Goal: Task Accomplishment & Management: Complete application form

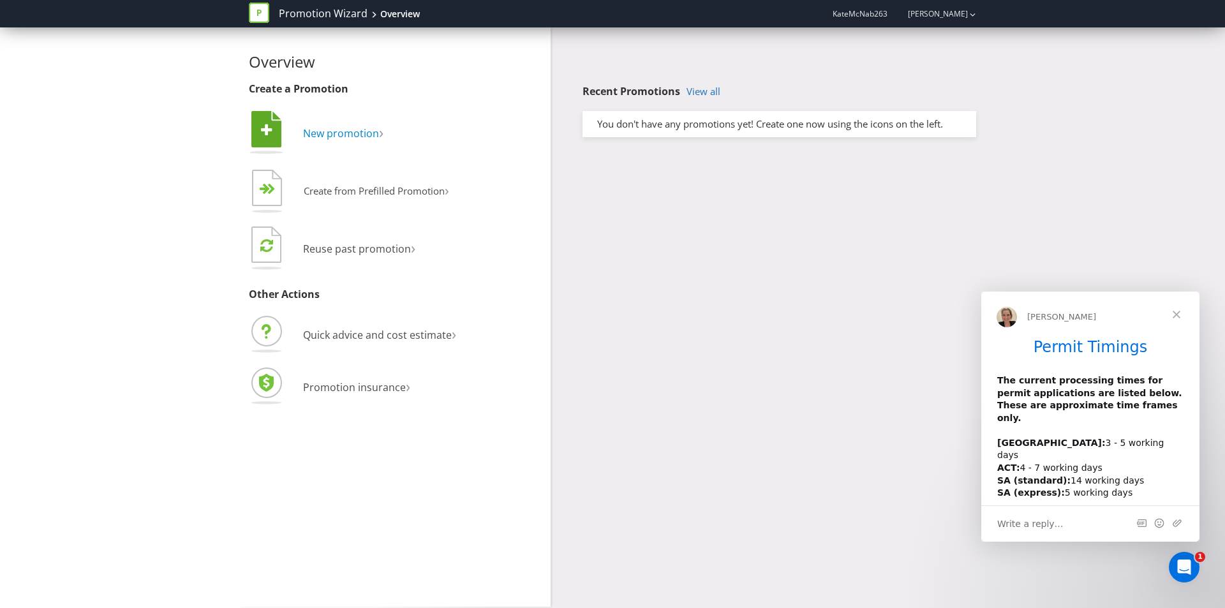
click at [319, 128] on span "New promotion" at bounding box center [341, 133] width 76 height 14
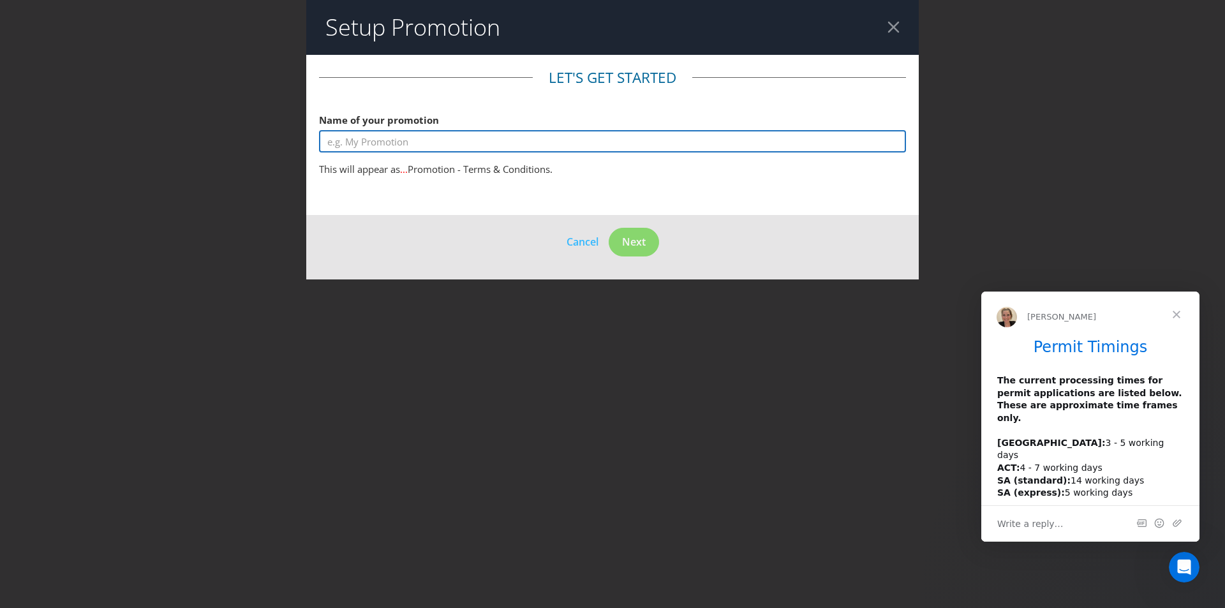
click at [369, 142] on input "text" at bounding box center [612, 141] width 587 height 22
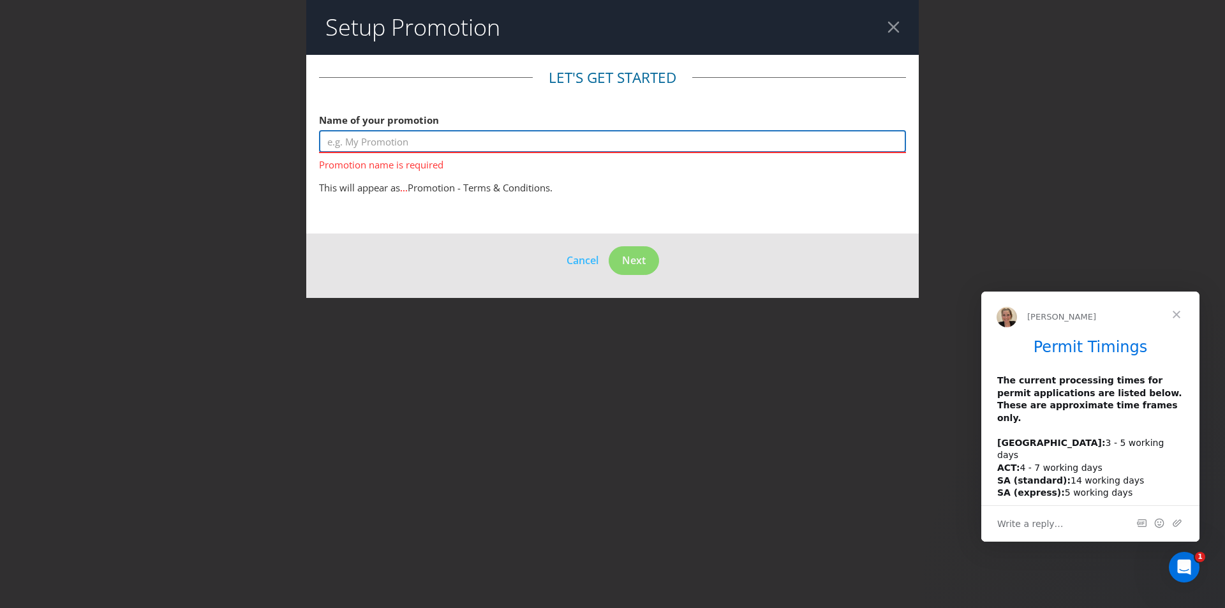
click at [521, 144] on input "text" at bounding box center [612, 141] width 587 height 22
click at [388, 142] on input "text" at bounding box center [612, 141] width 587 height 22
paste input "FILA [GEOGRAPHIC_DATA] – Garmin VivoActive 5 Smart Watch Giveaway"
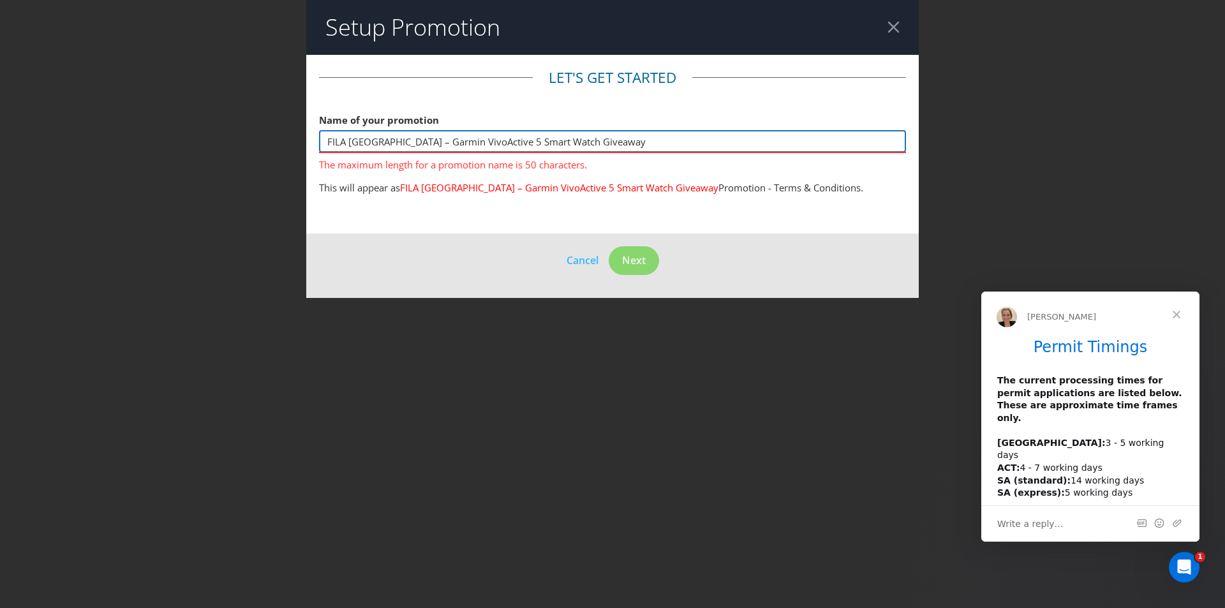
drag, startPoint x: 604, startPoint y: 141, endPoint x: 551, endPoint y: 145, distance: 53.8
click at [551, 145] on input "FILA [GEOGRAPHIC_DATA] – Garmin VivoActive 5 Smart Watch Giveaway" at bounding box center [612, 141] width 587 height 22
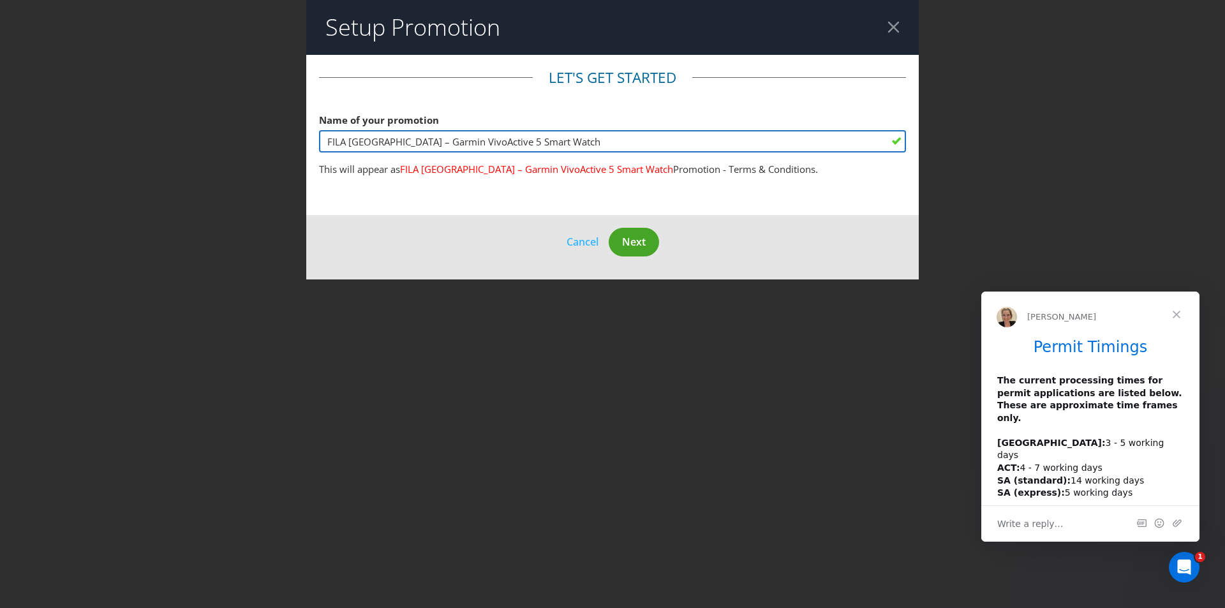
type input "FILA [GEOGRAPHIC_DATA] – Garmin VivoActive 5 Smart Watch"
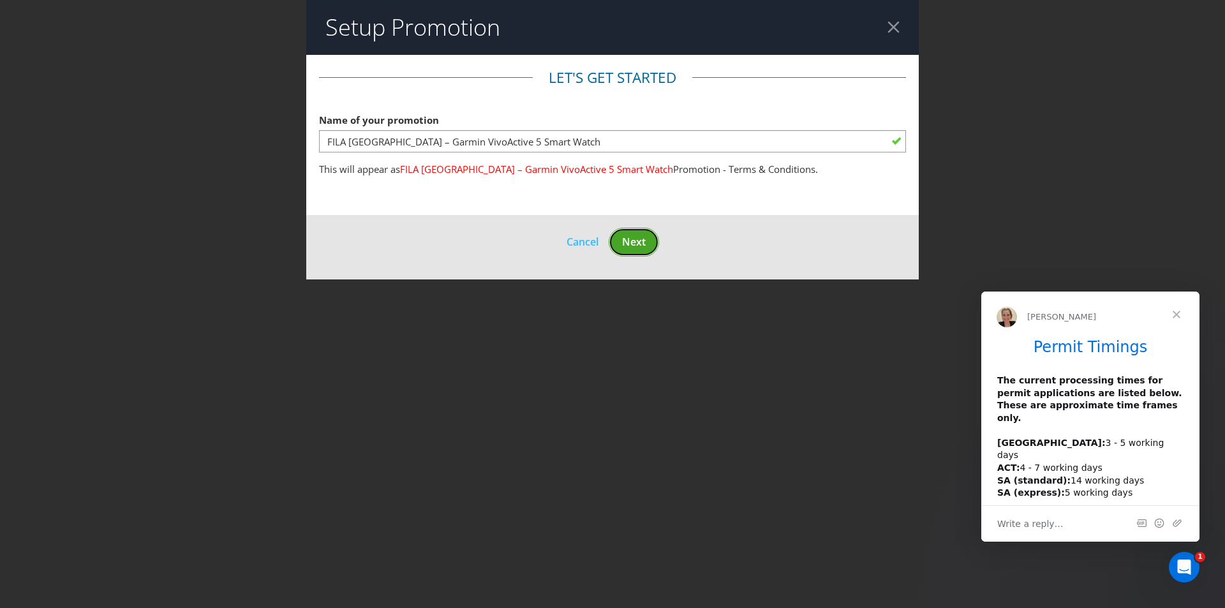
click at [632, 244] on span "Next" at bounding box center [634, 242] width 24 height 14
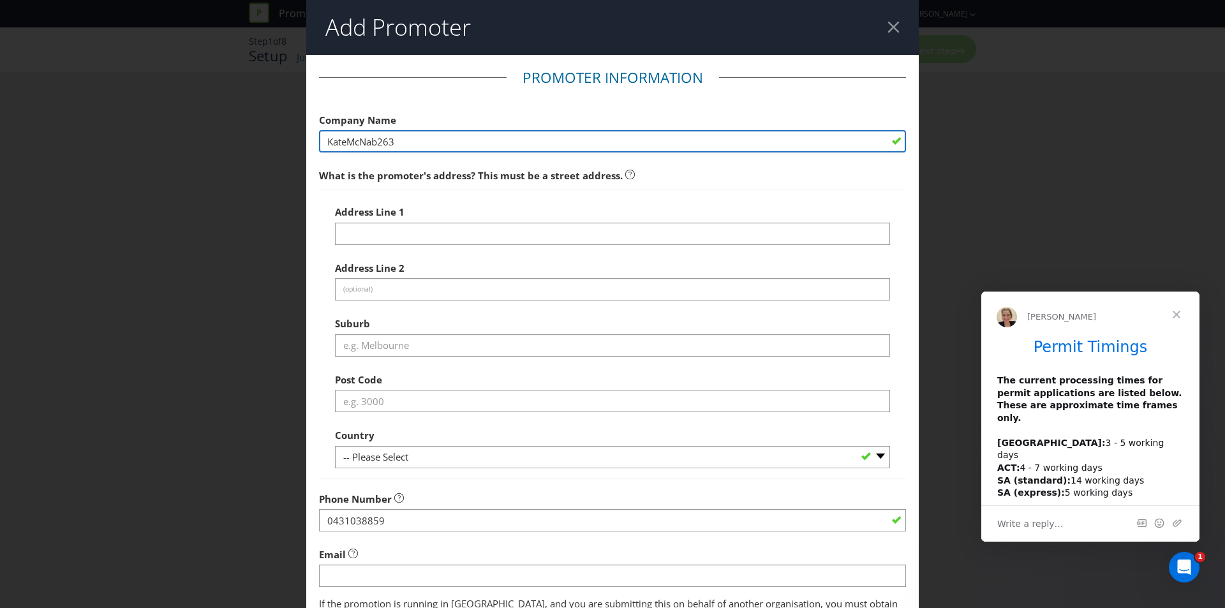
drag, startPoint x: 403, startPoint y: 144, endPoint x: 256, endPoint y: 137, distance: 146.9
click at [256, 137] on div "Add Promoter Promoter Information Company Name KateMcNab263 What is the promote…" at bounding box center [612, 304] width 1225 height 608
type input "FILA Australia (SM Brands Pty Ltd)"
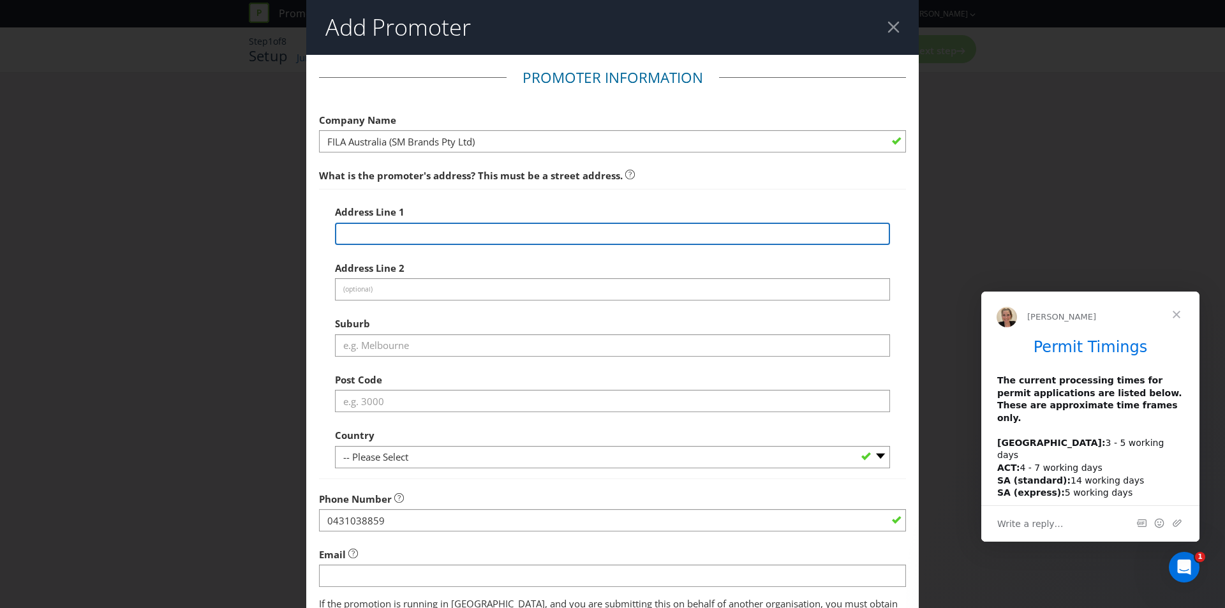
click at [412, 236] on input "text" at bounding box center [612, 234] width 555 height 22
type input "PO Box 251"
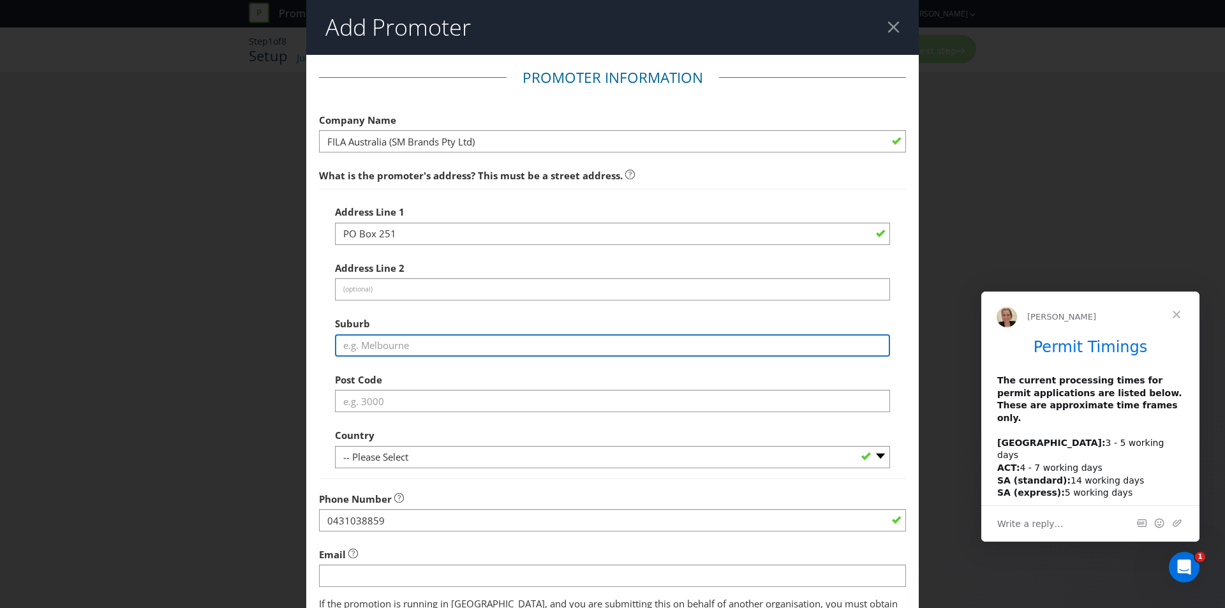
click at [367, 347] on input "text" at bounding box center [612, 345] width 555 height 22
type input "Tullamarine"
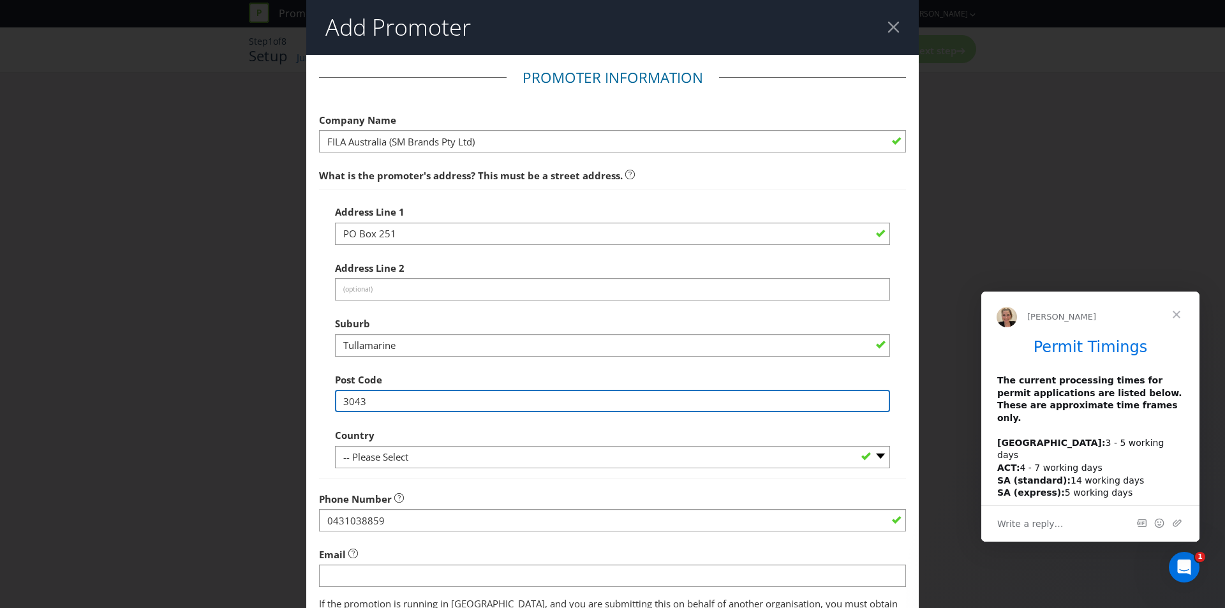
type input "3043"
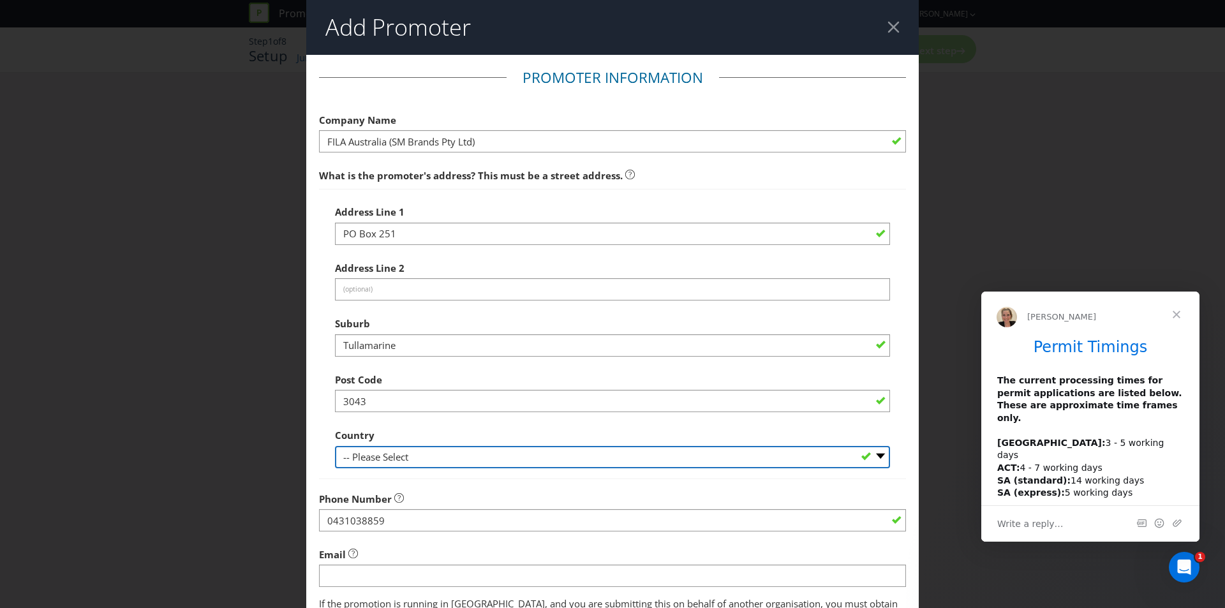
select select "AU"
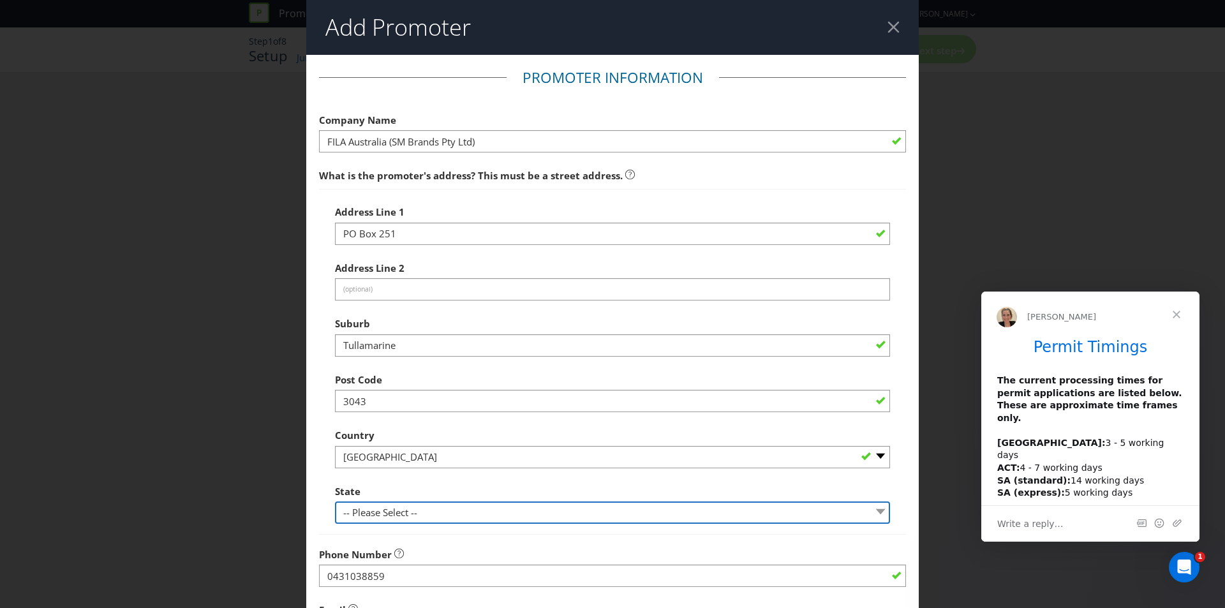
select select "VIC"
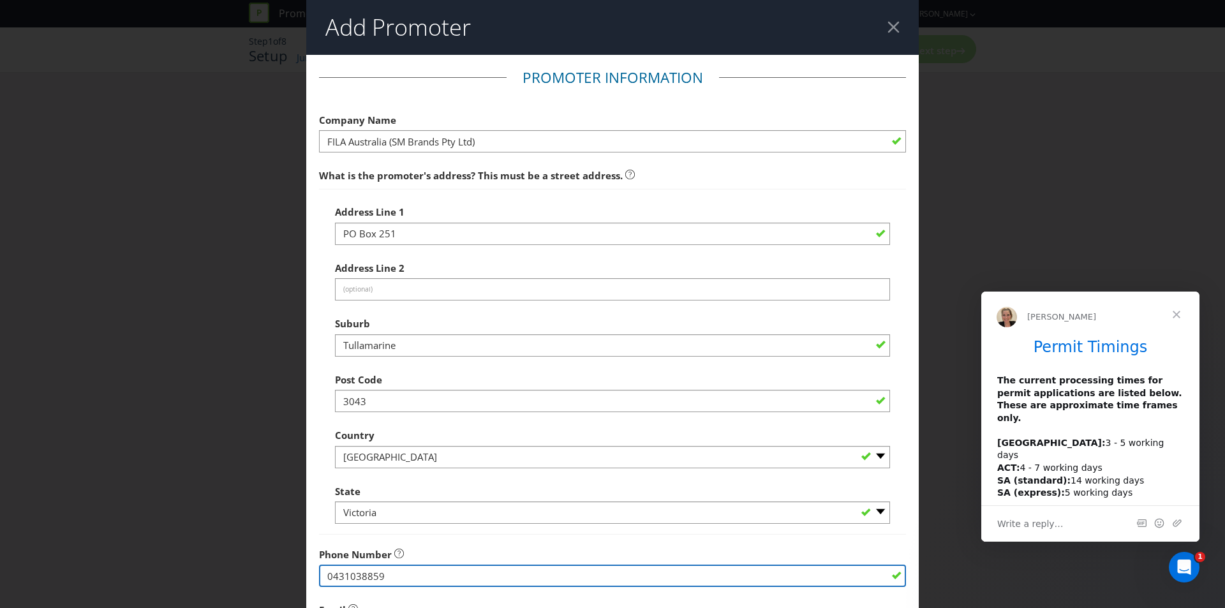
scroll to position [225, 0]
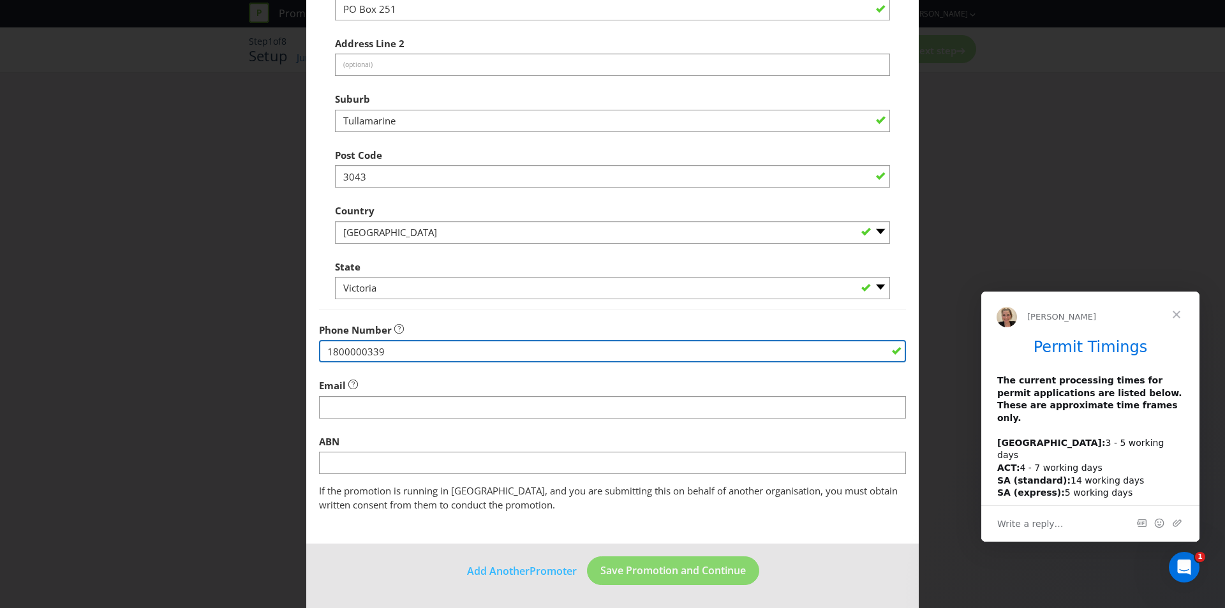
type input "1800000339"
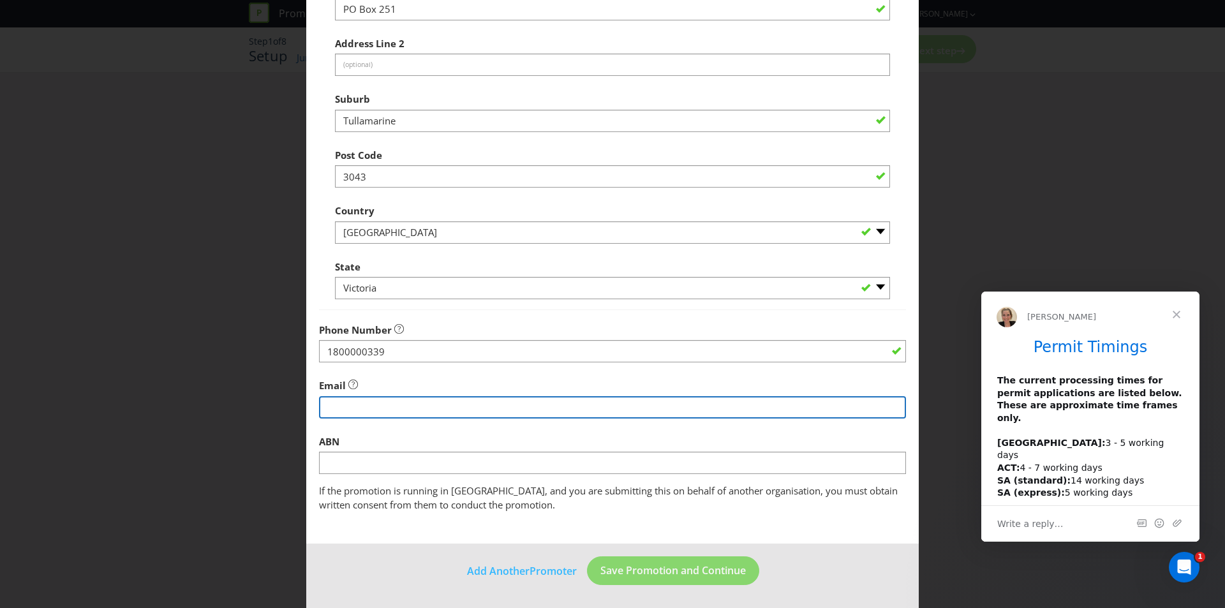
click at [597, 404] on input "string" at bounding box center [612, 407] width 587 height 22
type input "[EMAIL_ADDRESS][DOMAIN_NAME]"
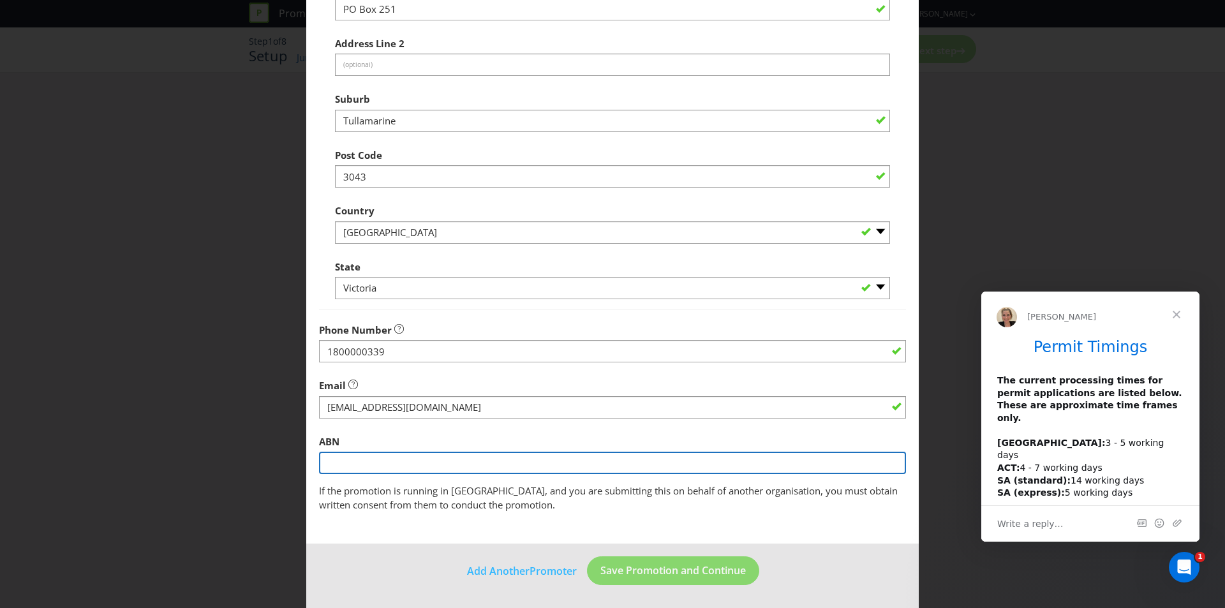
click at [340, 461] on input "text" at bounding box center [612, 463] width 587 height 22
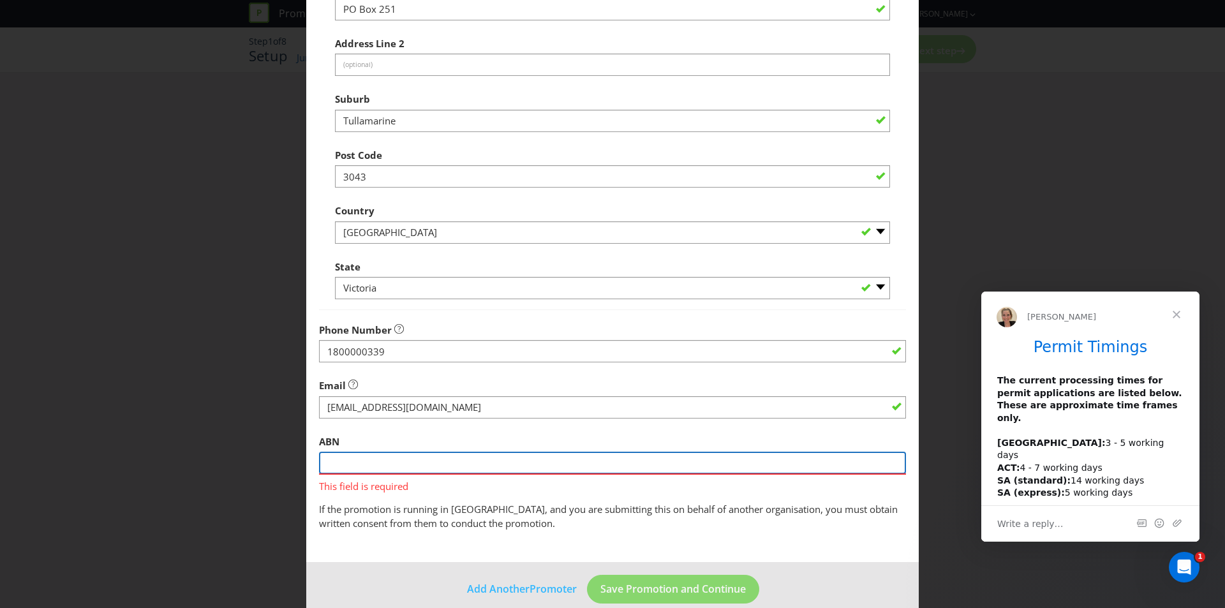
click at [462, 461] on input "text" at bounding box center [612, 463] width 587 height 22
paste input "76 100 717 968"
click at [417, 459] on input "76 100 717 968" at bounding box center [612, 463] width 587 height 22
type input "76 100 717 968"
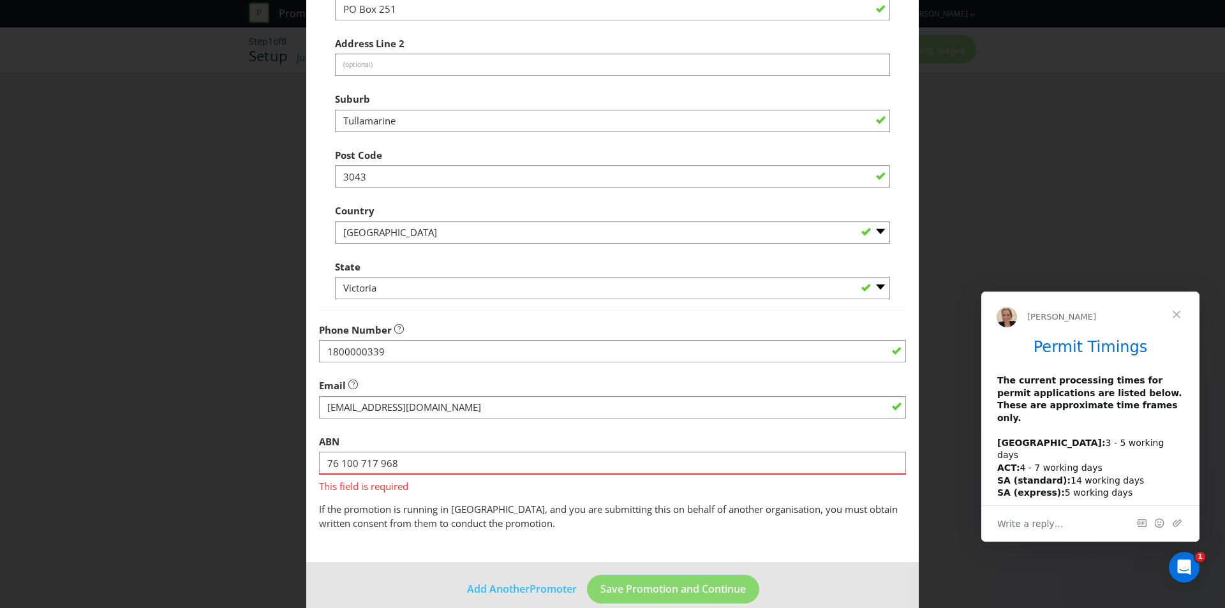
click at [419, 442] on div "ABN 76 100 717 968 This field is required" at bounding box center [612, 461] width 587 height 64
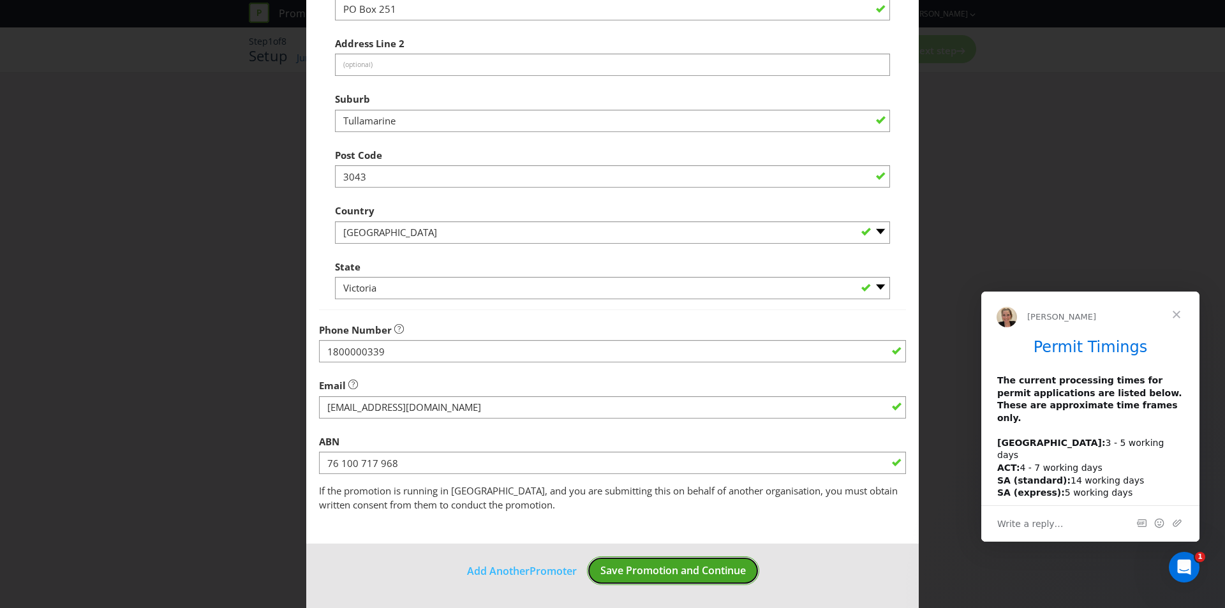
click at [666, 573] on span "Save Promotion and Continue" at bounding box center [672, 570] width 145 height 14
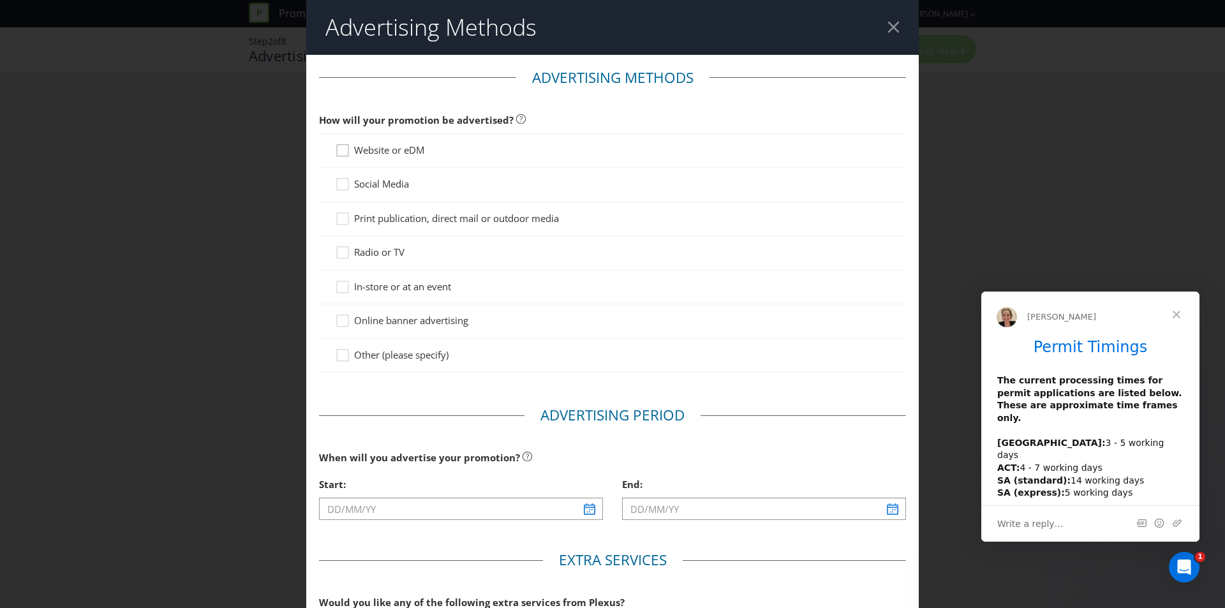
click at [339, 145] on div at bounding box center [342, 146] width 6 height 6
click at [0, 0] on input "Website or eDM" at bounding box center [0, 0] width 0 height 0
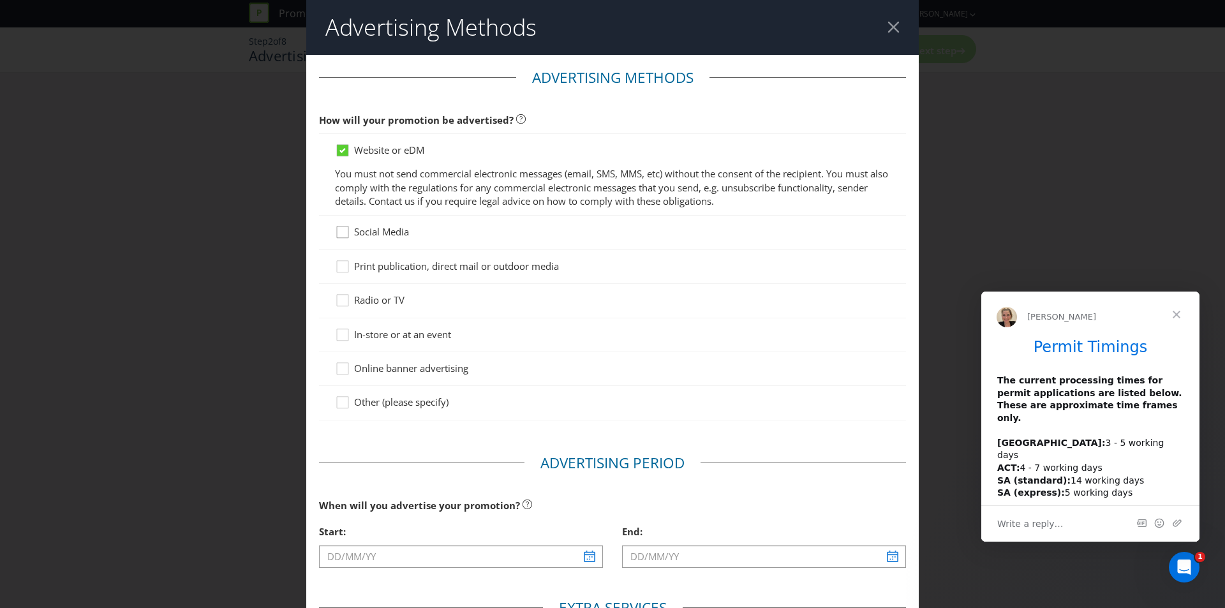
click at [341, 231] on div at bounding box center [342, 228] width 6 height 6
click at [0, 0] on input "Social Media" at bounding box center [0, 0] width 0 height 0
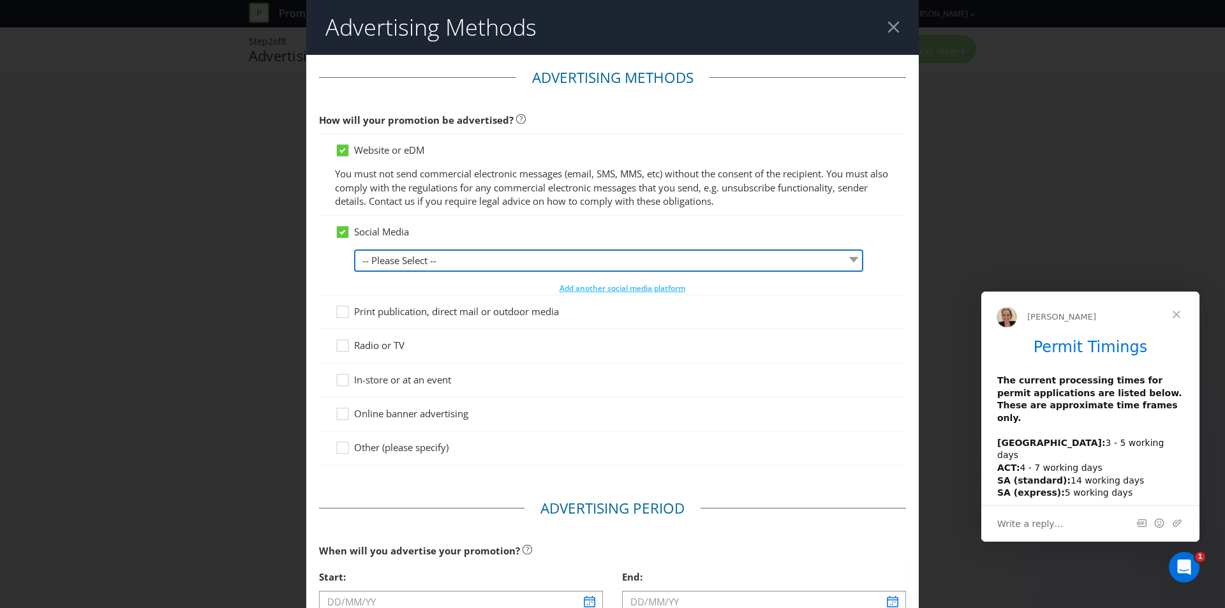
click at [411, 260] on select "-- Please Select -- Facebook X Instagram Snapchat LinkedIn Pinterest Tumblr You…" at bounding box center [608, 260] width 509 height 22
click at [354, 249] on select "-- Please Select -- Facebook X Instagram Snapchat LinkedIn Pinterest Tumblr You…" at bounding box center [608, 260] width 509 height 22
click at [385, 262] on select "-- Please Select -- Facebook X Instagram Snapchat LinkedIn Pinterest Tumblr You…" at bounding box center [608, 260] width 509 height 22
click at [354, 249] on select "-- Please Select -- Facebook X Instagram Snapchat LinkedIn Pinterest Tumblr You…" at bounding box center [608, 260] width 509 height 22
click at [394, 258] on select "-- Please Select -- Facebook X Instagram Snapchat LinkedIn Pinterest Tumblr You…" at bounding box center [608, 260] width 509 height 22
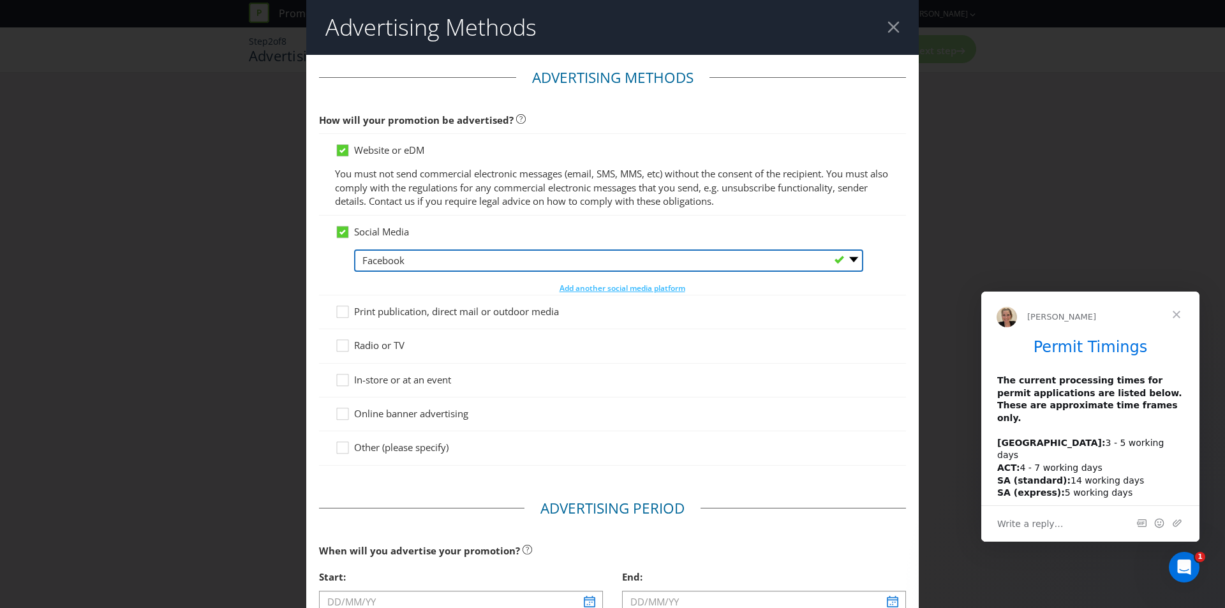
select select "INSTAGRAM"
click at [354, 249] on select "-- Please Select -- Facebook X Instagram Snapchat LinkedIn Pinterest Tumblr You…" at bounding box center [608, 260] width 509 height 22
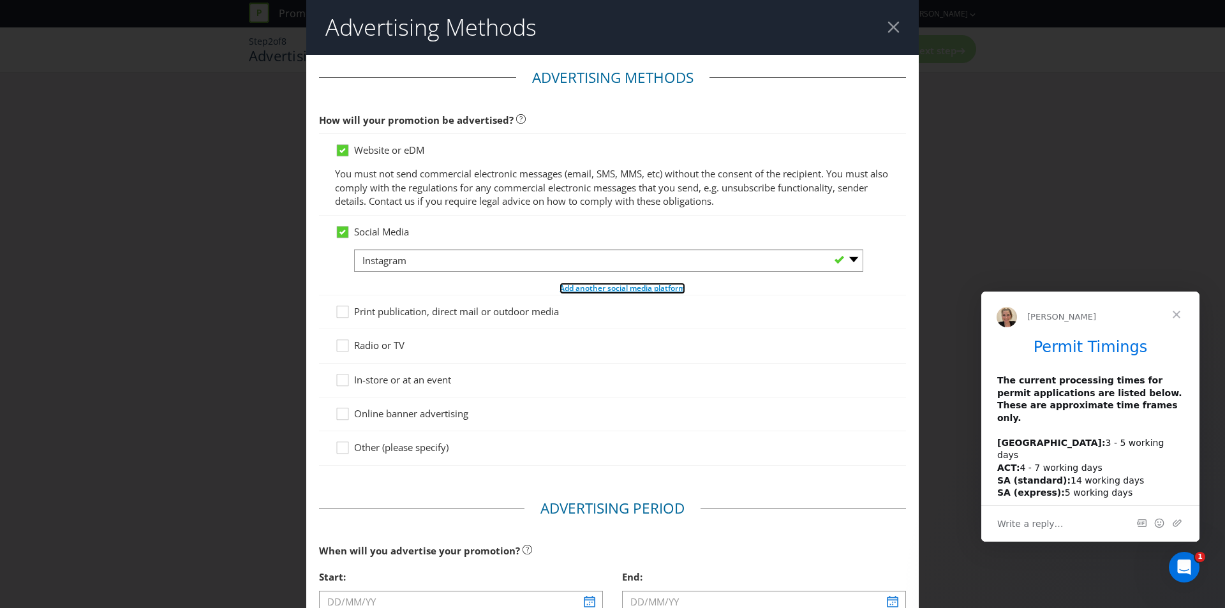
click at [623, 289] on span "Add another social media platform" at bounding box center [623, 288] width 126 height 11
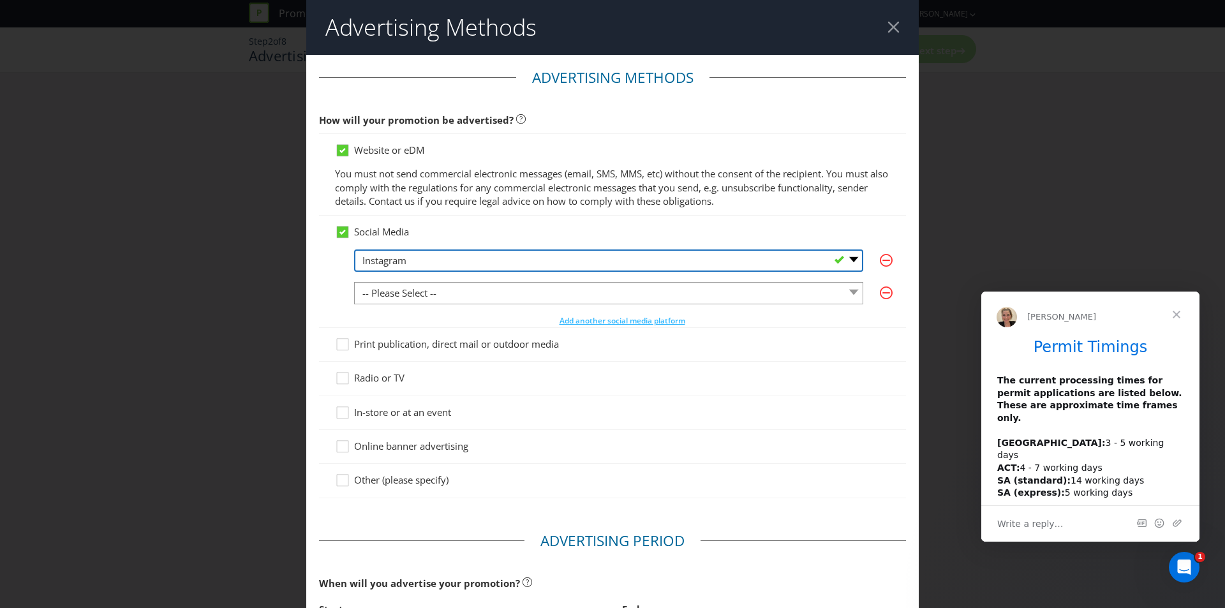
click at [388, 258] on select "-- Please Select -- Facebook X Instagram Snapchat LinkedIn Pinterest Tumblr You…" at bounding box center [608, 260] width 509 height 22
drag, startPoint x: 388, startPoint y: 258, endPoint x: 389, endPoint y: 266, distance: 8.4
click at [388, 258] on select "-- Please Select -- Facebook X Instagram Snapchat LinkedIn Pinterest Tumblr You…" at bounding box center [608, 260] width 509 height 22
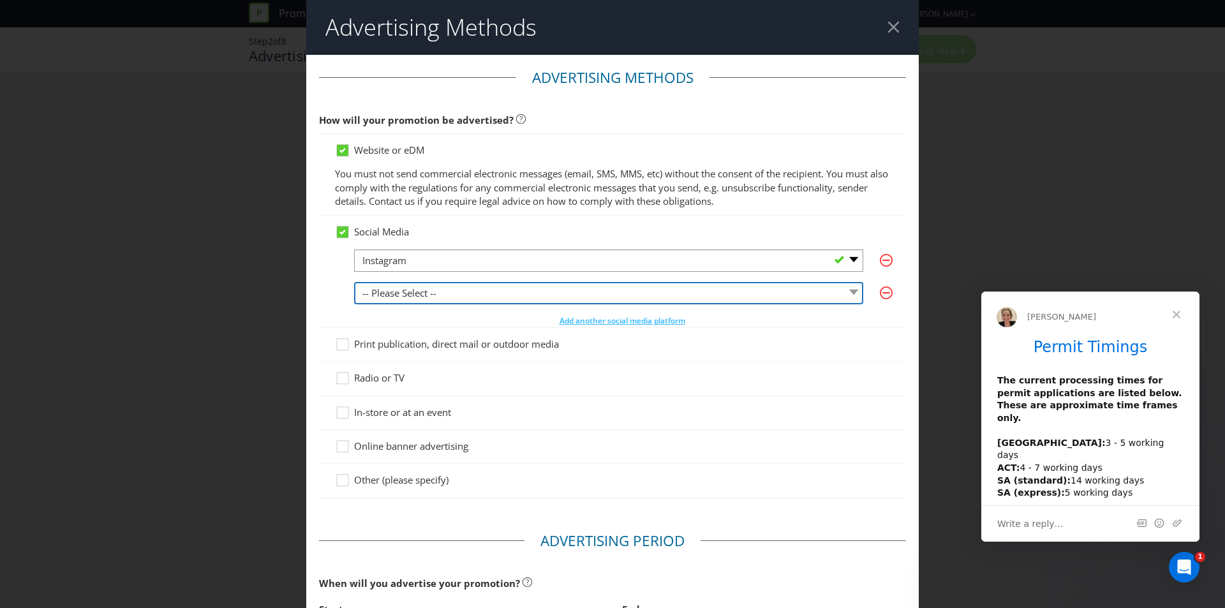
click at [390, 290] on select "-- Please Select -- Facebook X Instagram Snapchat LinkedIn Pinterest Tumblr You…" at bounding box center [608, 293] width 509 height 22
select select "FACEBOOK"
click at [354, 282] on select "-- Please Select -- Facebook X Instagram Snapchat LinkedIn Pinterest Tumblr You…" at bounding box center [608, 293] width 509 height 22
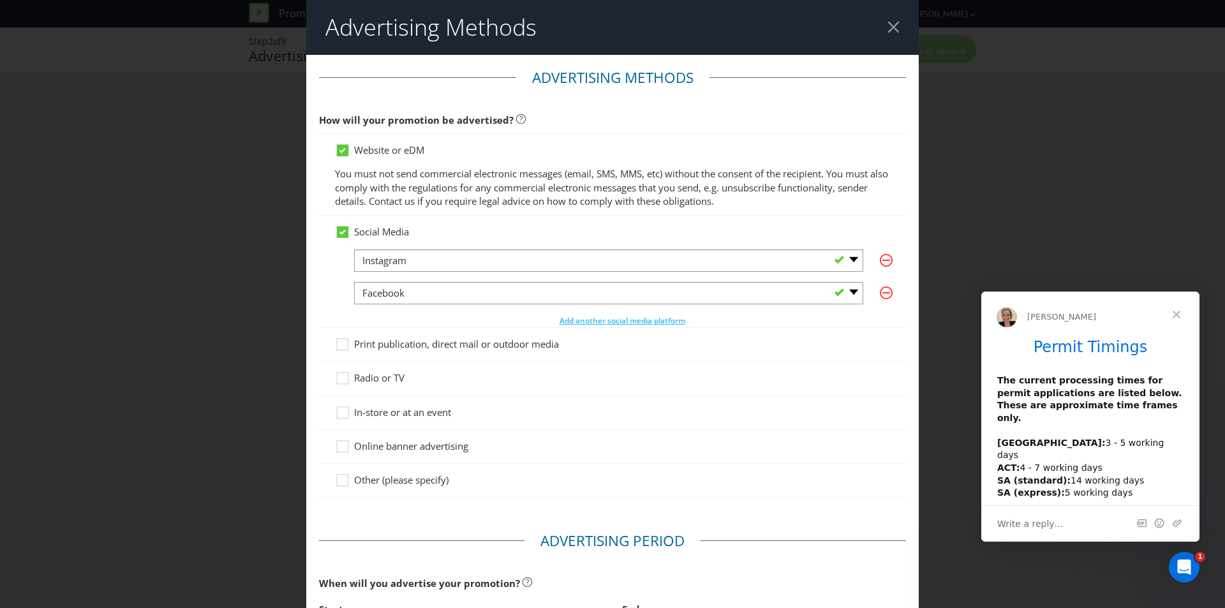
click at [402, 441] on span "Online banner advertising" at bounding box center [411, 446] width 114 height 13
click at [0, 0] on input "Online banner advertising" at bounding box center [0, 0] width 0 height 0
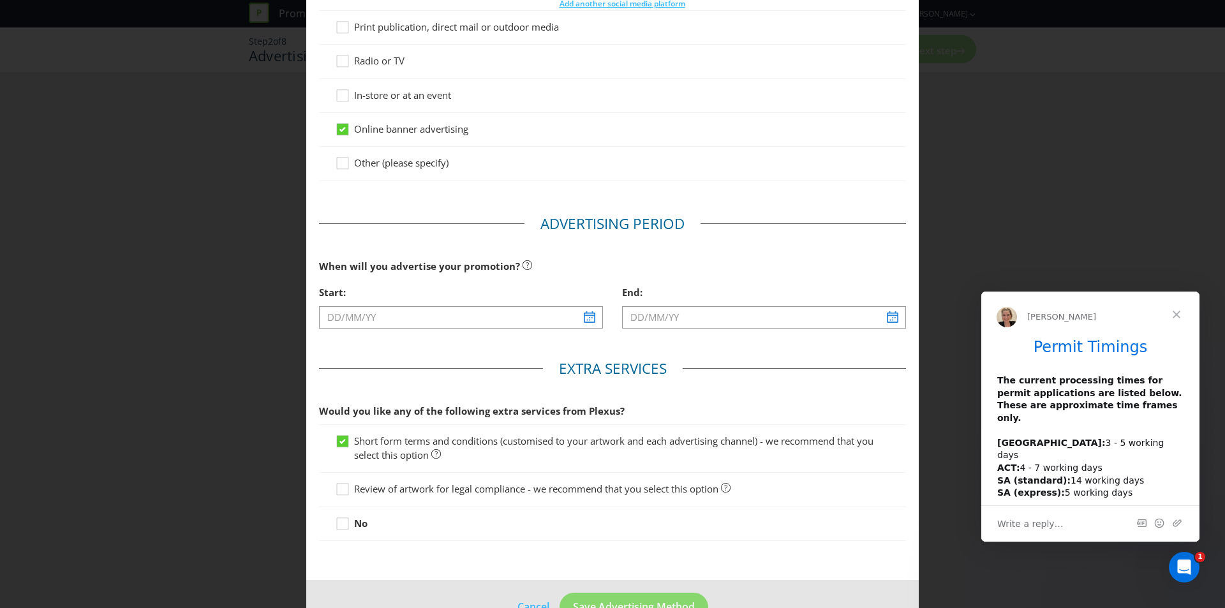
scroll to position [353, 0]
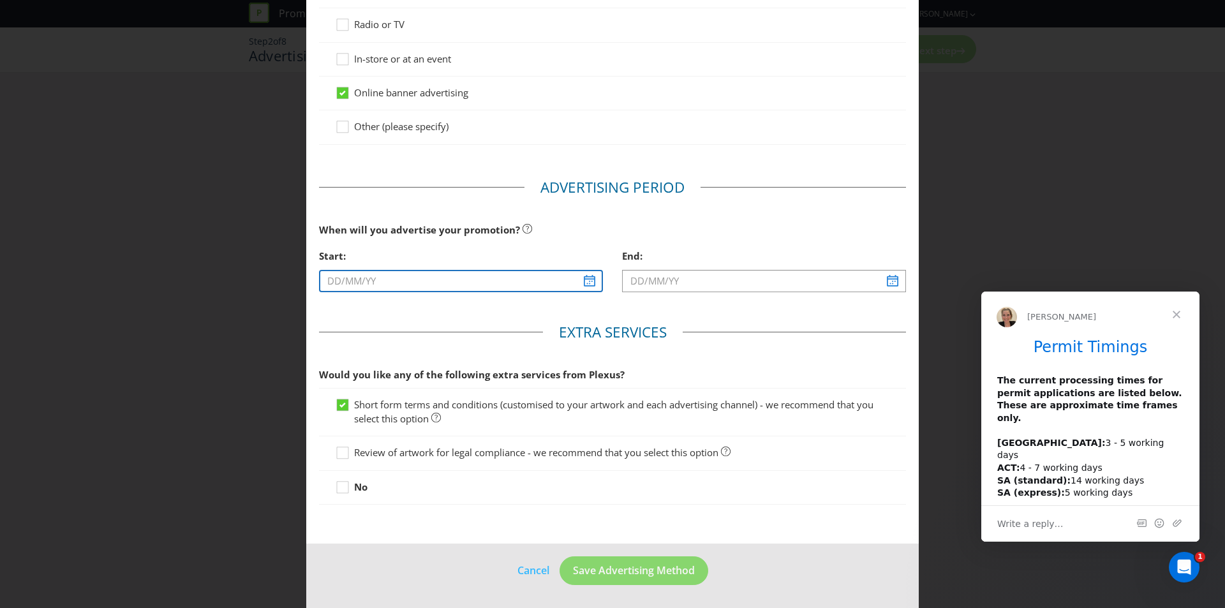
click at [387, 279] on input "text" at bounding box center [461, 281] width 284 height 22
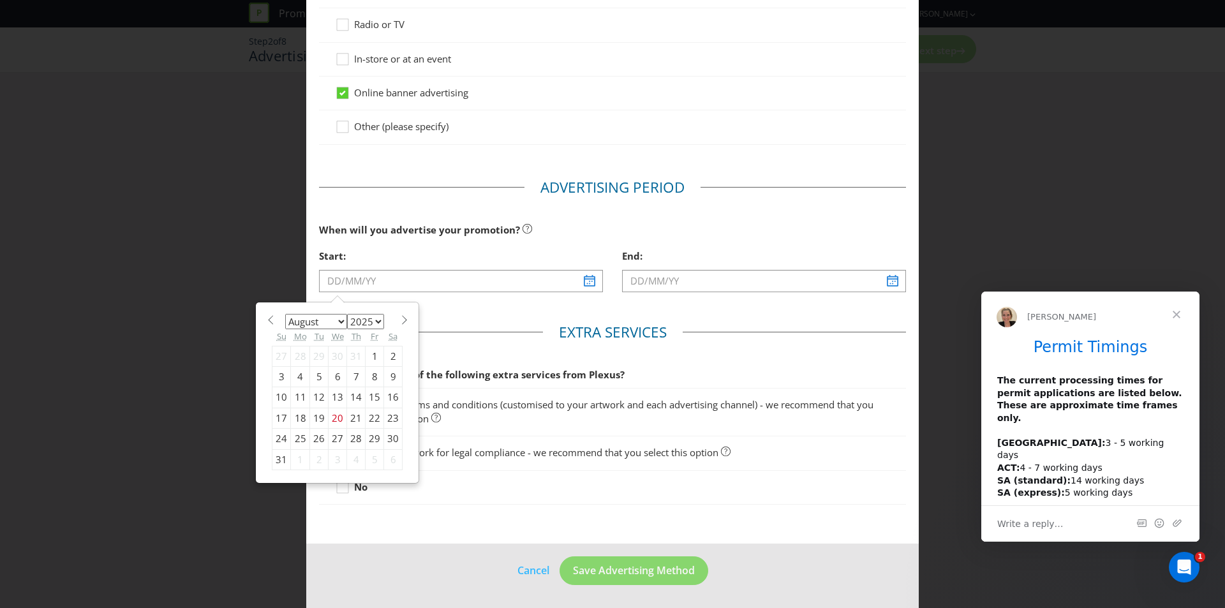
click at [337, 320] on select "January February March April May June July August September October November De…" at bounding box center [316, 321] width 62 height 15
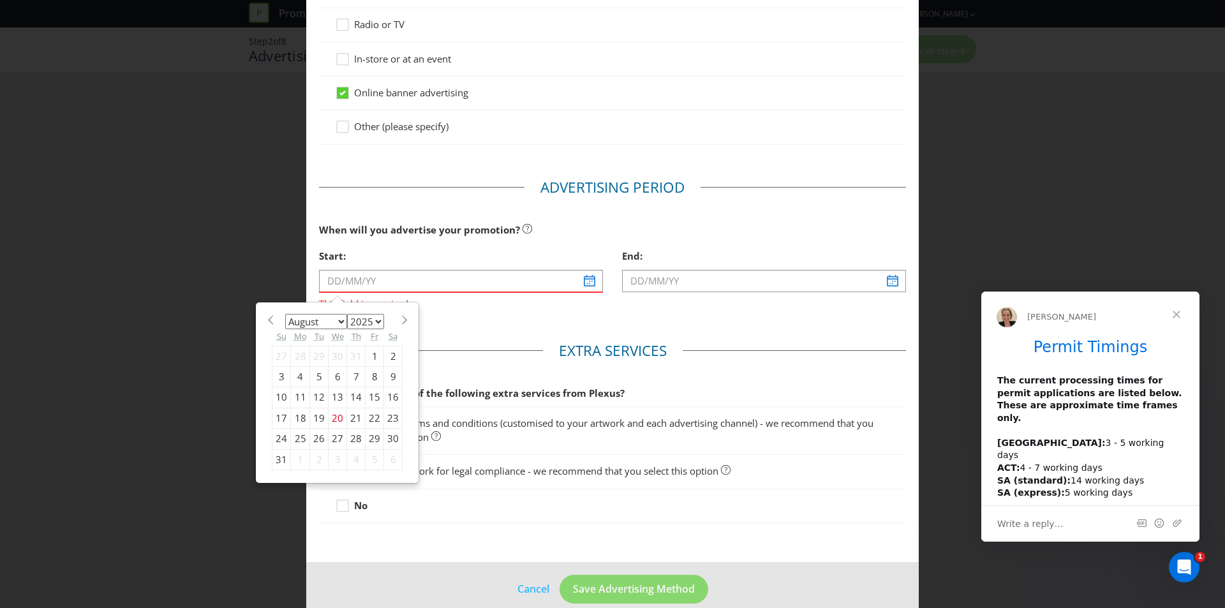
select select "9"
click at [285, 314] on select "January February March April May June July August September October November De…" at bounding box center [316, 321] width 62 height 15
click at [335, 356] on div "1" at bounding box center [338, 356] width 19 height 20
type input "[DATE]"
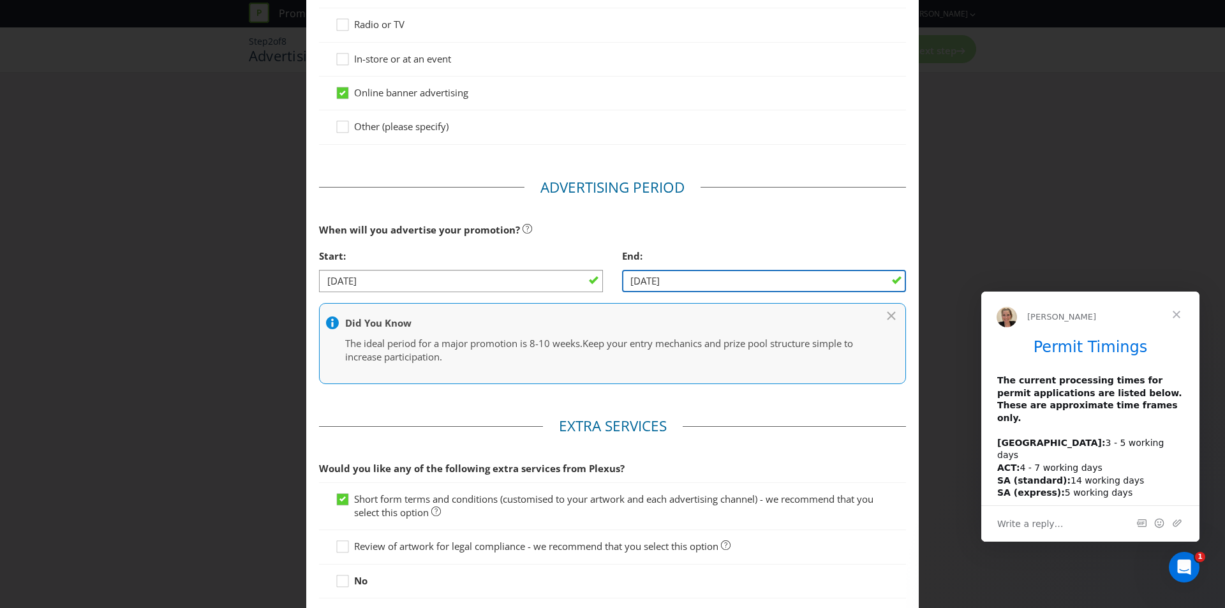
click at [669, 284] on input "[DATE]" at bounding box center [764, 281] width 284 height 22
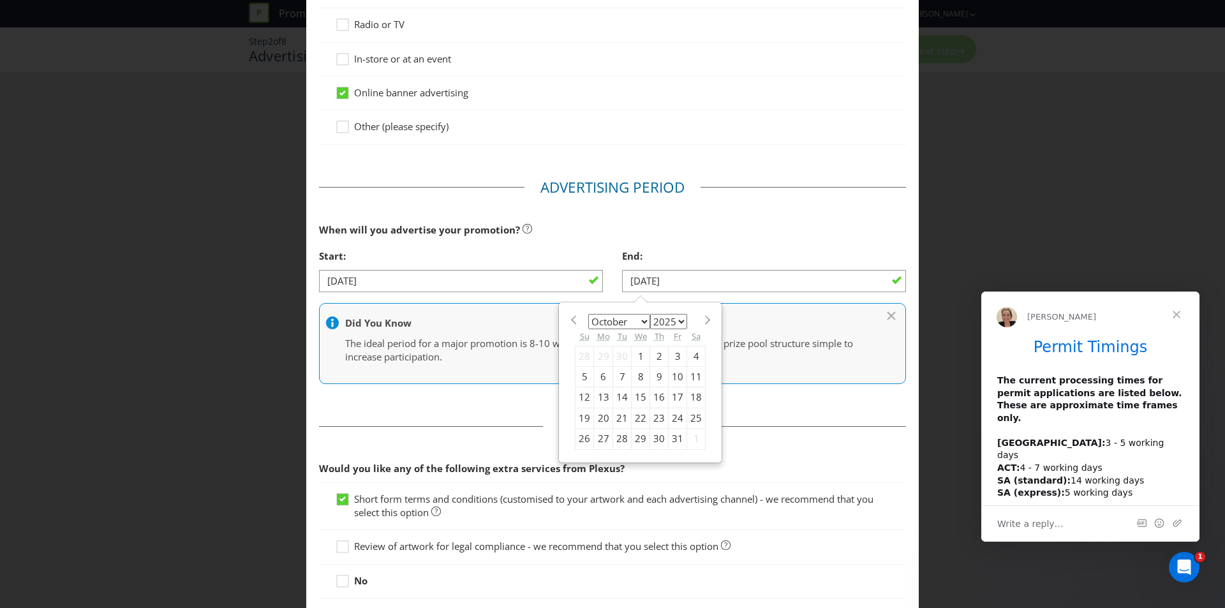
click at [669, 438] on div "31" at bounding box center [678, 439] width 19 height 20
type input "[DATE]"
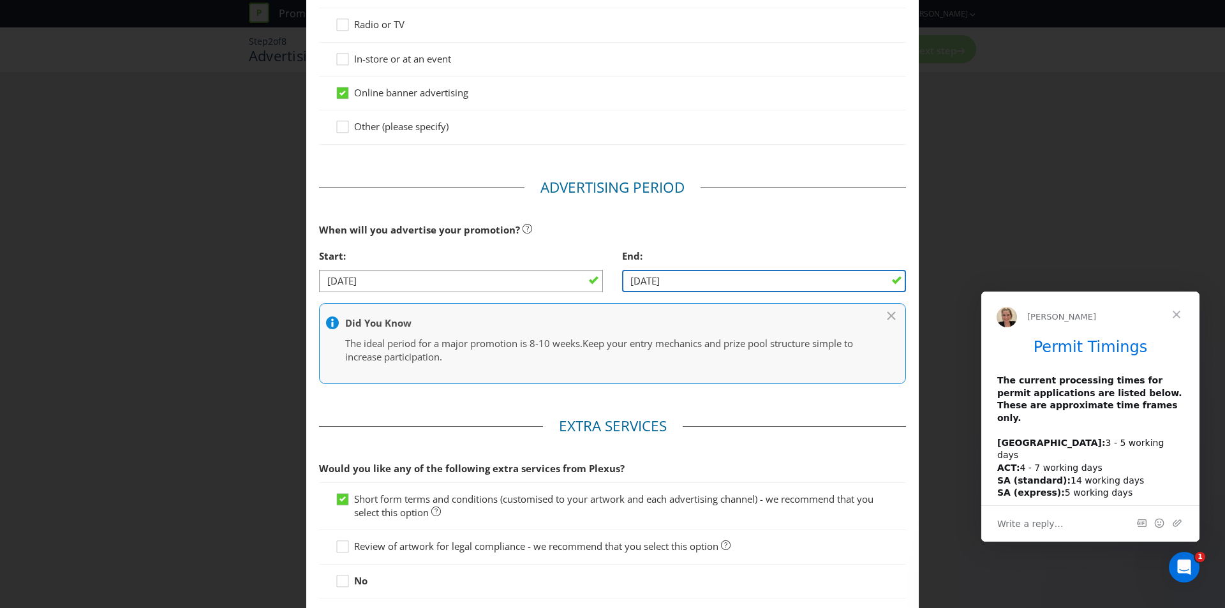
click at [693, 277] on input "[DATE]" at bounding box center [764, 281] width 284 height 22
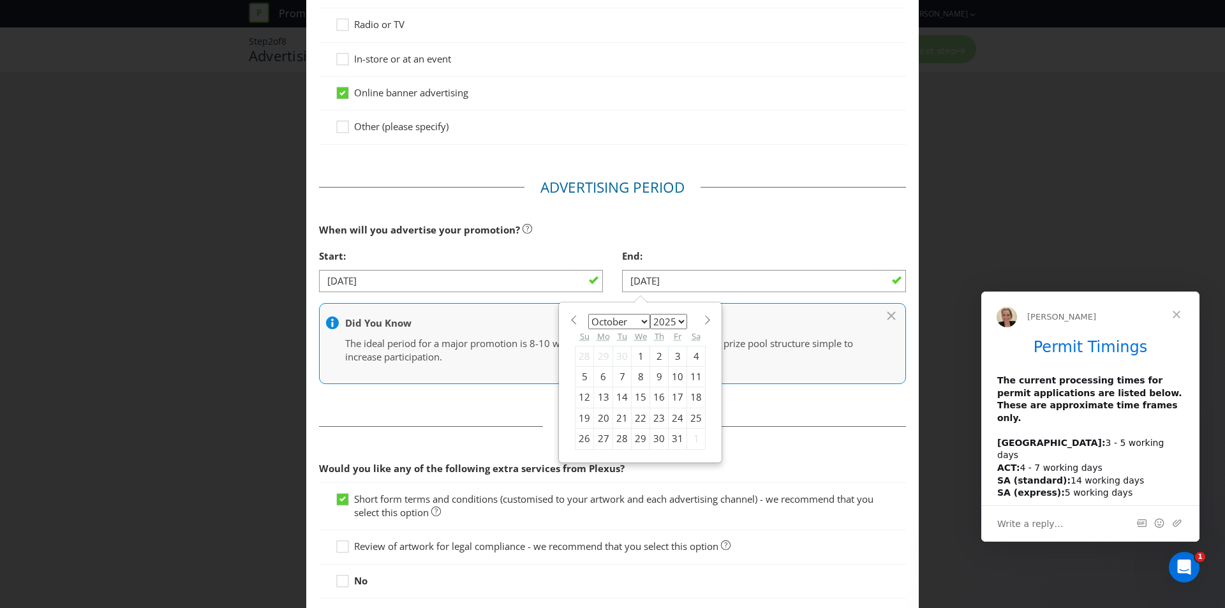
click at [695, 246] on div "End:" at bounding box center [764, 256] width 284 height 26
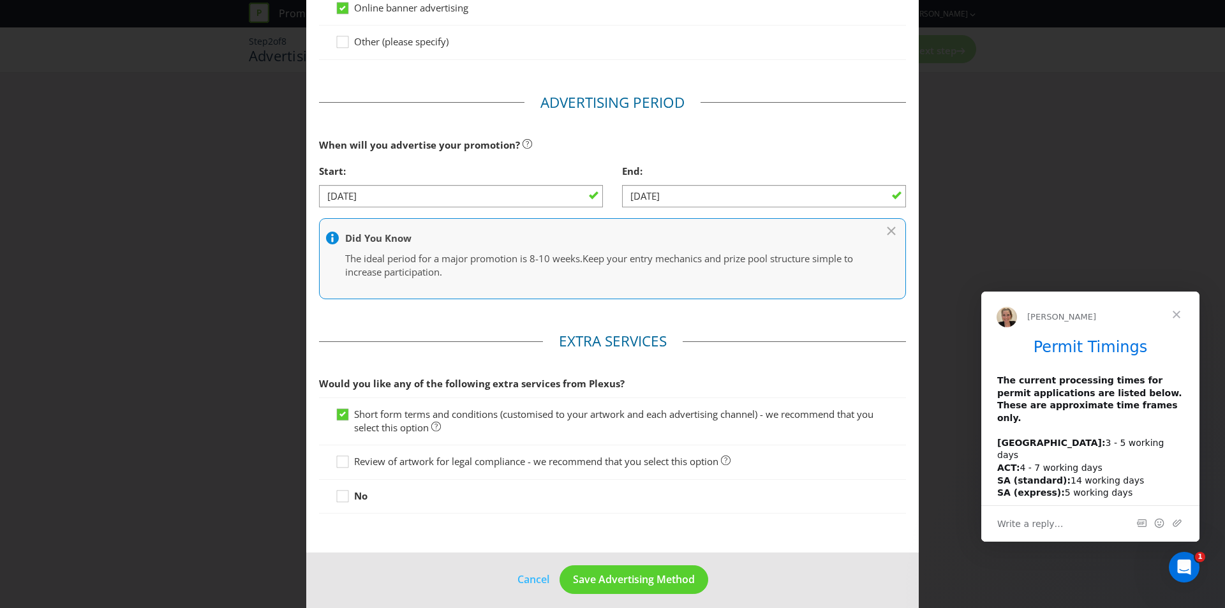
scroll to position [447, 0]
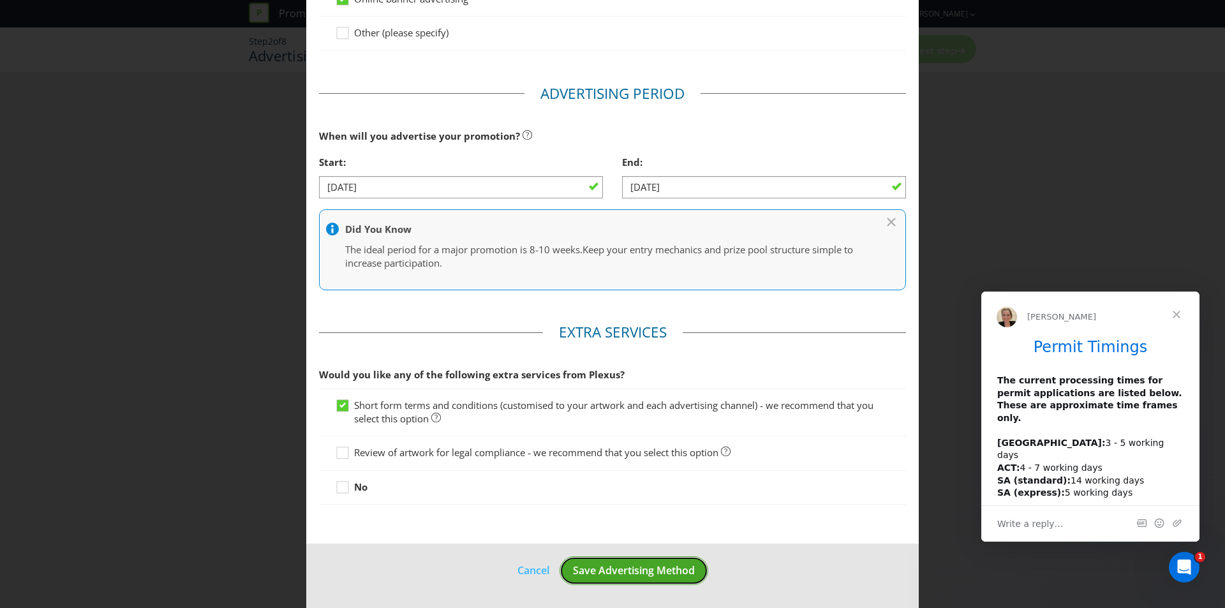
click at [640, 572] on span "Save Advertising Method" at bounding box center [634, 570] width 122 height 14
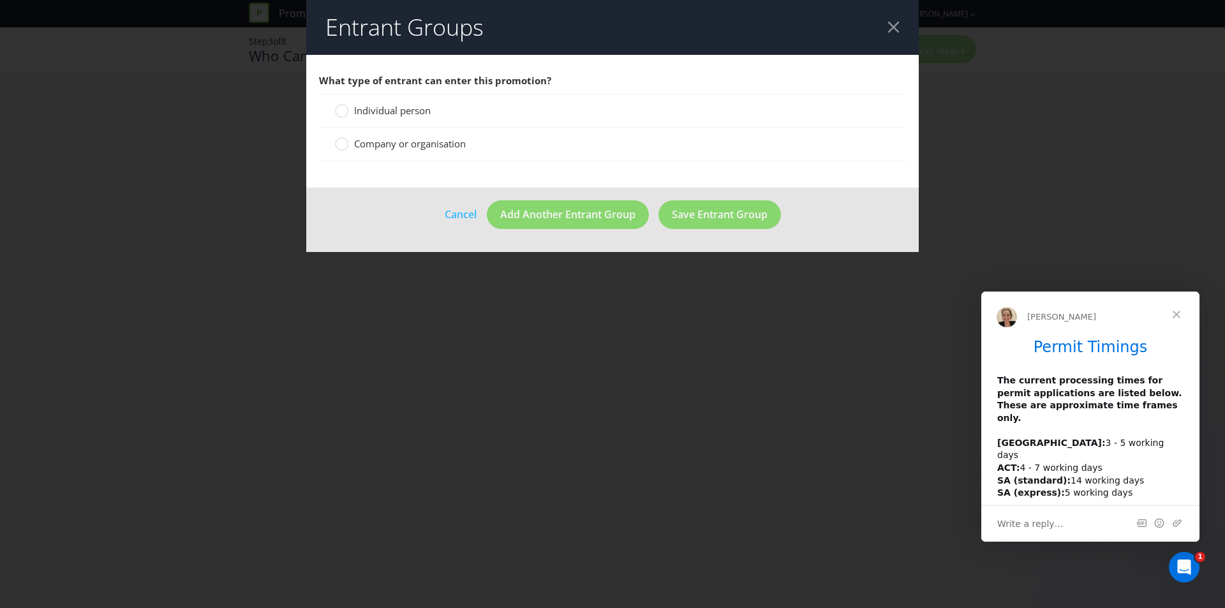
click at [388, 113] on span "Individual person" at bounding box center [392, 110] width 77 height 13
click at [0, 0] on input "Individual person" at bounding box center [0, 0] width 0 height 0
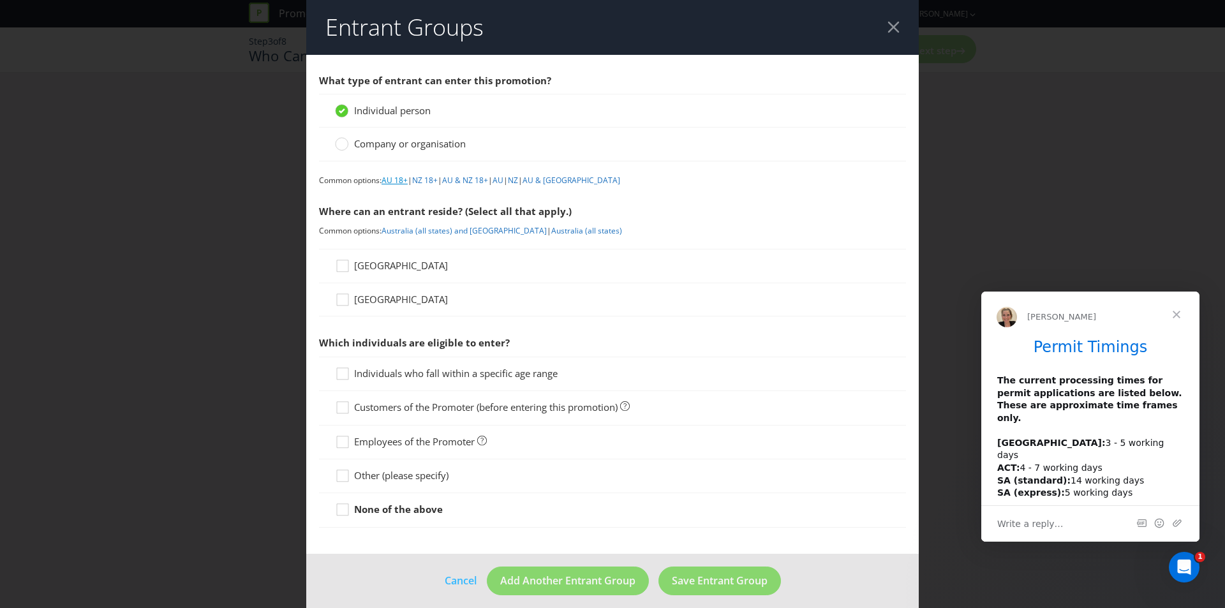
click at [397, 182] on link "AU 18+" at bounding box center [395, 180] width 26 height 11
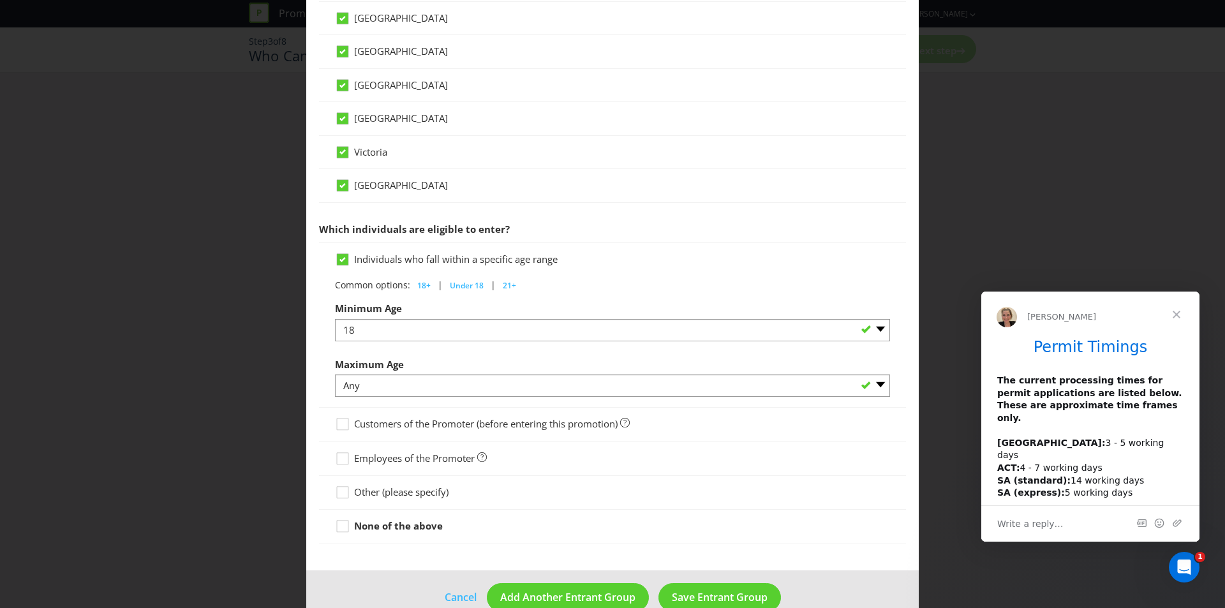
scroll to position [482, 0]
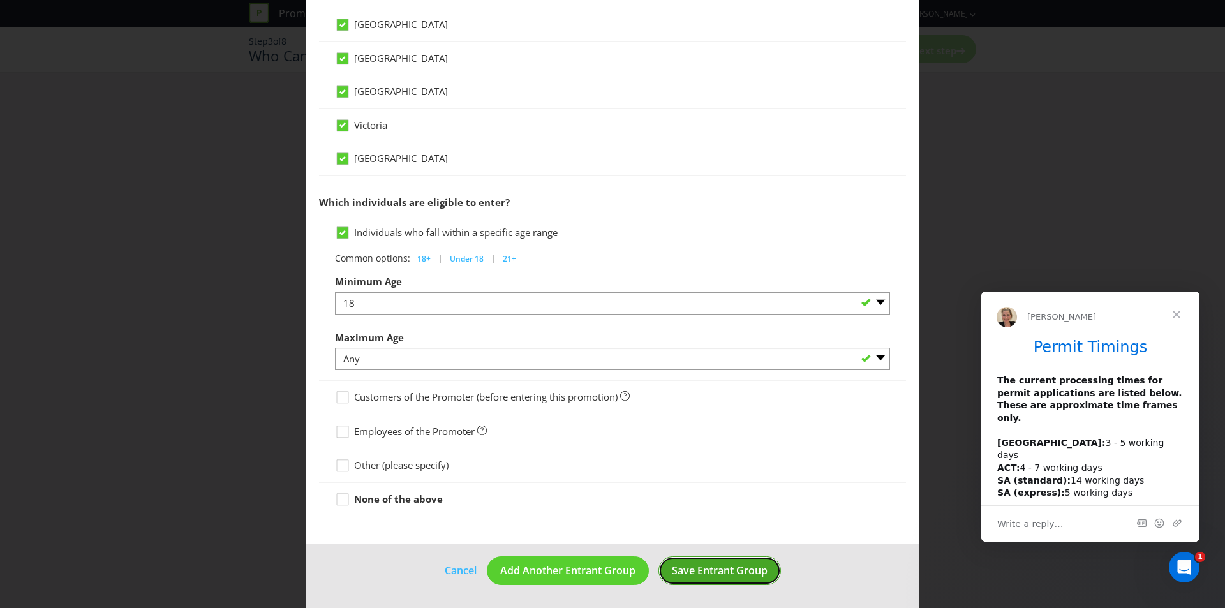
click at [685, 574] on span "Save Entrant Group" at bounding box center [720, 570] width 96 height 14
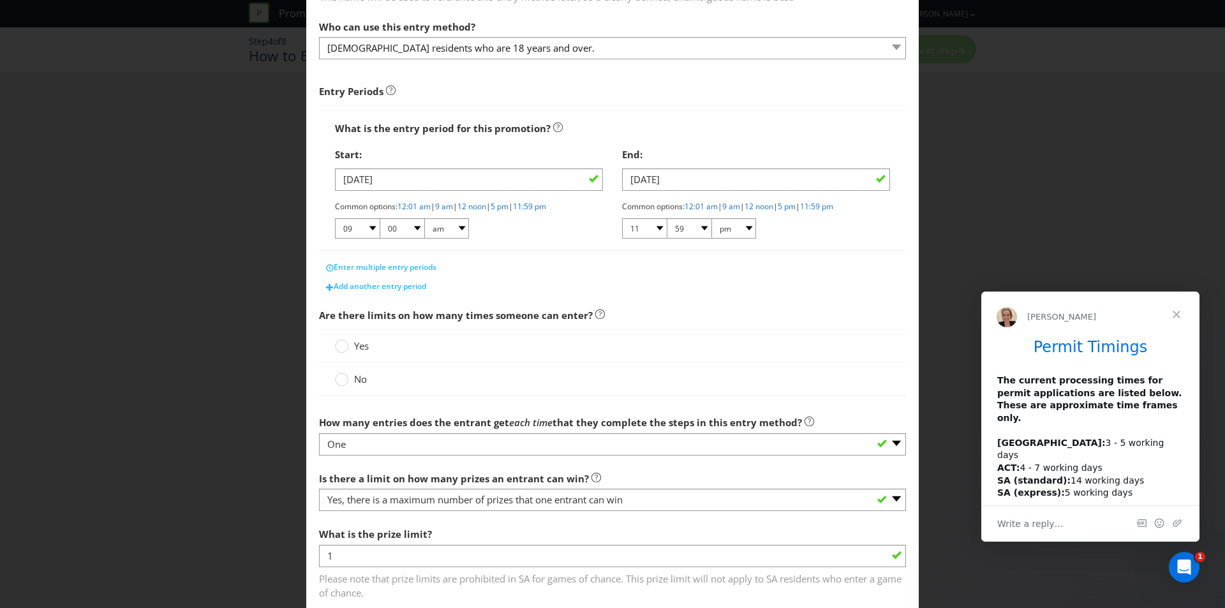
scroll to position [191, 0]
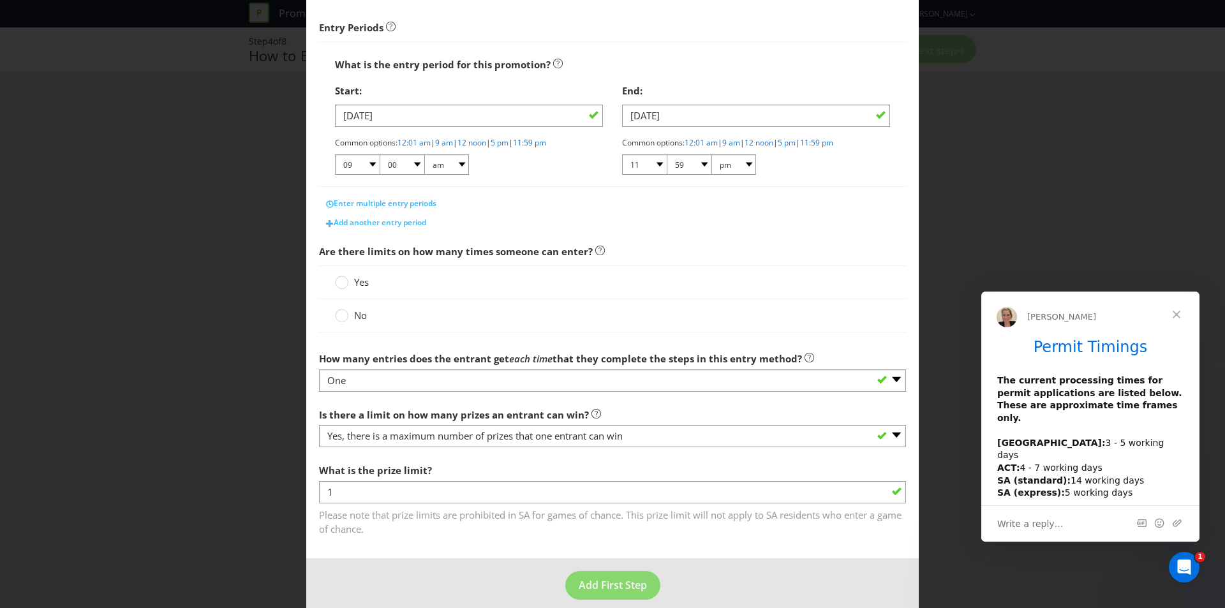
click at [422, 324] on div "No" at bounding box center [612, 315] width 587 height 33
click at [343, 321] on circle at bounding box center [342, 315] width 13 height 13
click at [0, 0] on input "No" at bounding box center [0, 0] width 0 height 0
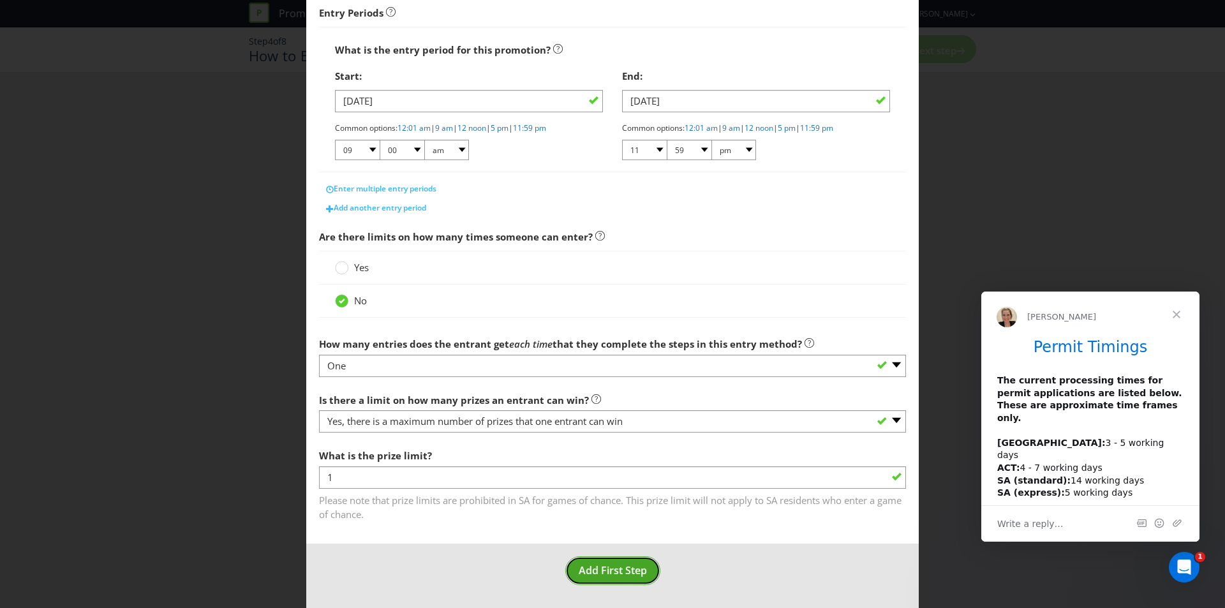
click at [595, 569] on span "Add First Step" at bounding box center [613, 570] width 68 height 14
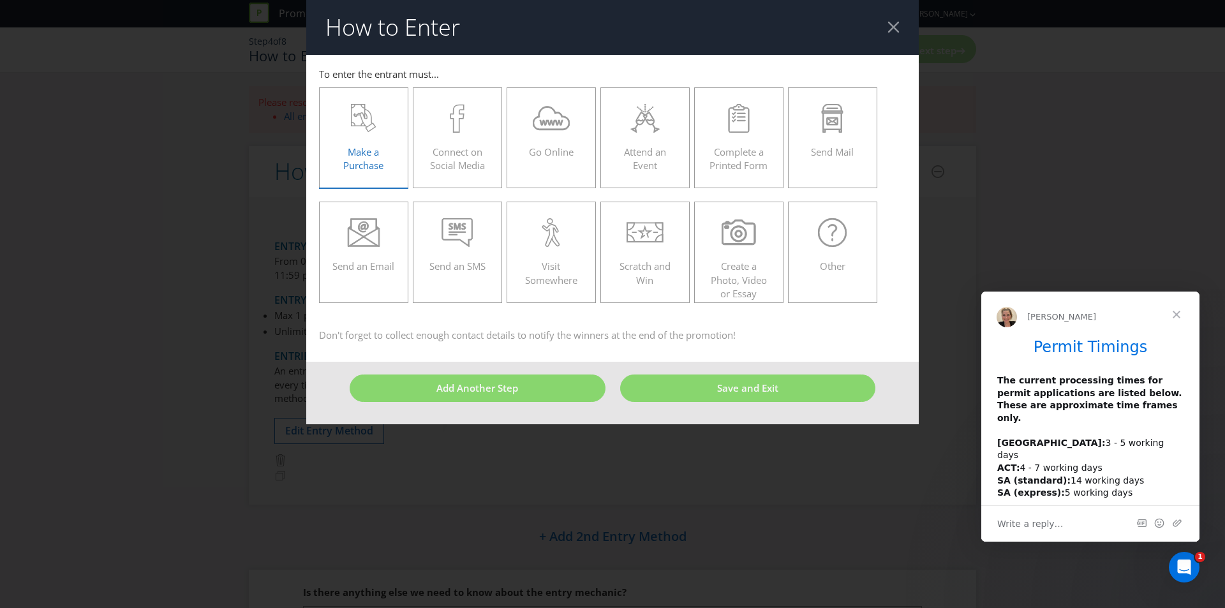
click at [370, 124] on icon at bounding box center [364, 118] width 26 height 29
click at [0, 0] on input "Make a Purchase" at bounding box center [0, 0] width 0 height 0
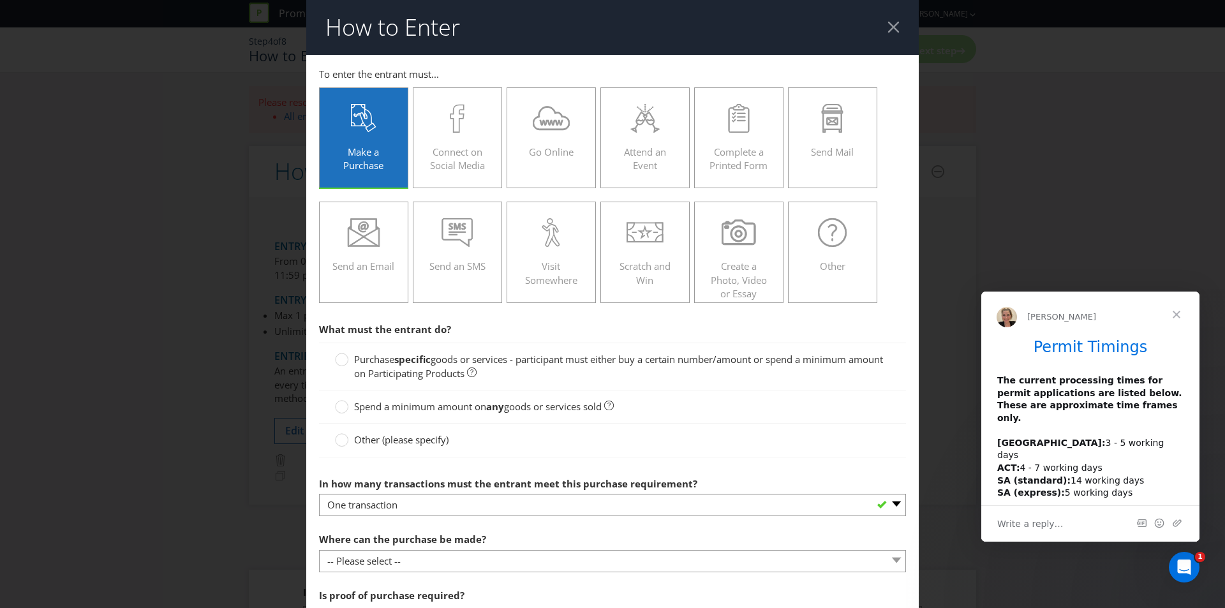
scroll to position [128, 0]
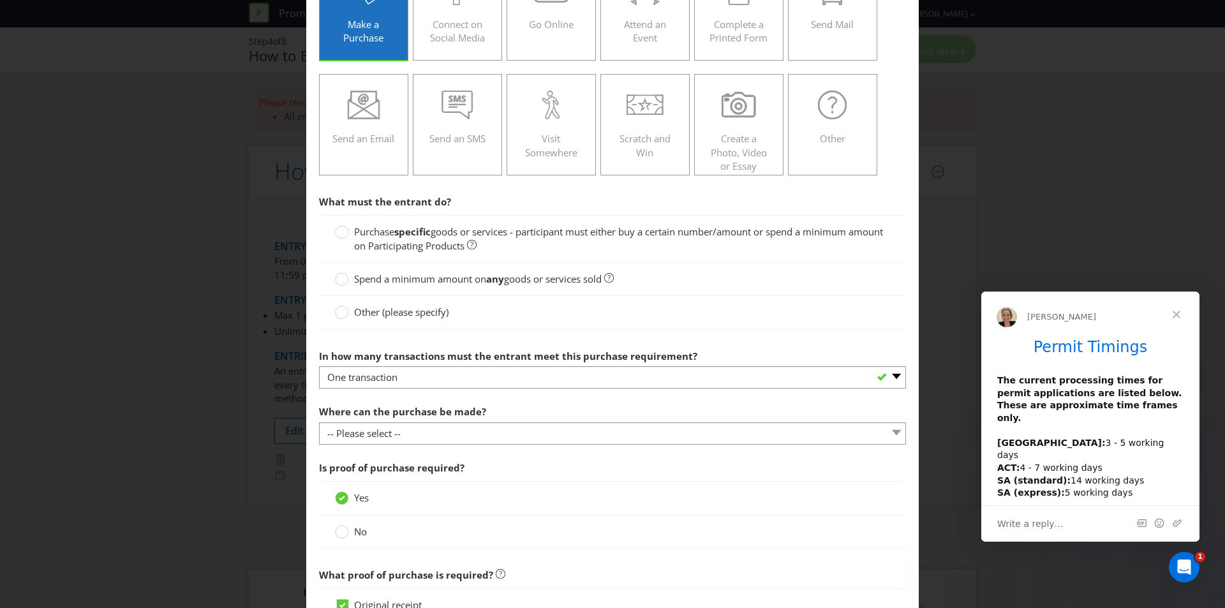
click at [1088, 457] on div "The current processing times for permit applications are listed below. These ar…" at bounding box center [1090, 436] width 186 height 125
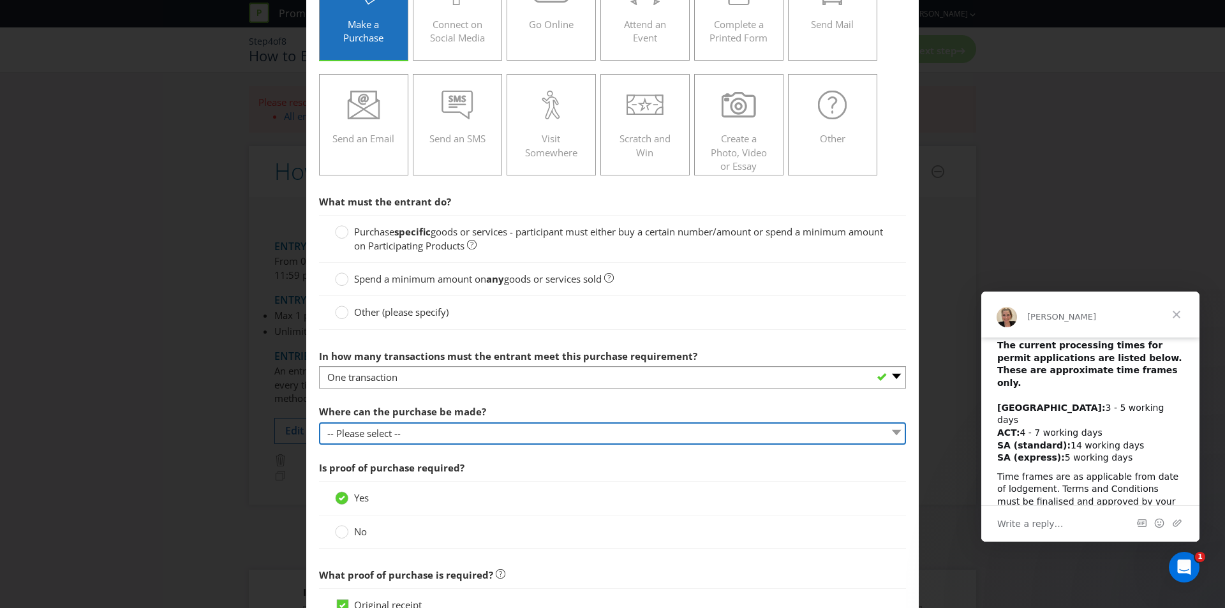
click at [371, 432] on select "-- Please select -- Any stores displaying promotional material (including onlin…" at bounding box center [612, 433] width 587 height 22
select select "SPECIFIC"
click at [319, 422] on select "-- Please select -- Any stores displaying promotional material (including onlin…" at bounding box center [612, 433] width 587 height 22
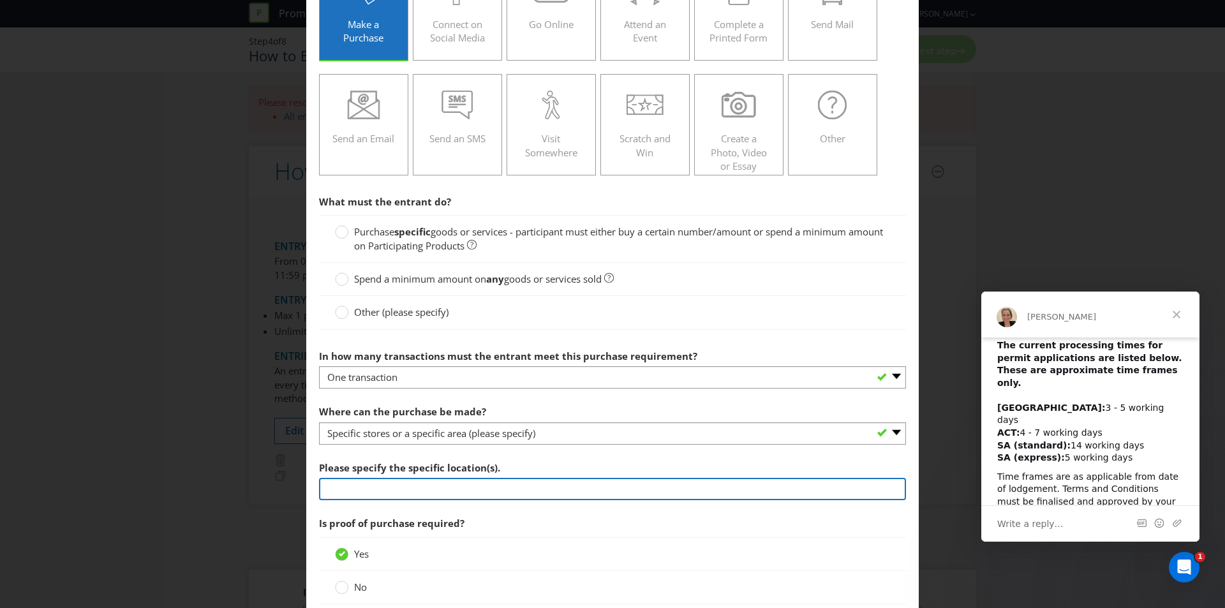
click at [383, 493] on input "text" at bounding box center [612, 489] width 587 height 22
type input "[DOMAIN_NAME]"
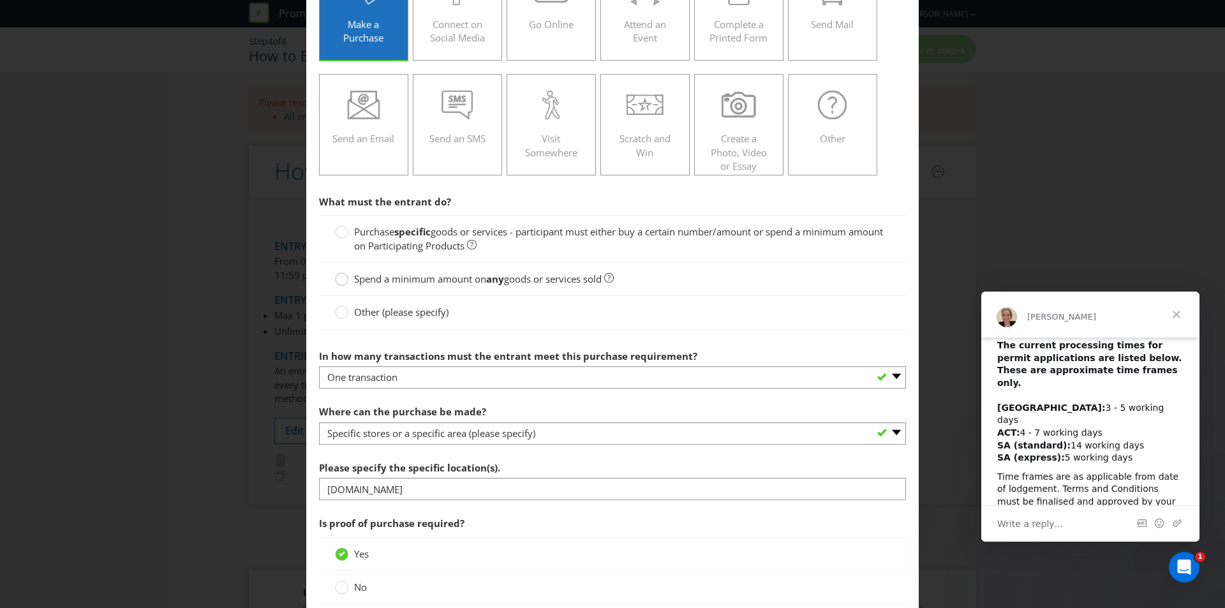
click at [346, 278] on icon at bounding box center [341, 278] width 13 height 13
click at [0, 0] on input "Spend a minimum amount on any goods or services sold" at bounding box center [0, 0] width 0 height 0
click at [343, 228] on div at bounding box center [342, 228] width 6 height 6
click at [0, 0] on input "Purchase specific goods or services - participant must either buy a certain num…" at bounding box center [0, 0] width 0 height 0
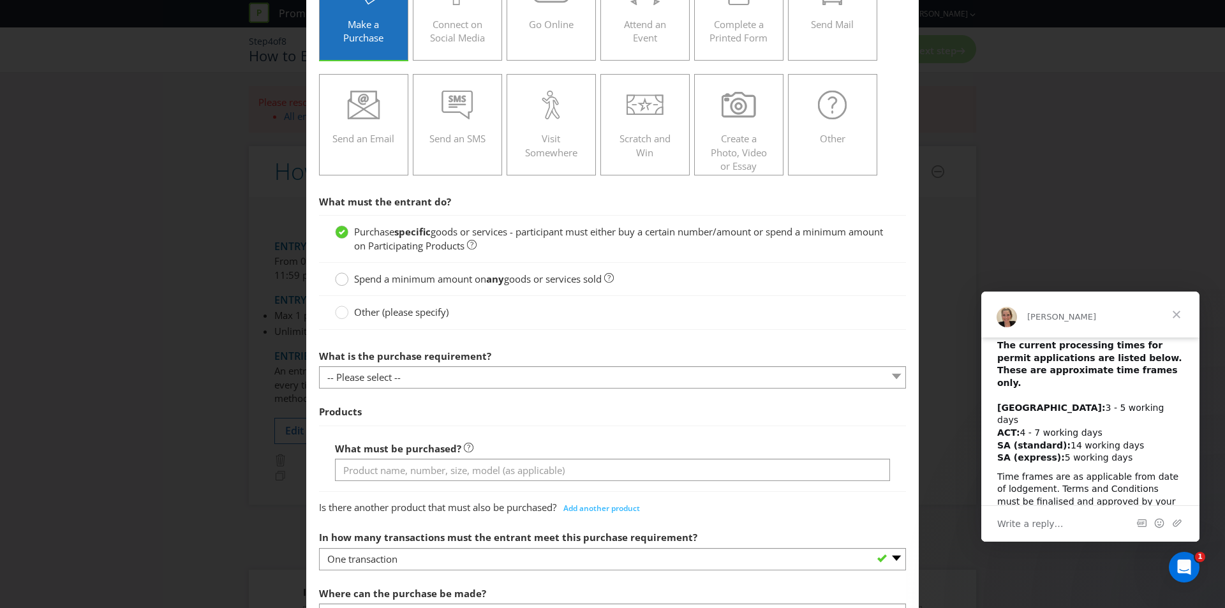
click at [336, 278] on circle at bounding box center [342, 279] width 13 height 13
click at [0, 0] on input "Spend a minimum amount on any goods or services sold" at bounding box center [0, 0] width 0 height 0
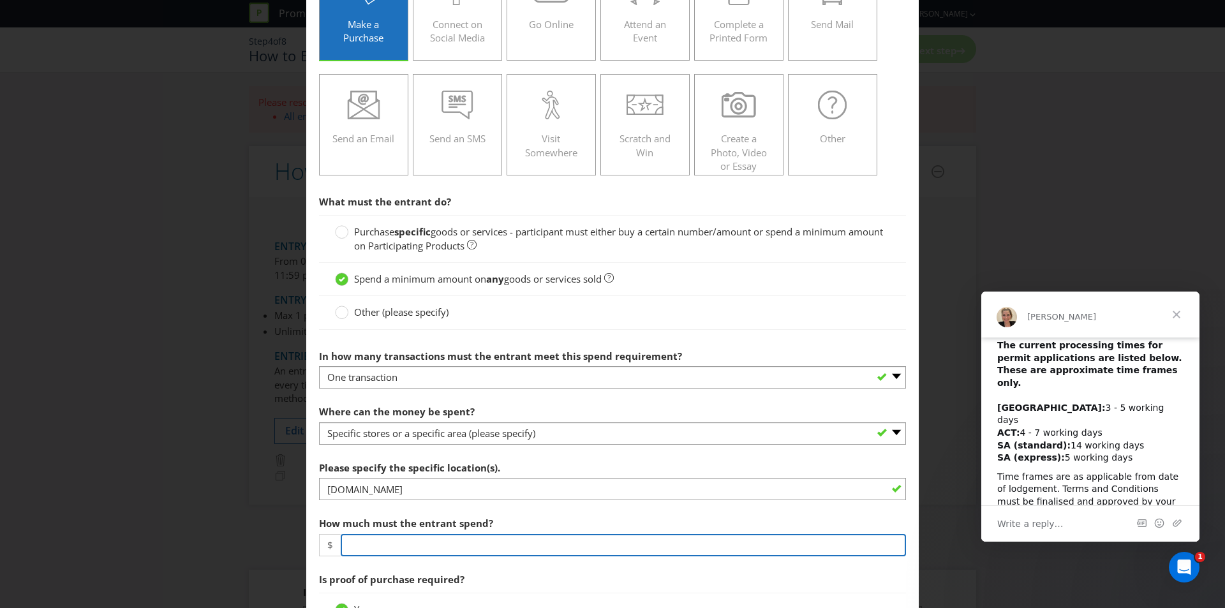
click at [469, 544] on input "number" at bounding box center [623, 545] width 565 height 22
type input "0"
type input "1.00"
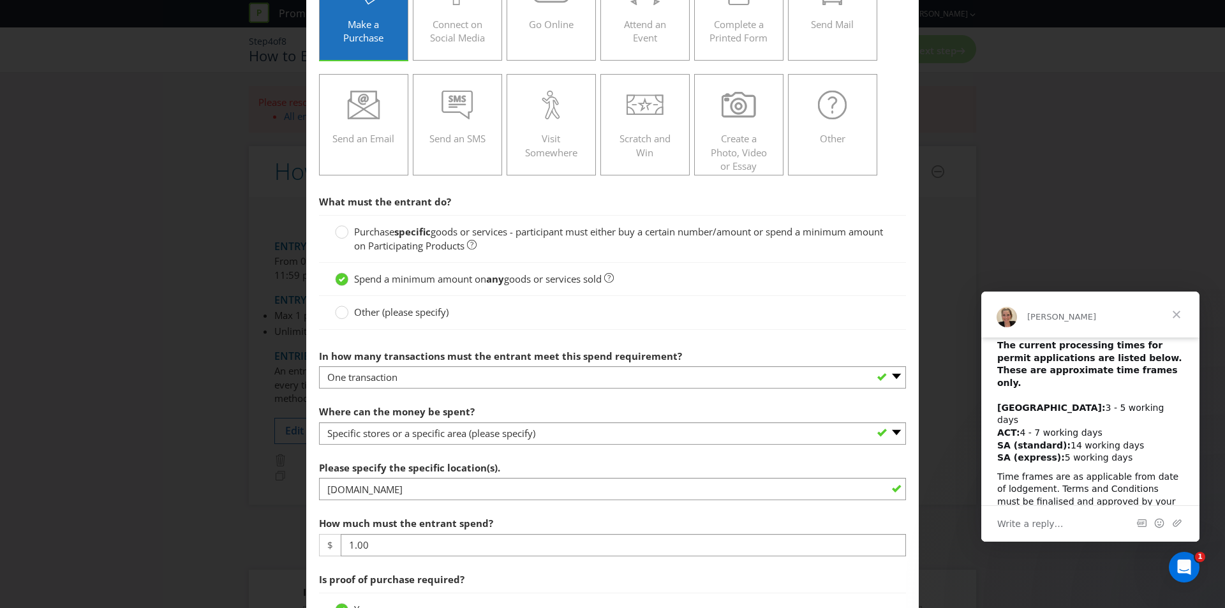
click at [361, 506] on section "What must the entrant do? Purchase specific goods or services - participant mus…" at bounding box center [612, 619] width 587 height 860
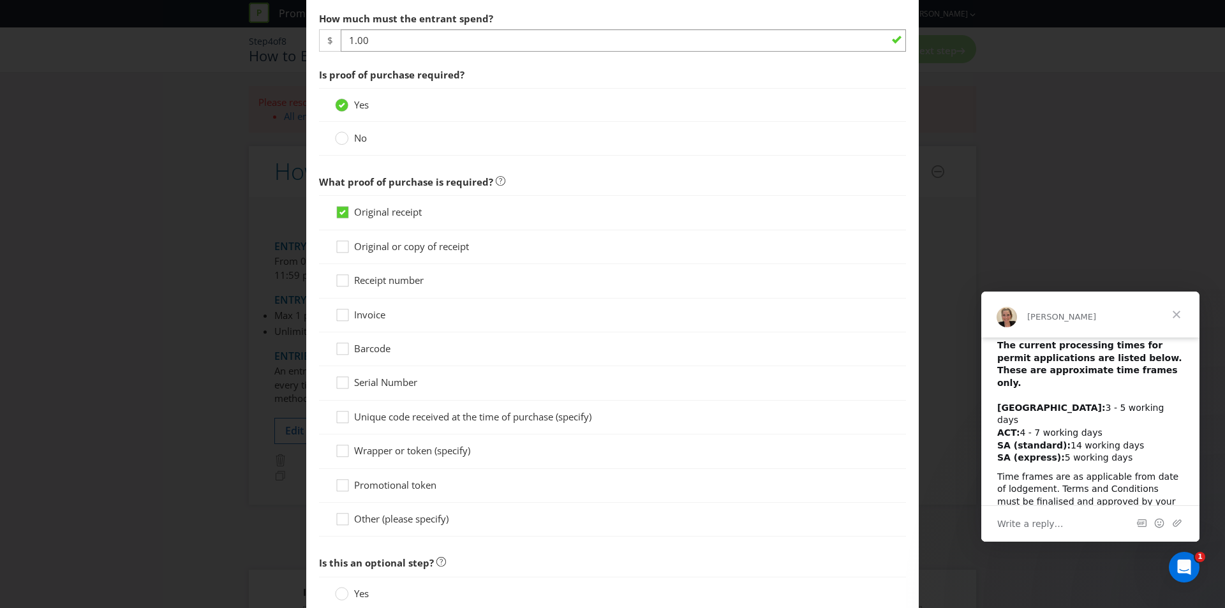
scroll to position [638, 0]
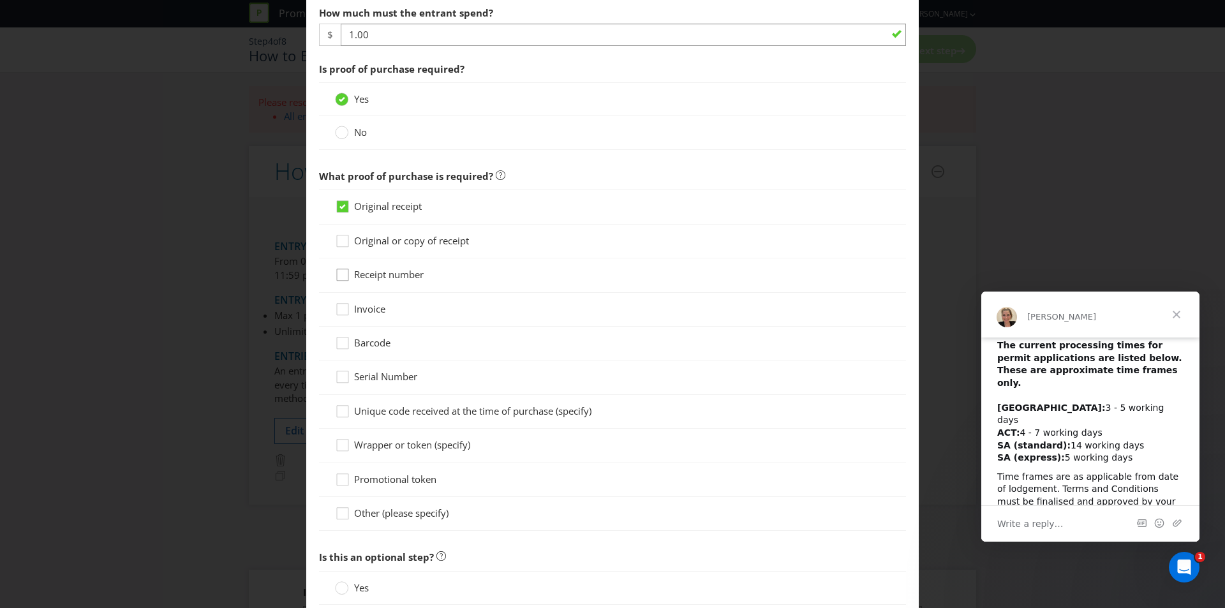
click at [341, 276] on icon at bounding box center [344, 277] width 19 height 19
click at [0, 0] on input "Receipt number" at bounding box center [0, 0] width 0 height 0
click at [341, 308] on div at bounding box center [342, 305] width 6 height 6
click at [0, 0] on input "Invoice" at bounding box center [0, 0] width 0 height 0
click at [335, 244] on icon at bounding box center [344, 243] width 19 height 19
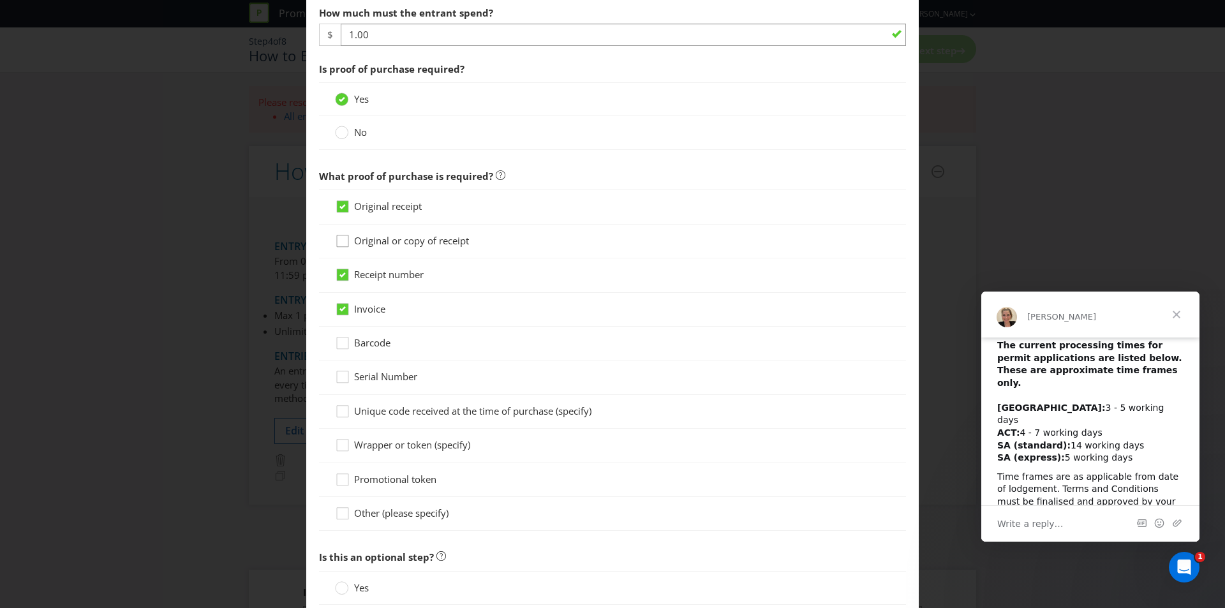
click at [0, 0] on input "Original or copy of receipt" at bounding box center [0, 0] width 0 height 0
click at [341, 237] on div at bounding box center [342, 237] width 6 height 6
click at [0, 0] on input "Original or copy of receipt" at bounding box center [0, 0] width 0 height 0
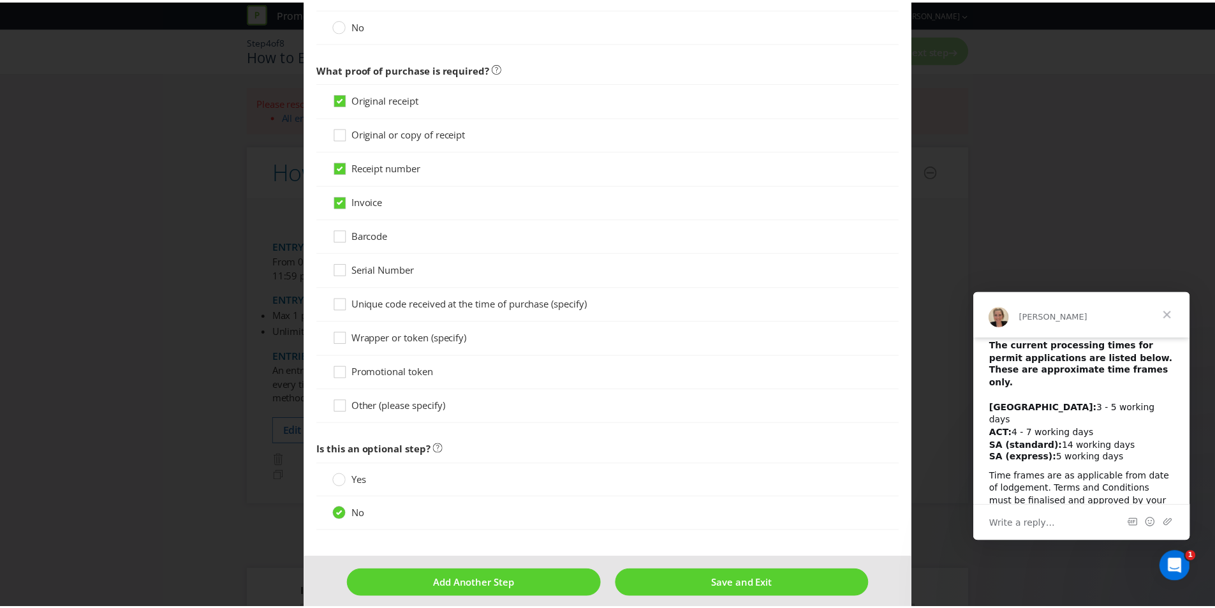
scroll to position [757, 0]
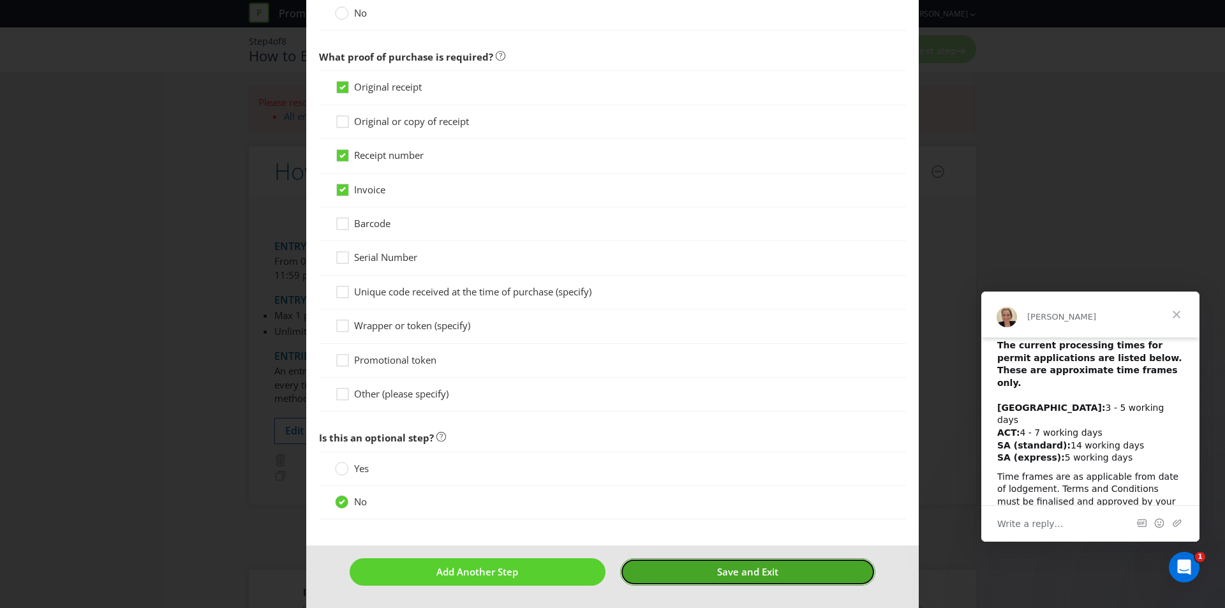
click at [660, 566] on button "Save and Exit" at bounding box center [748, 571] width 256 height 27
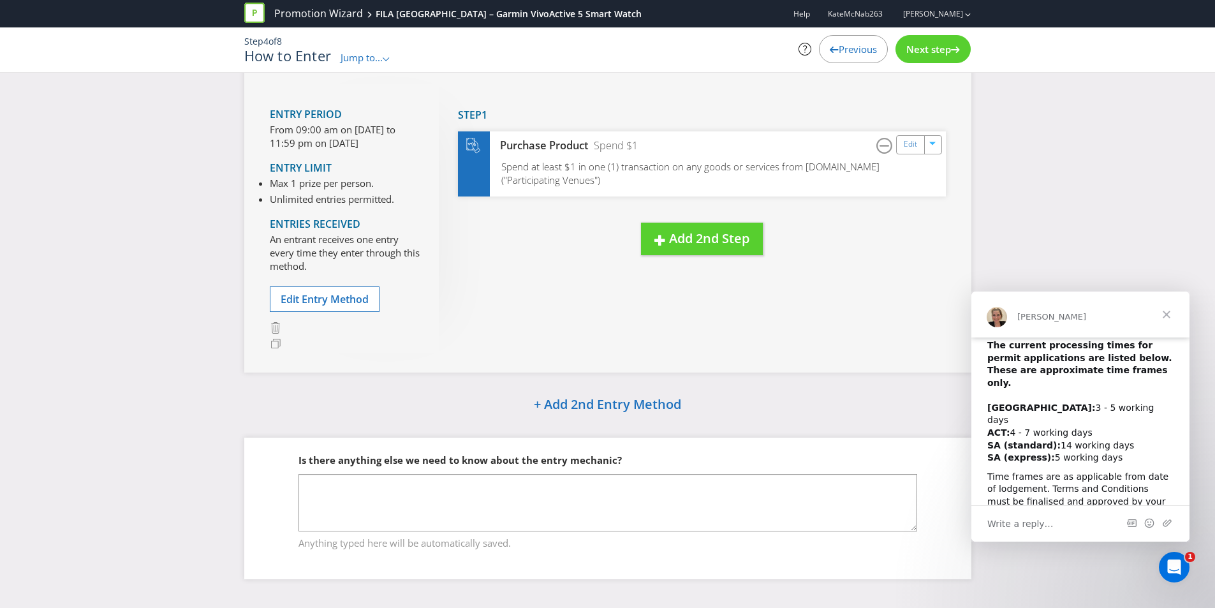
scroll to position [78, 0]
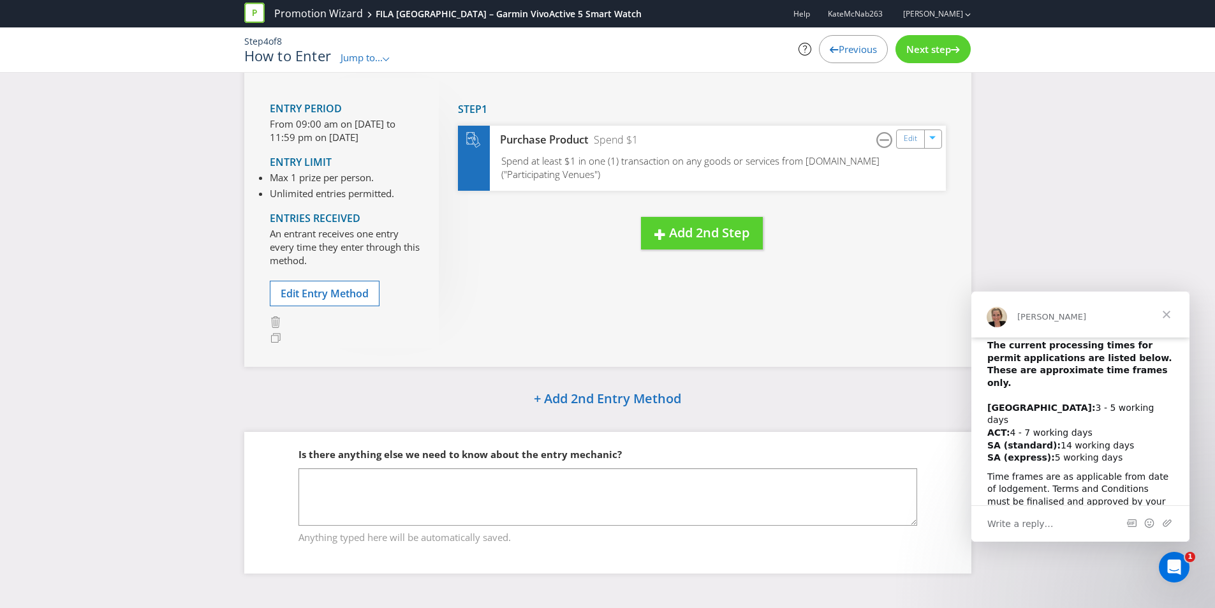
click at [931, 50] on span "Next step" at bounding box center [929, 49] width 45 height 13
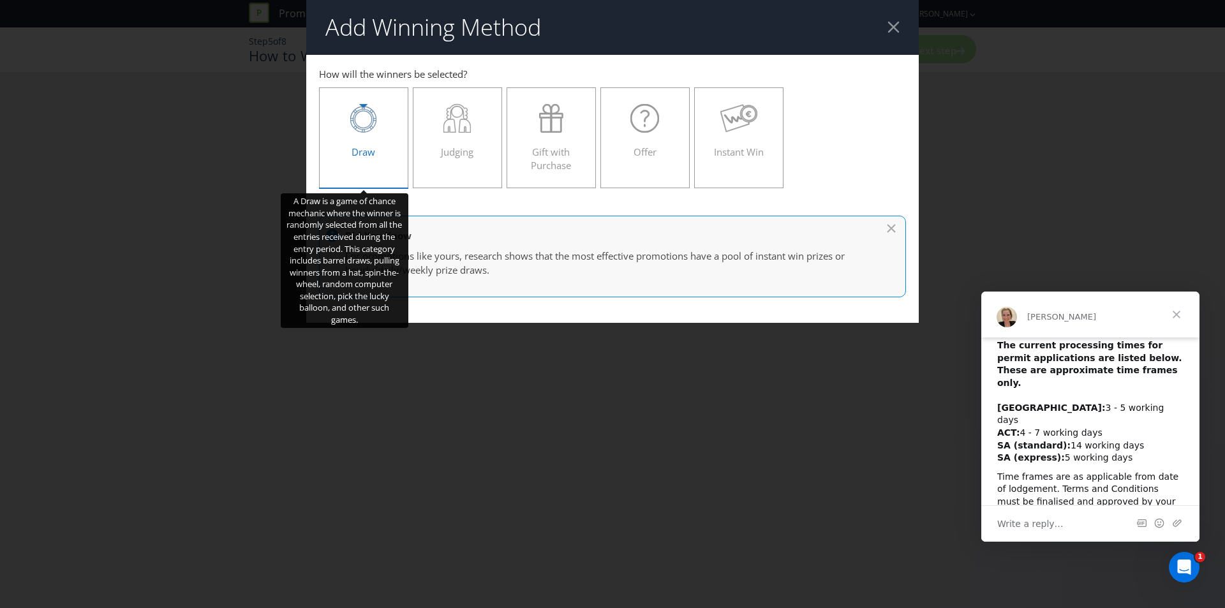
click at [331, 114] on label "Draw" at bounding box center [363, 137] width 89 height 101
click at [0, 0] on input "Draw" at bounding box center [0, 0] width 0 height 0
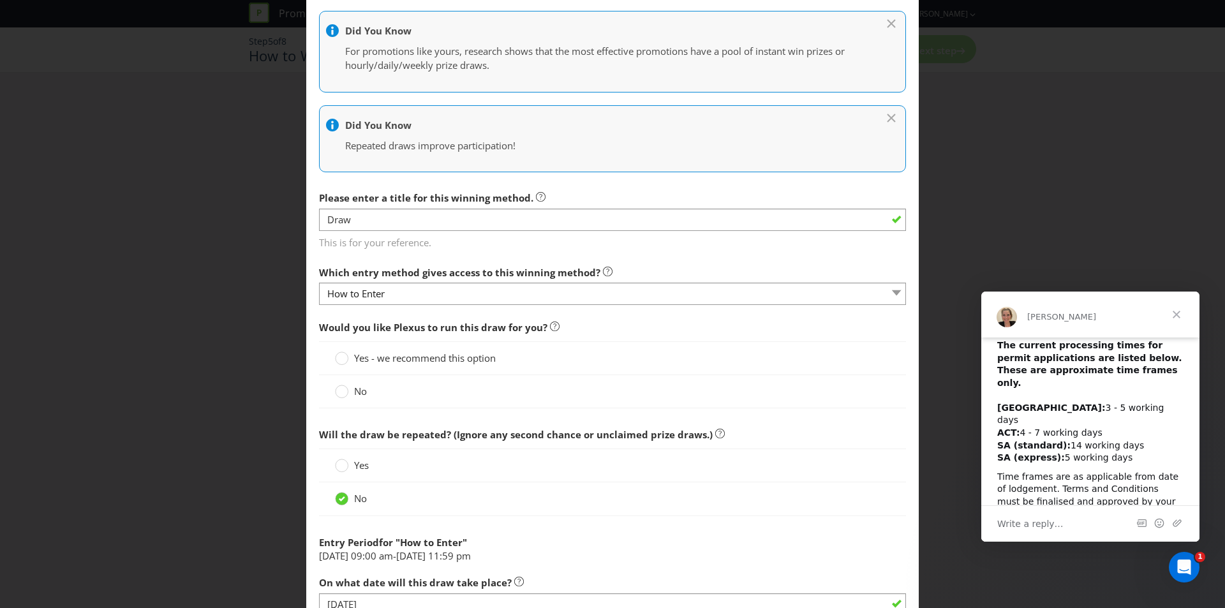
scroll to position [191, 0]
click at [371, 355] on span "Yes - we recommend this option" at bounding box center [425, 357] width 142 height 13
click at [0, 0] on input "Yes - we recommend this option" at bounding box center [0, 0] width 0 height 0
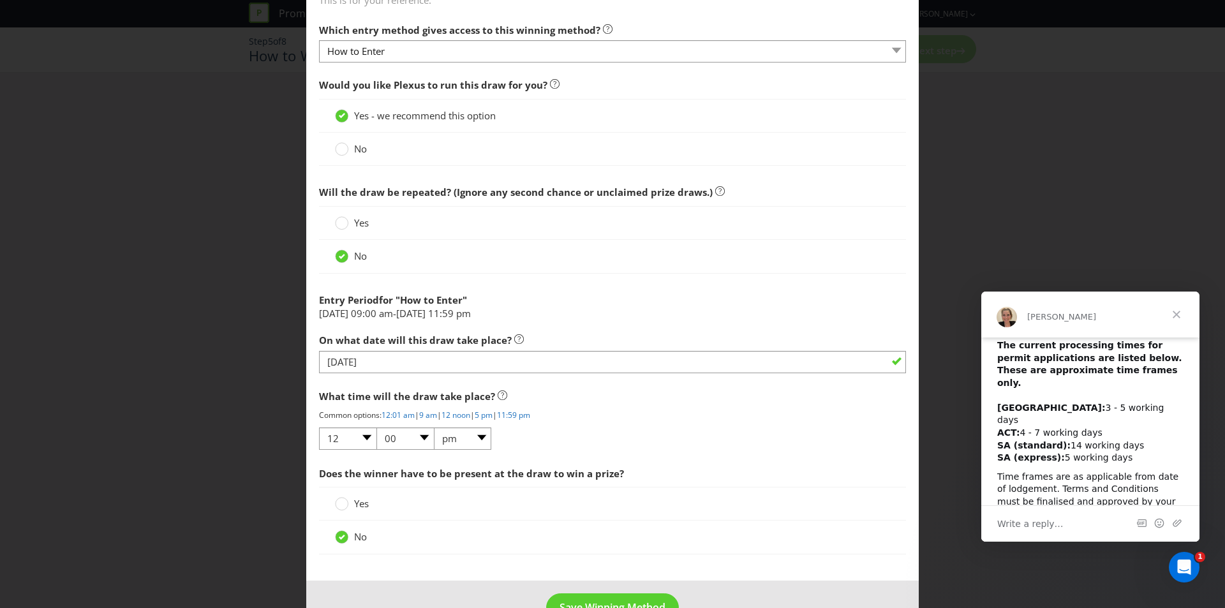
scroll to position [447, 0]
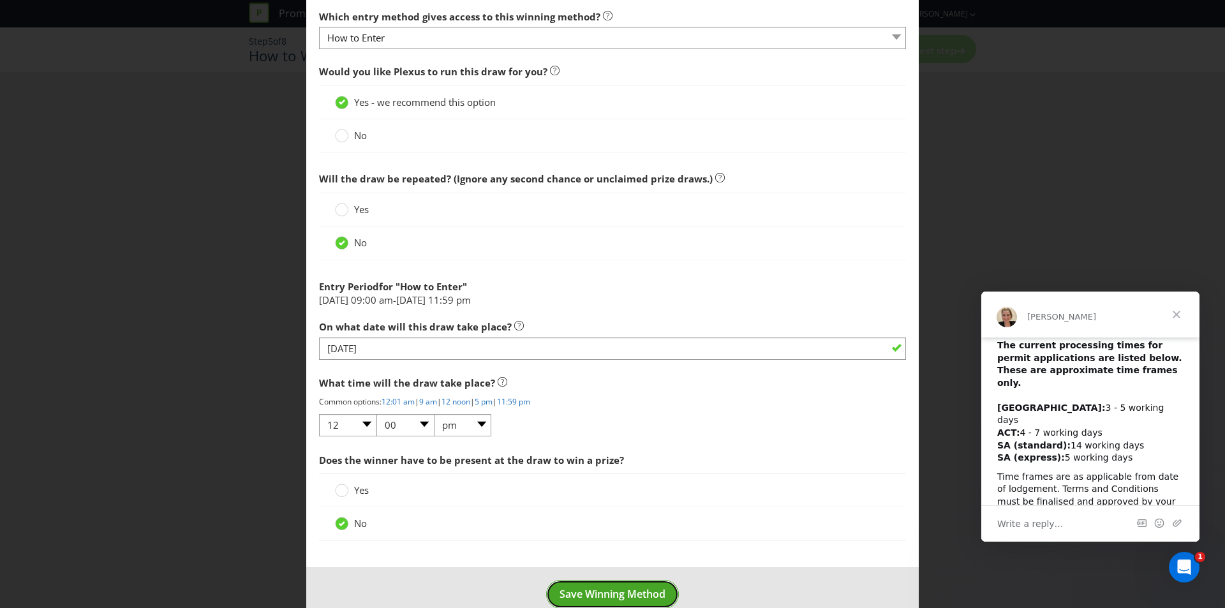
click at [618, 595] on span "Save Winning Method" at bounding box center [613, 594] width 106 height 14
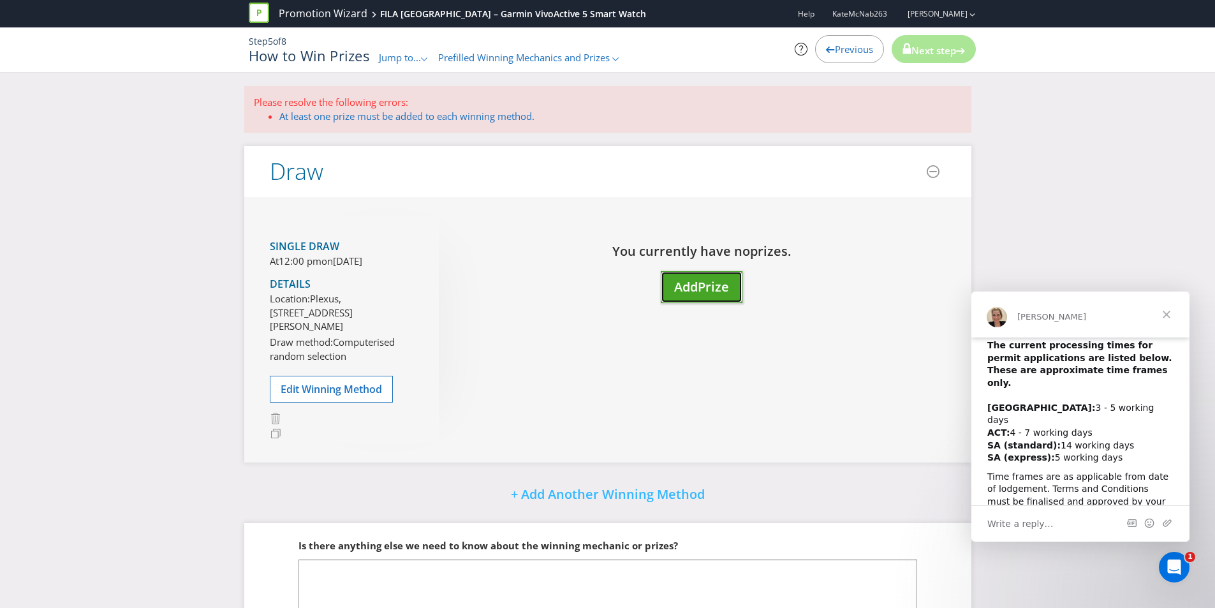
click at [706, 290] on span "Prize" at bounding box center [713, 286] width 31 height 17
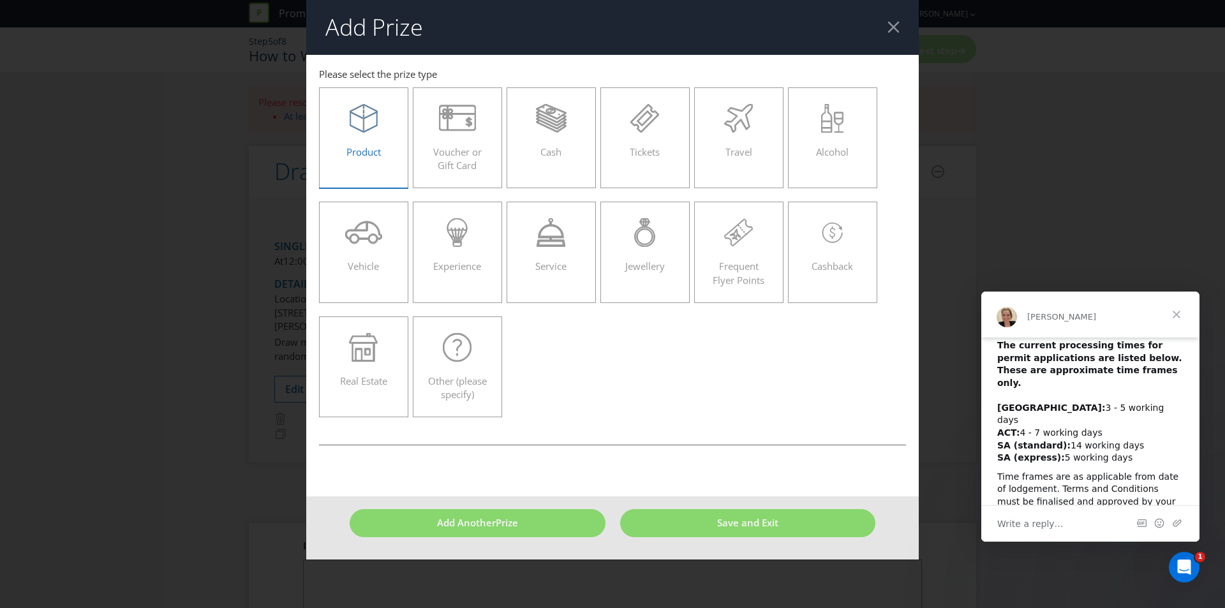
click at [348, 139] on div "Product" at bounding box center [363, 132] width 63 height 57
click at [0, 0] on input "Product" at bounding box center [0, 0] width 0 height 0
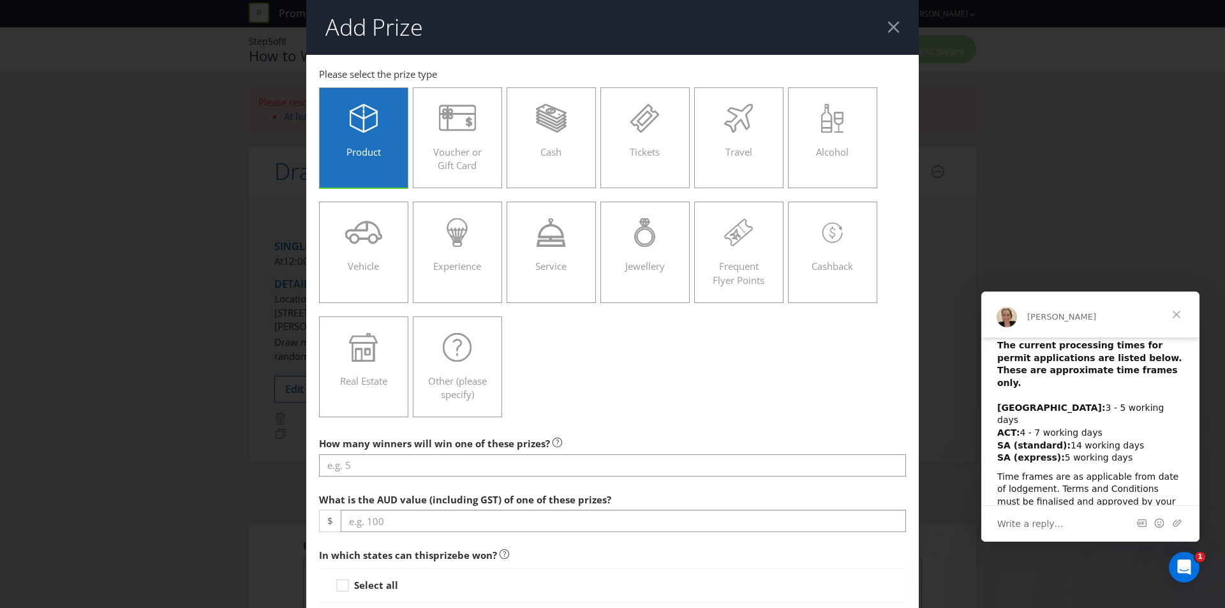
scroll to position [255, 0]
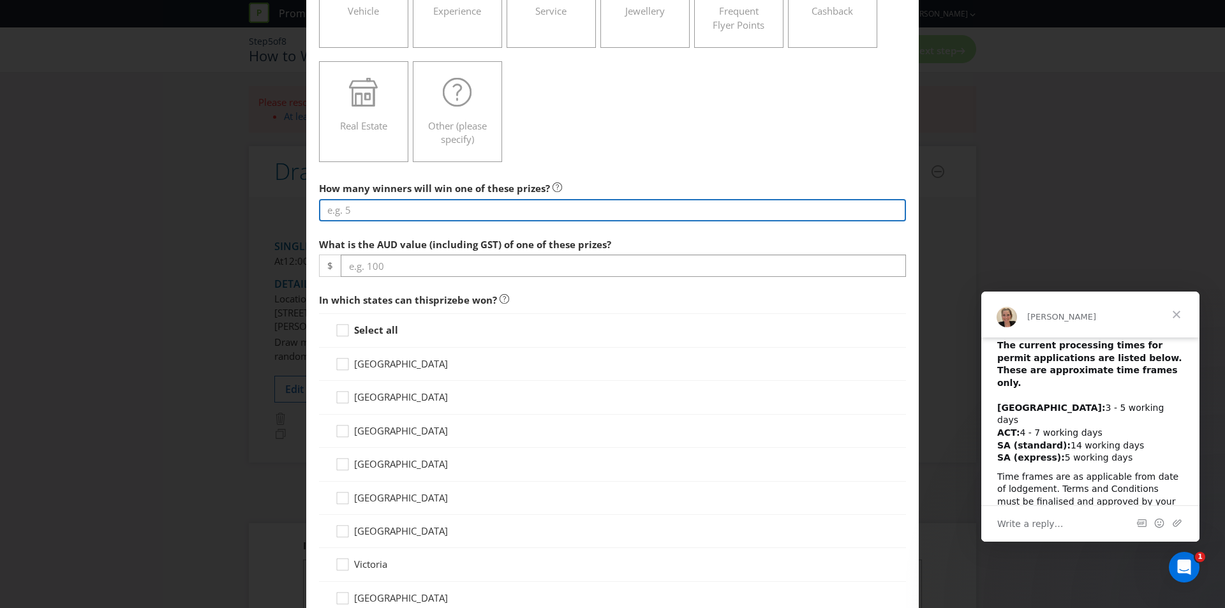
click at [392, 207] on input "number" at bounding box center [612, 210] width 587 height 22
type input "1"
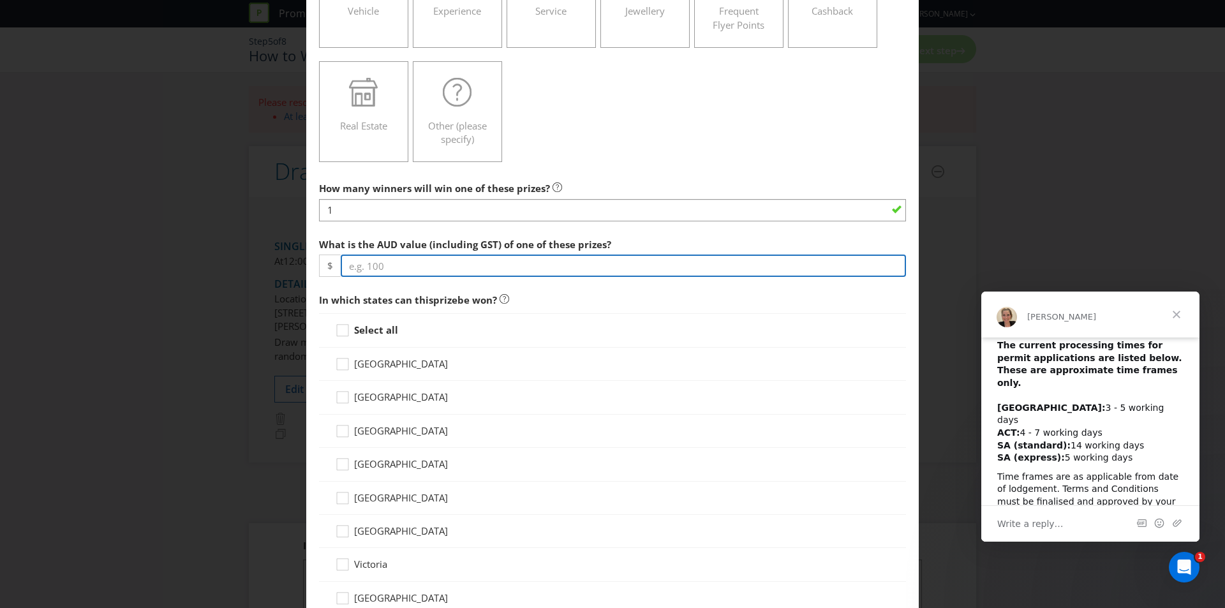
click at [394, 270] on input "number" at bounding box center [623, 266] width 565 height 22
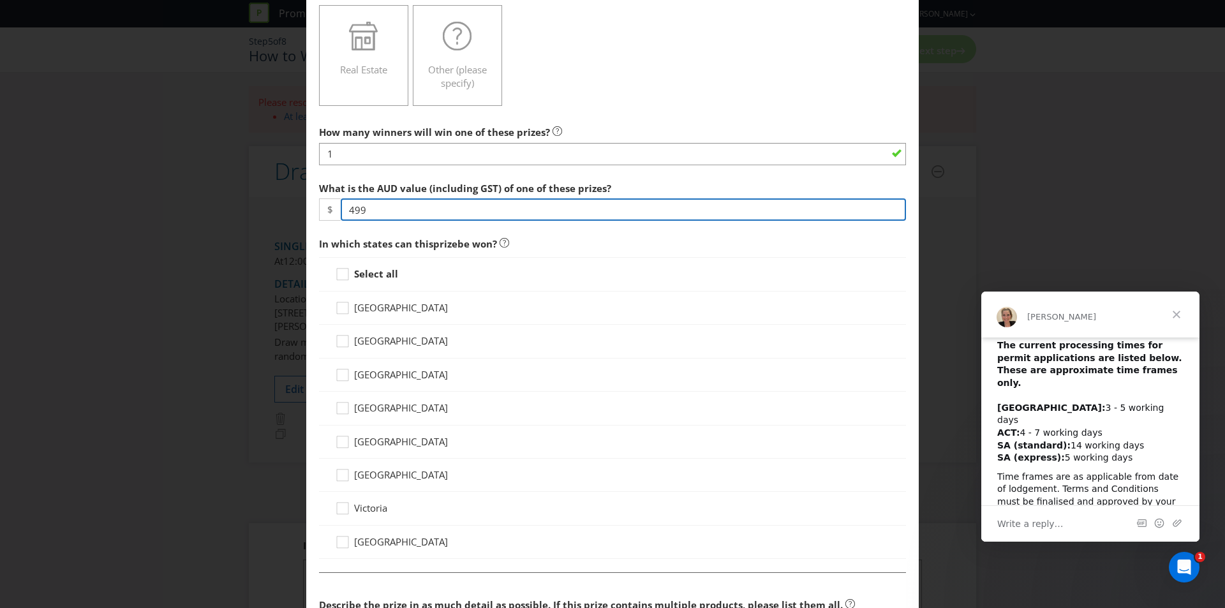
scroll to position [383, 0]
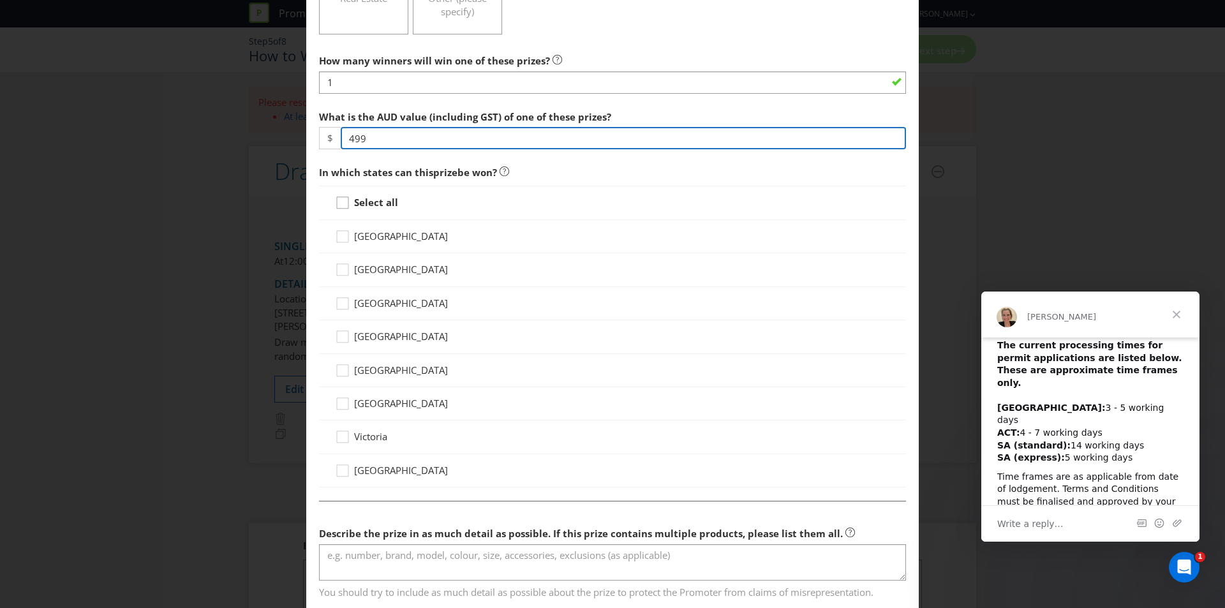
type input "499"
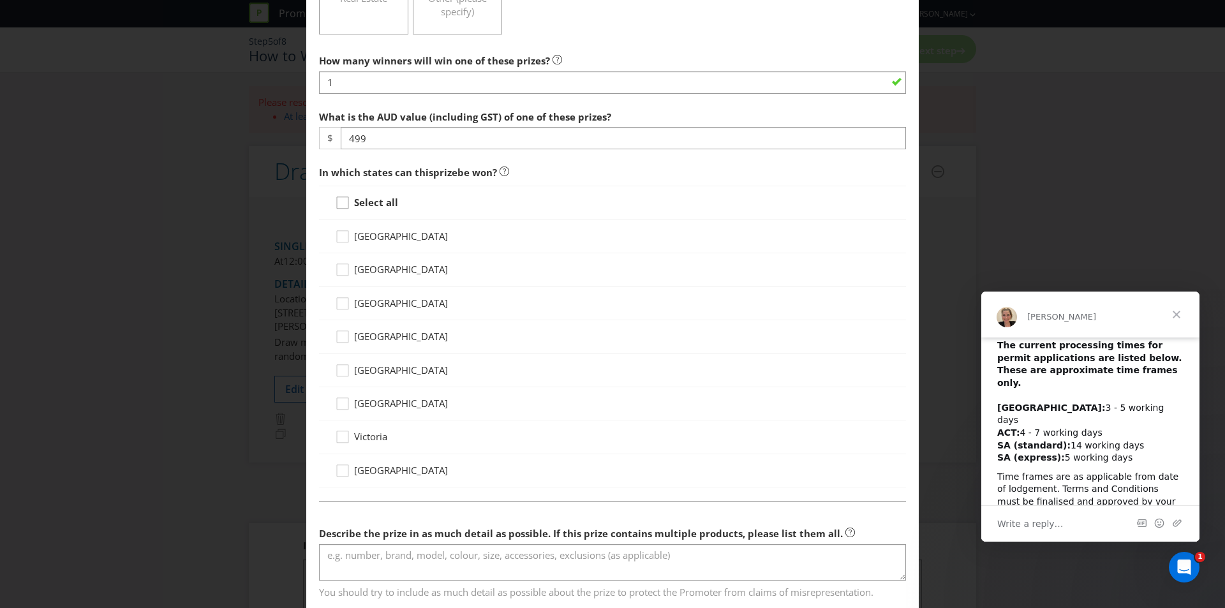
click at [348, 198] on icon at bounding box center [344, 205] width 19 height 19
click at [0, 0] on input "Select all" at bounding box center [0, 0] width 0 height 0
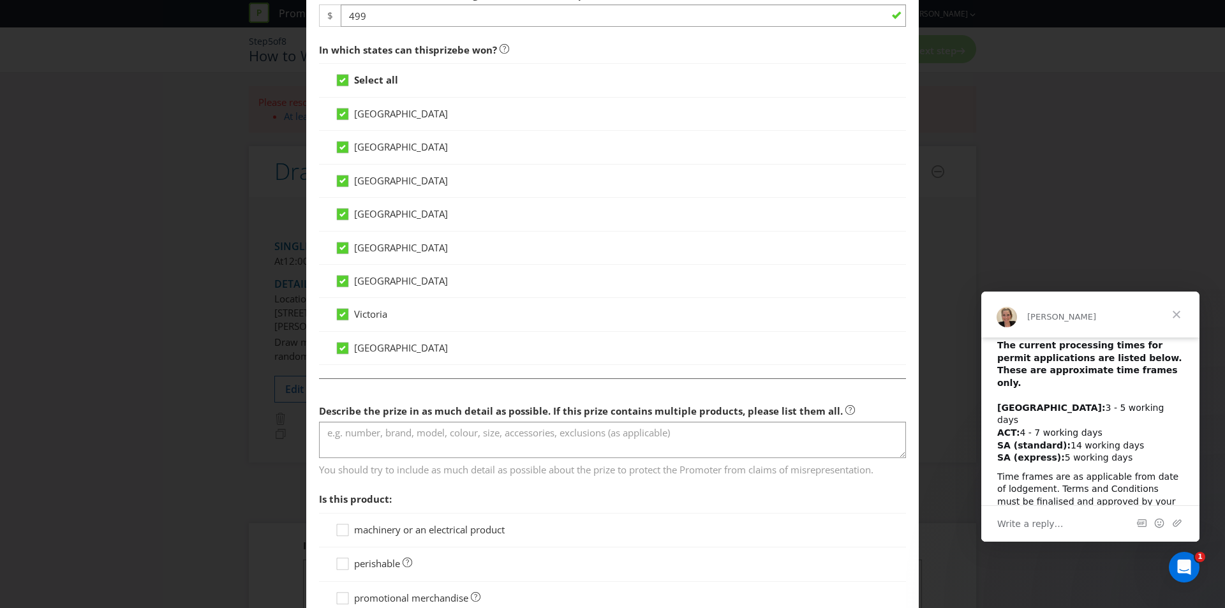
scroll to position [638, 0]
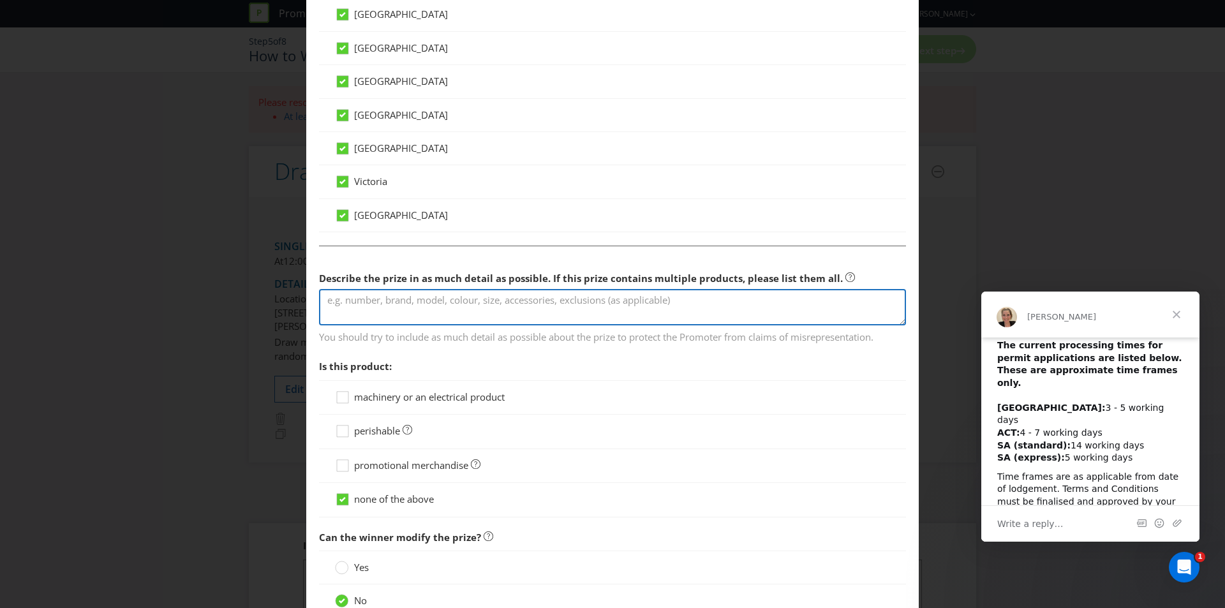
drag, startPoint x: 396, startPoint y: 310, endPoint x: 311, endPoint y: 298, distance: 85.1
click at [396, 310] on textarea at bounding box center [612, 307] width 587 height 36
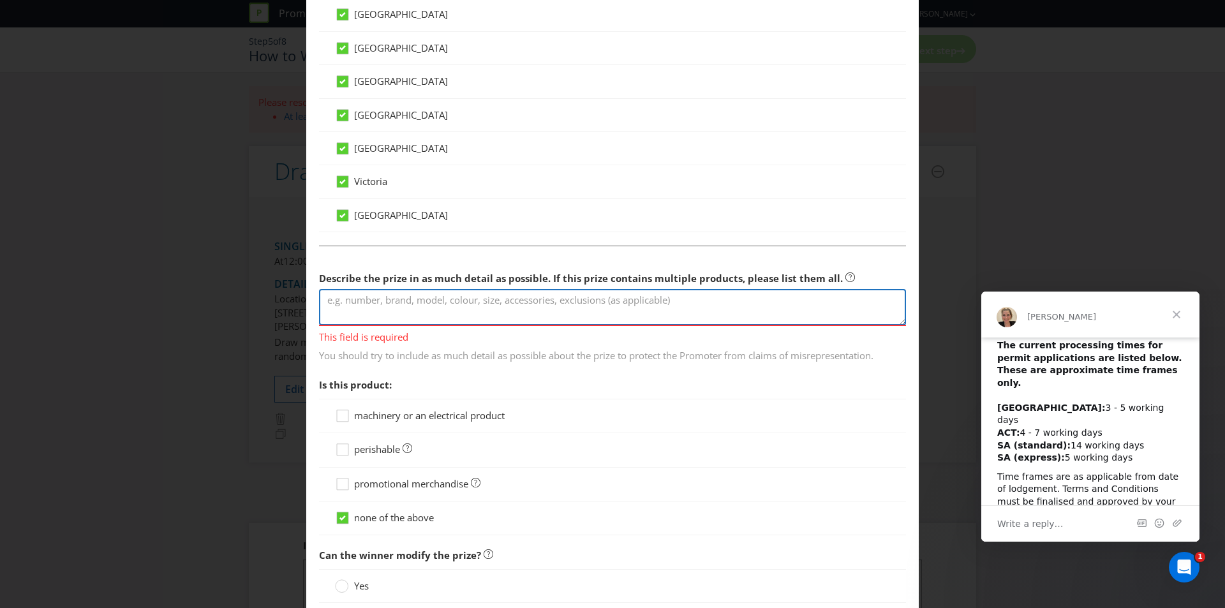
drag, startPoint x: 399, startPoint y: 302, endPoint x: 409, endPoint y: 303, distance: 10.3
click at [399, 302] on textarea at bounding box center [612, 307] width 587 height 36
paste textarea "Garmin VivoActive 5 Smart Watch"
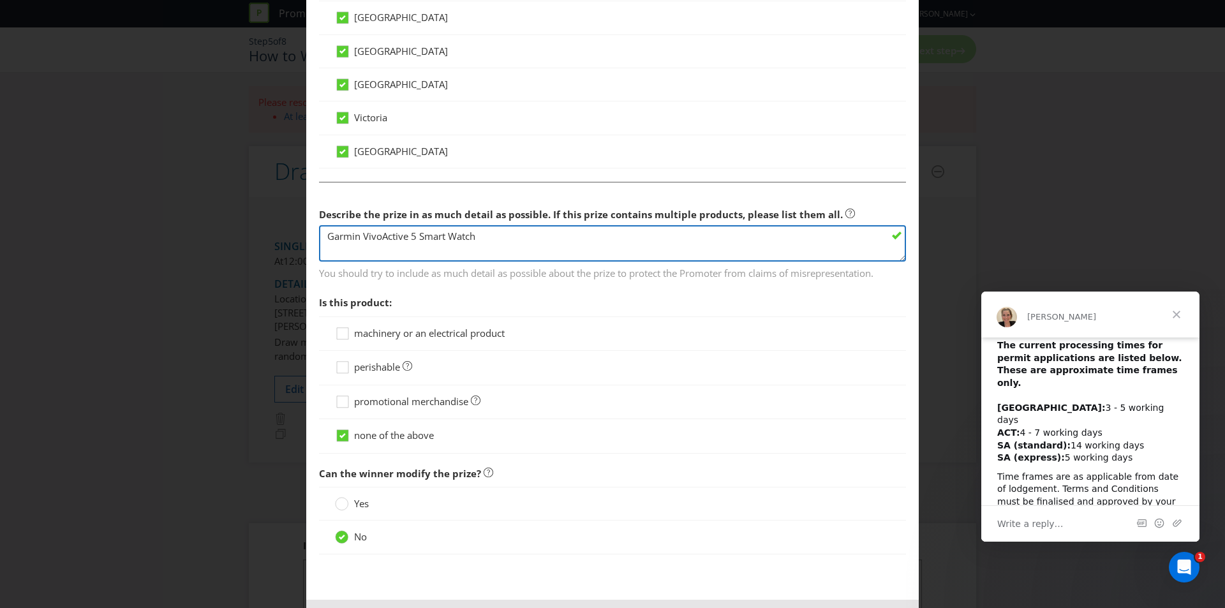
scroll to position [756, 0]
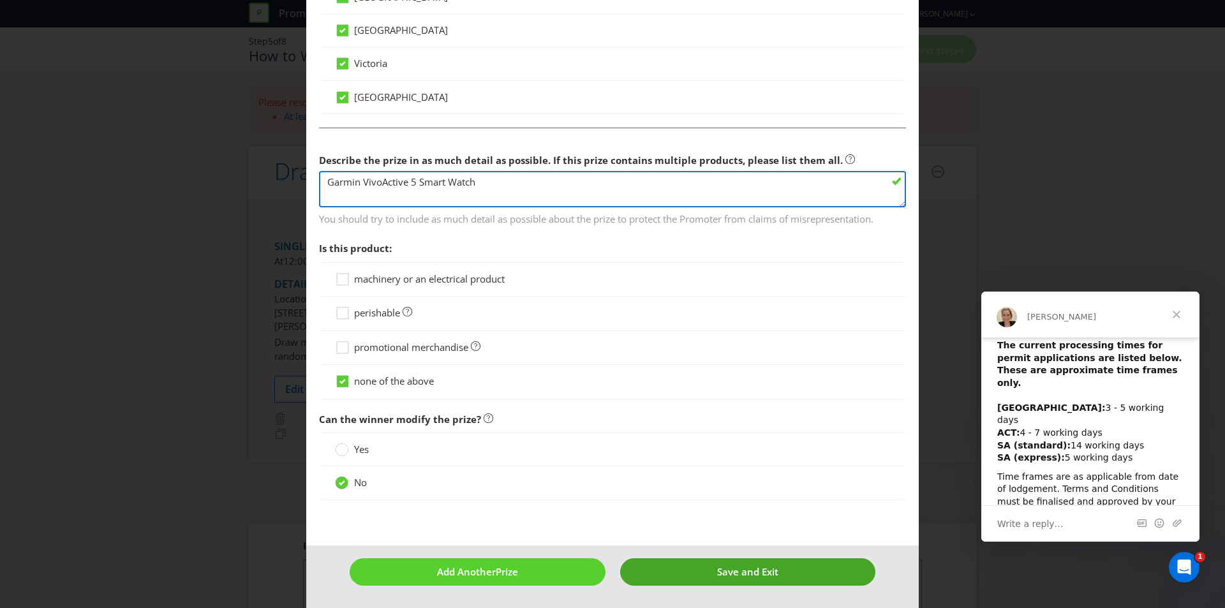
type textarea "Garmin VivoActive 5 Smart Watch"
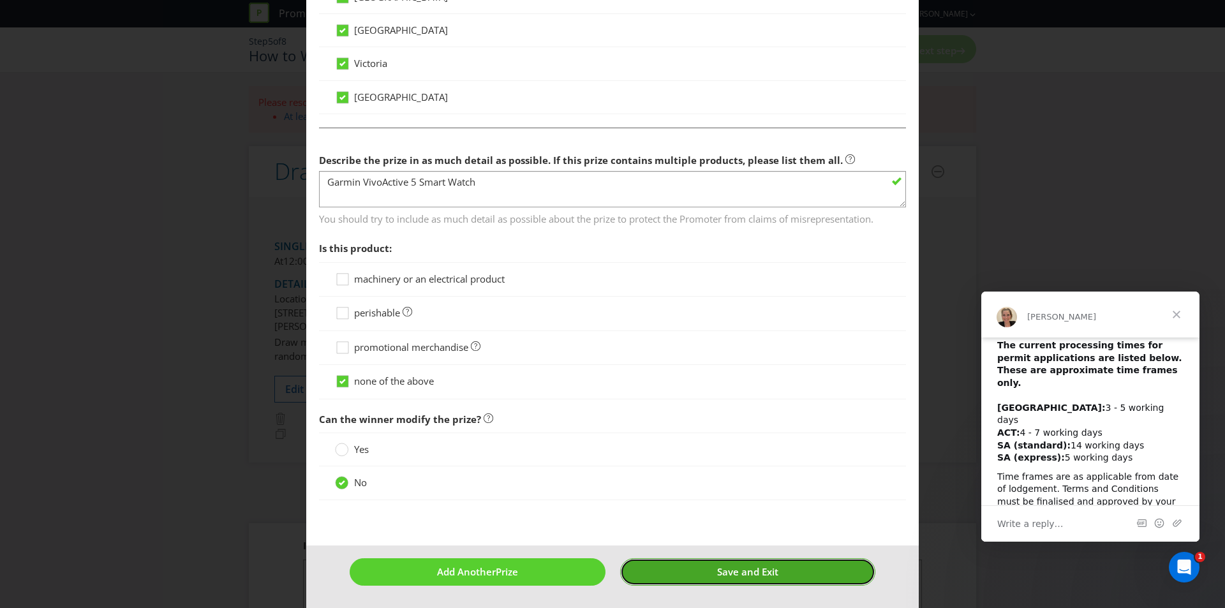
click at [741, 573] on span "Save and Exit" at bounding box center [747, 571] width 61 height 13
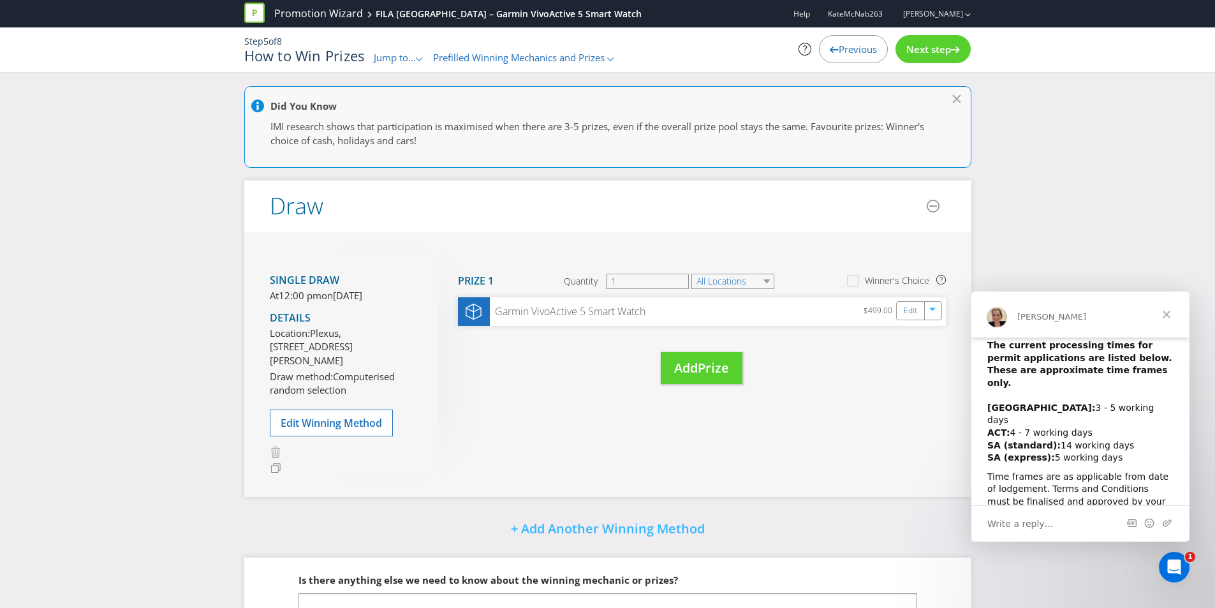
click at [920, 45] on span "Next step" at bounding box center [929, 49] width 45 height 13
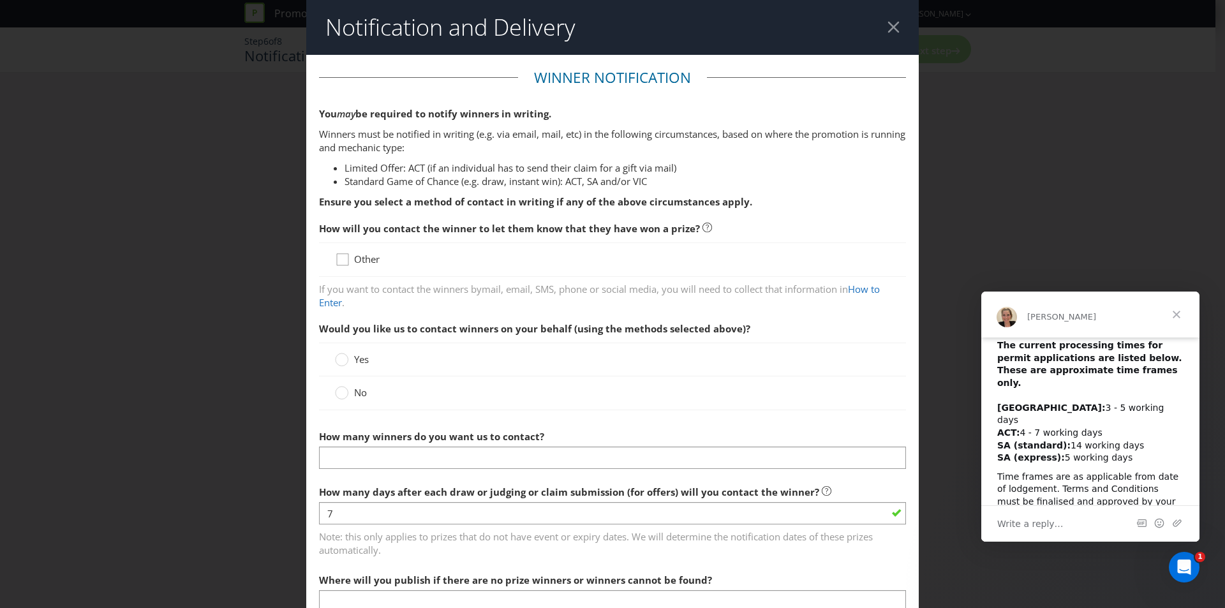
click at [342, 260] on icon at bounding box center [344, 262] width 19 height 19
click at [0, 0] on input "Other" at bounding box center [0, 0] width 0 height 0
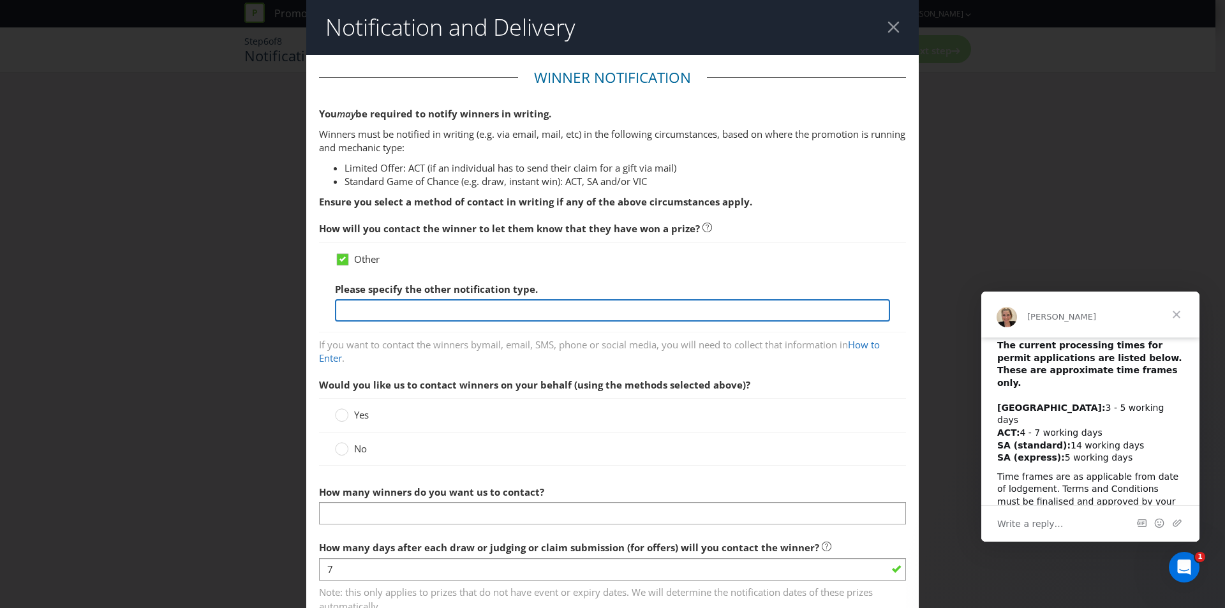
click at [483, 312] on input "text" at bounding box center [612, 310] width 555 height 22
type input "Email"
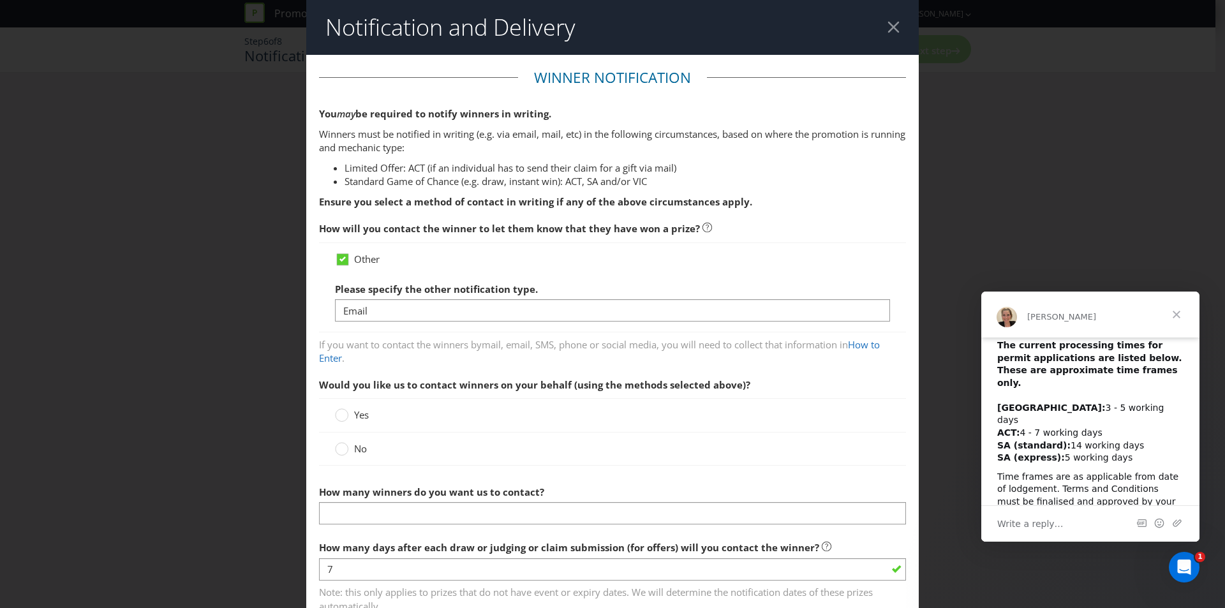
click at [346, 456] on label "No" at bounding box center [352, 448] width 34 height 13
click at [0, 0] on input "No" at bounding box center [0, 0] width 0 height 0
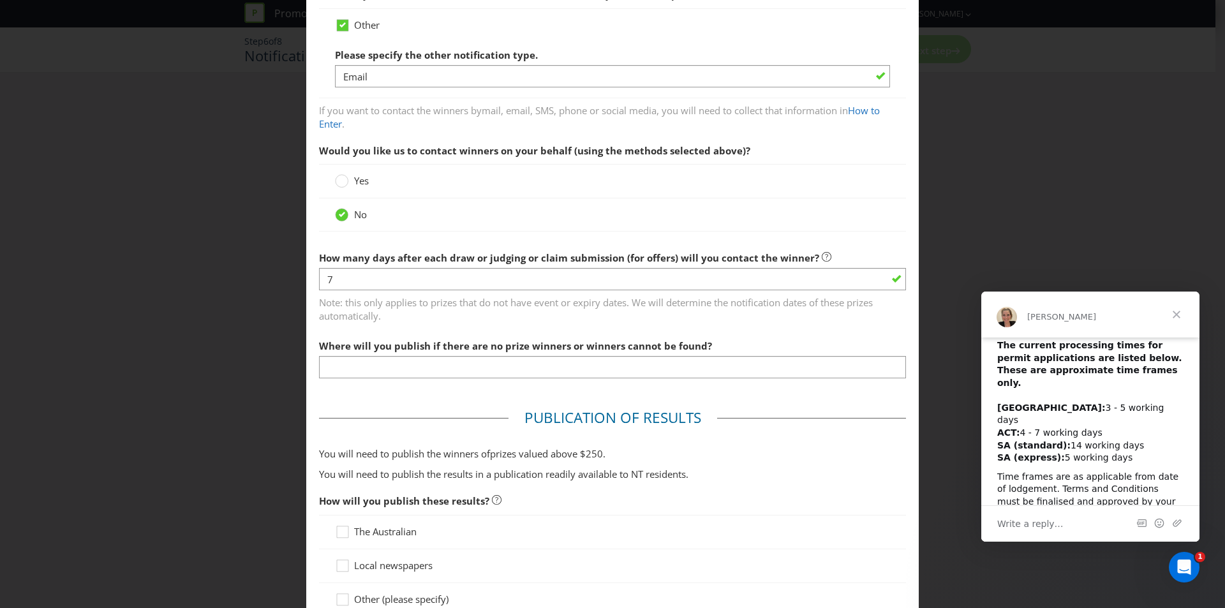
scroll to position [319, 0]
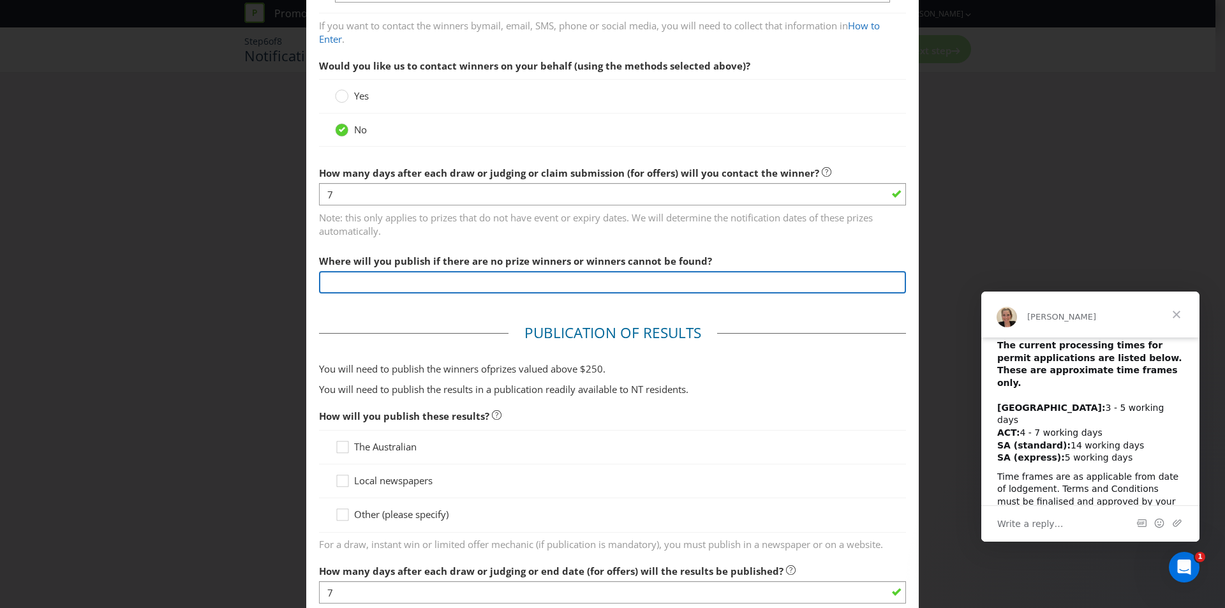
click at [671, 281] on input "text" at bounding box center [612, 282] width 587 height 22
type input "W"
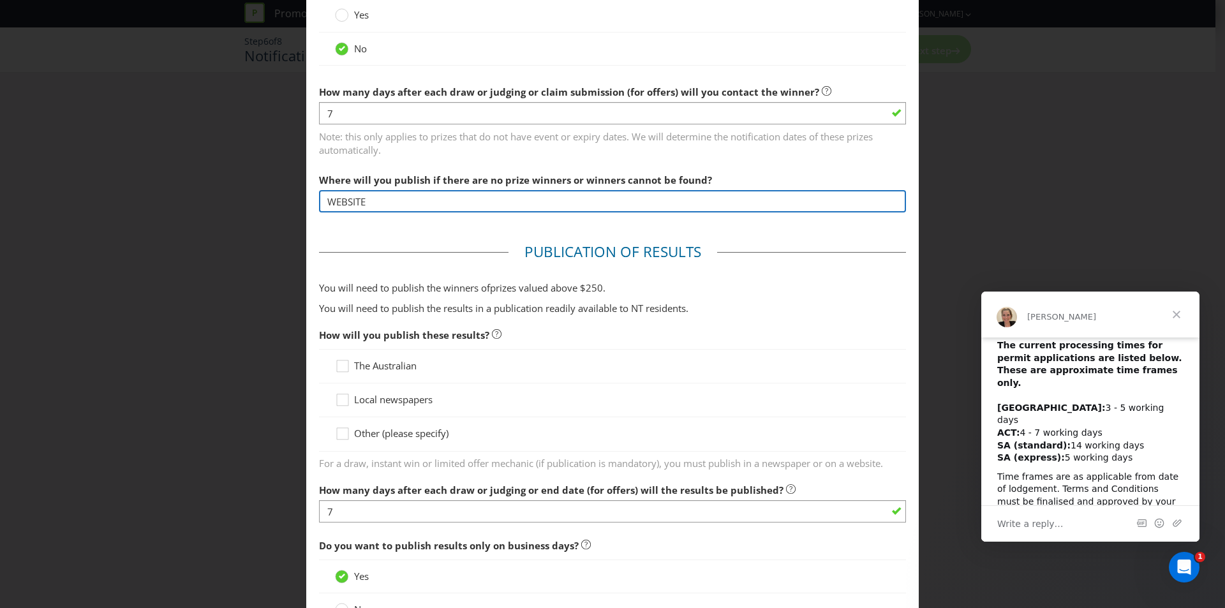
scroll to position [447, 0]
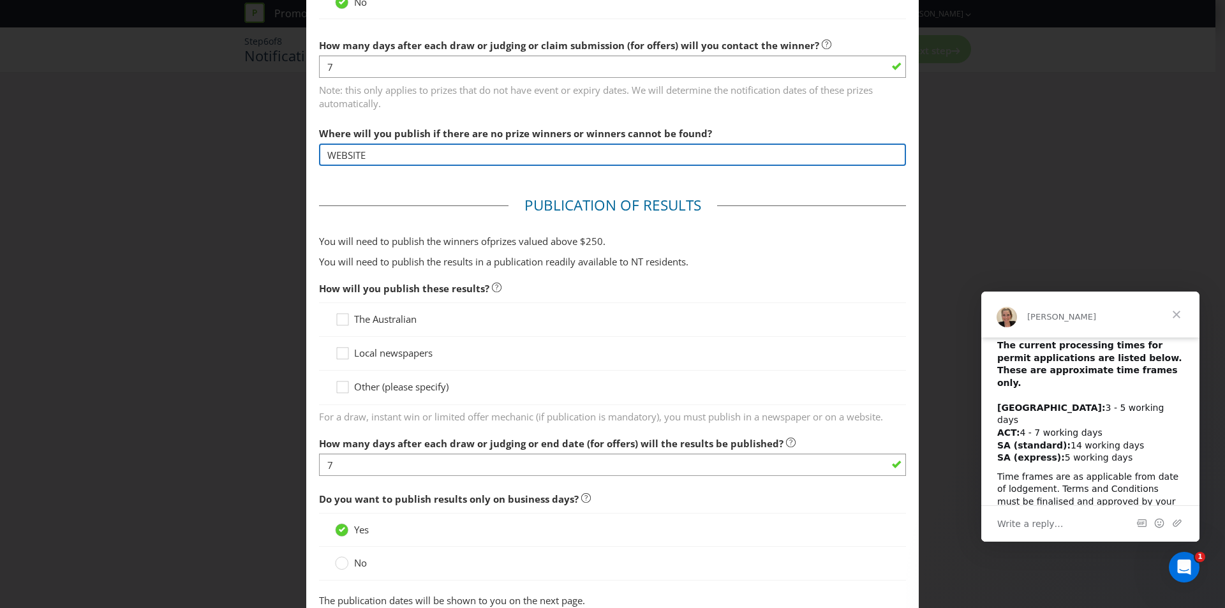
type input "WEBSITE"
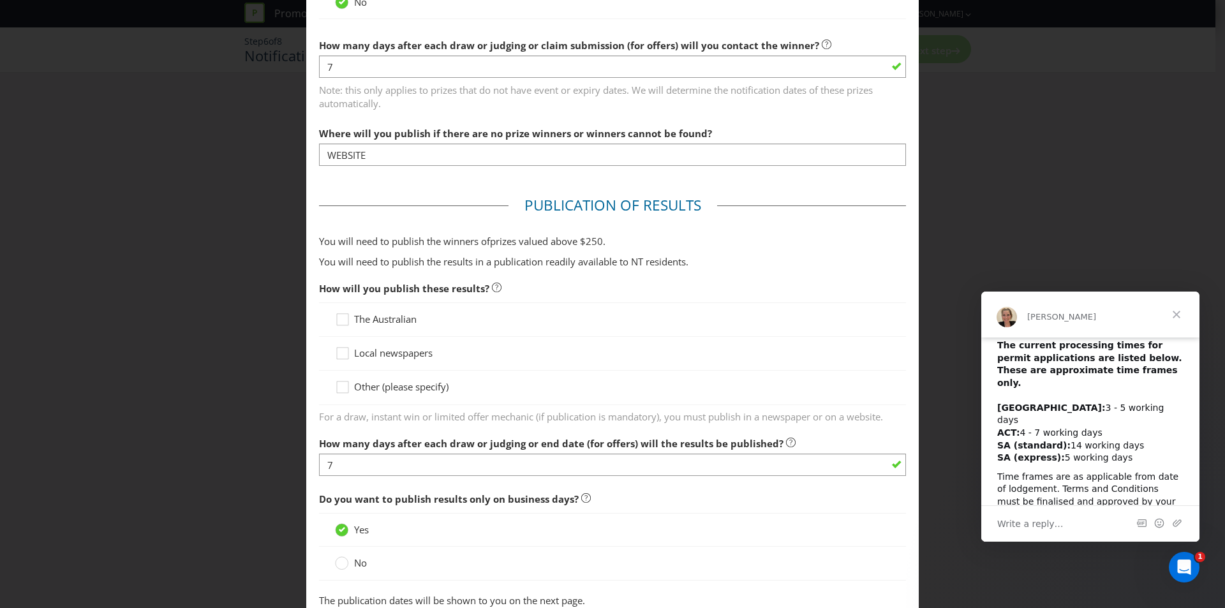
click at [377, 390] on span "Other (please specify)" at bounding box center [401, 386] width 94 height 13
click at [0, 0] on input "Other (please specify)" at bounding box center [0, 0] width 0 height 0
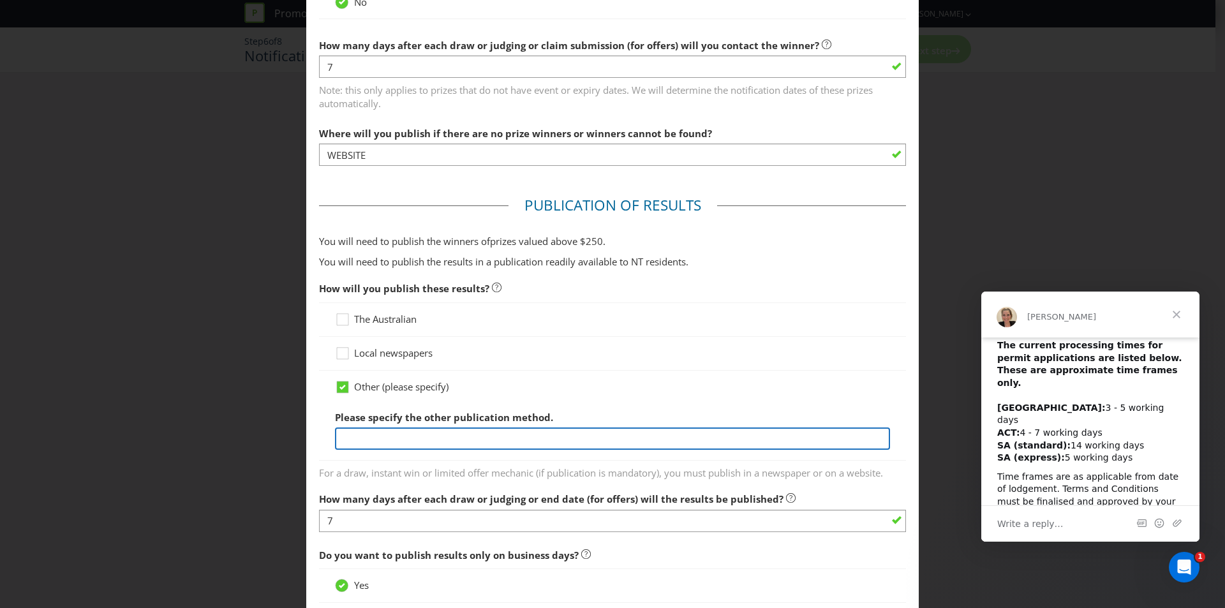
click at [366, 440] on input "text" at bounding box center [612, 438] width 555 height 22
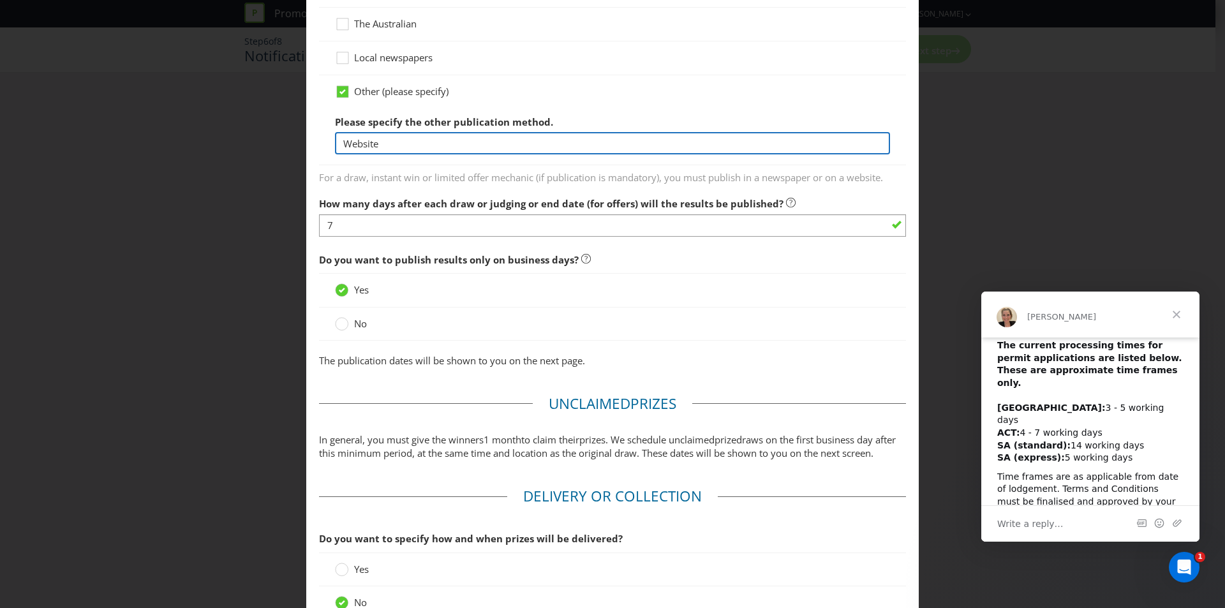
scroll to position [829, 0]
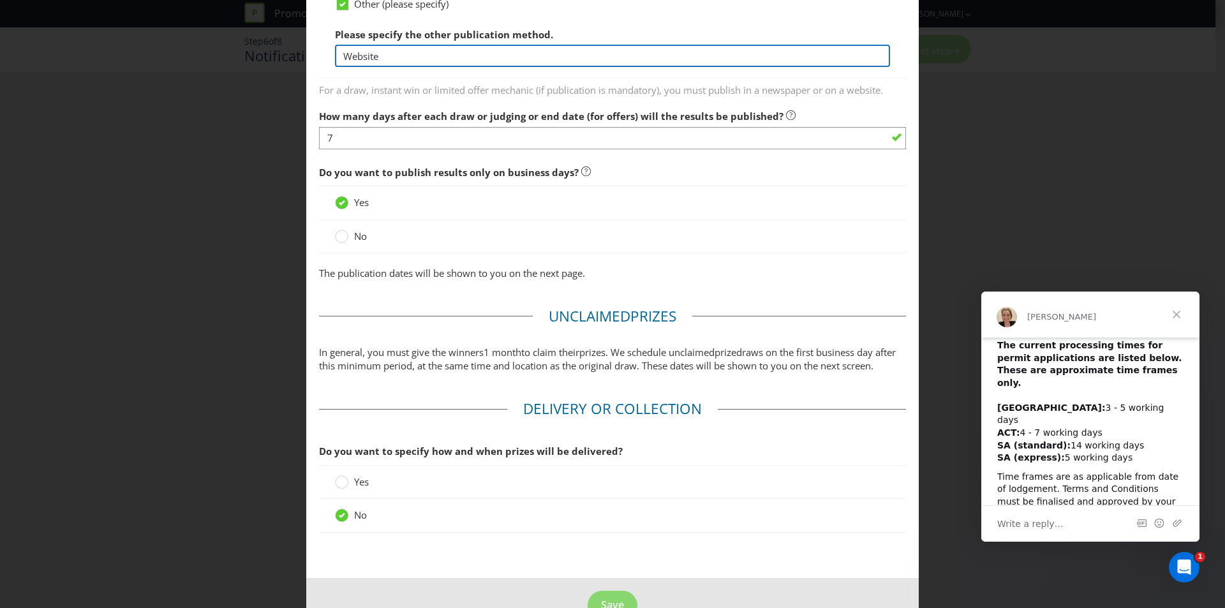
type input "Website"
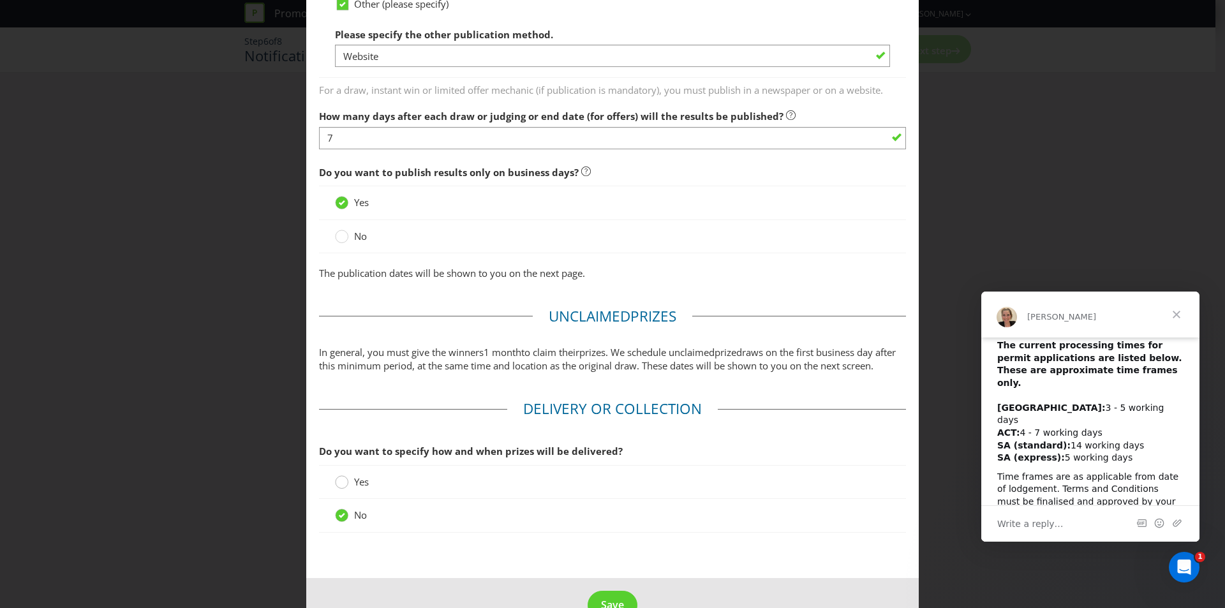
click at [340, 481] on div at bounding box center [342, 478] width 6 height 6
click at [0, 0] on input "Yes" at bounding box center [0, 0] width 0 height 0
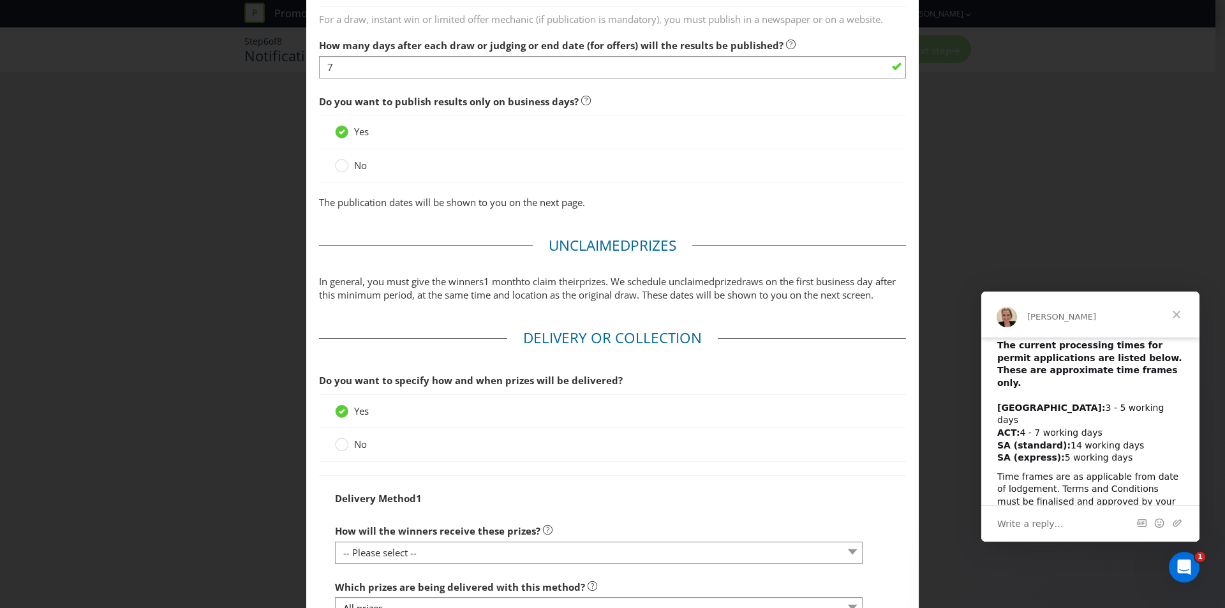
scroll to position [1085, 0]
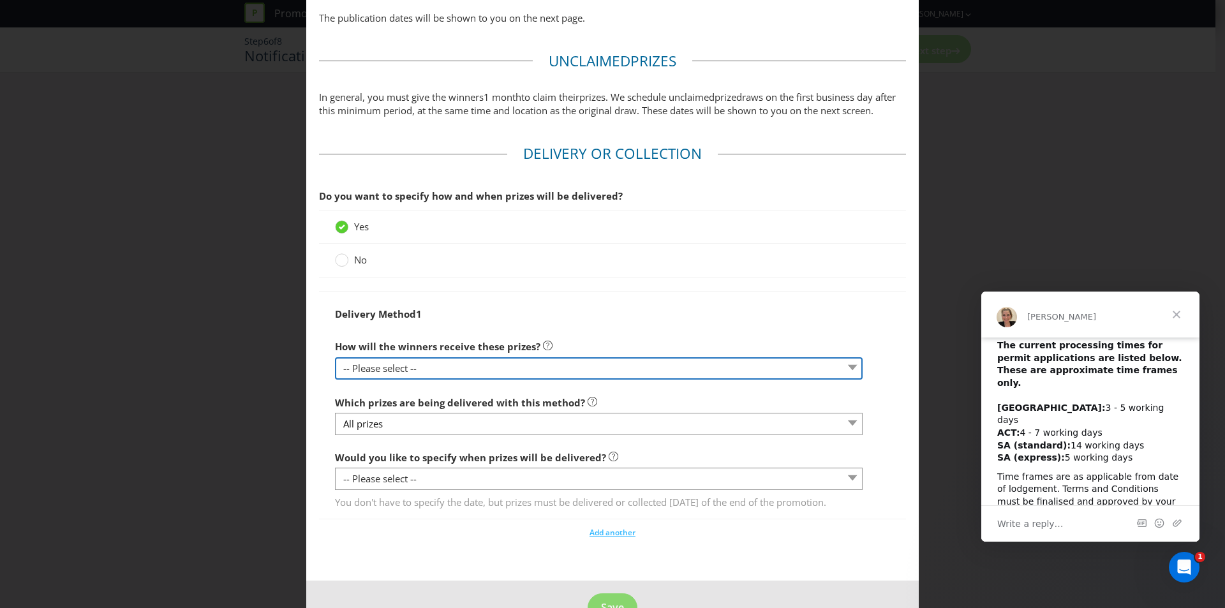
click at [394, 377] on select "-- Please select -- Delivered by mail Delivered by email Delivered in-person Co…" at bounding box center [599, 368] width 528 height 22
select select "MAIL"
click at [335, 371] on select "-- Please select -- Delivered by mail Delivered by email Delivered in-person Co…" at bounding box center [599, 368] width 528 height 22
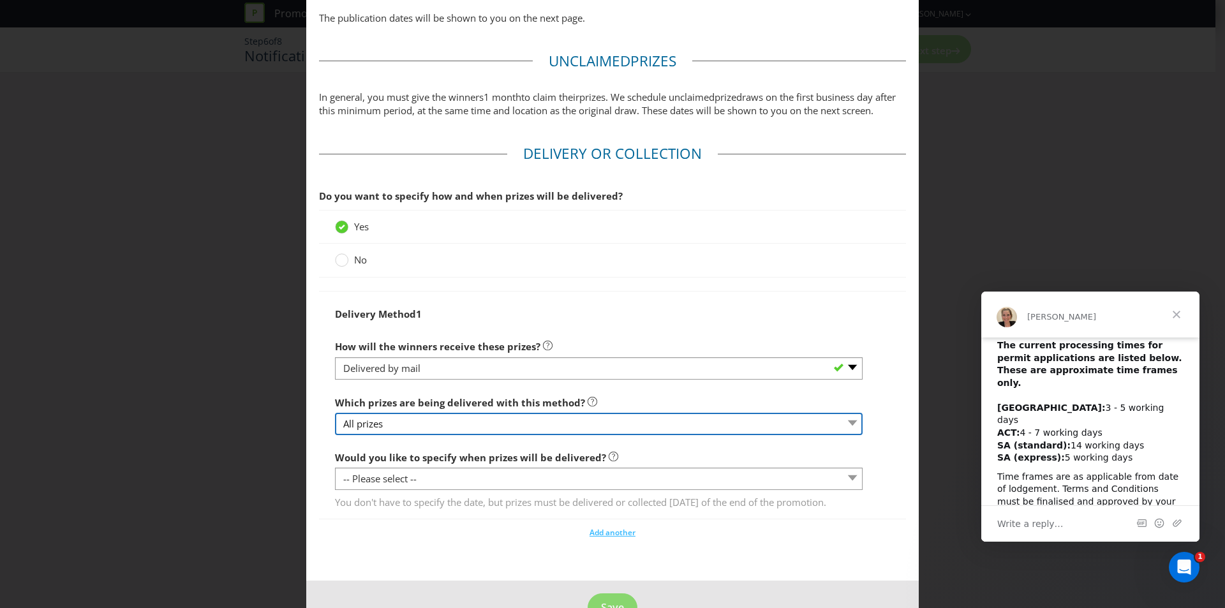
click at [372, 435] on select "All prizes" at bounding box center [599, 424] width 528 height 22
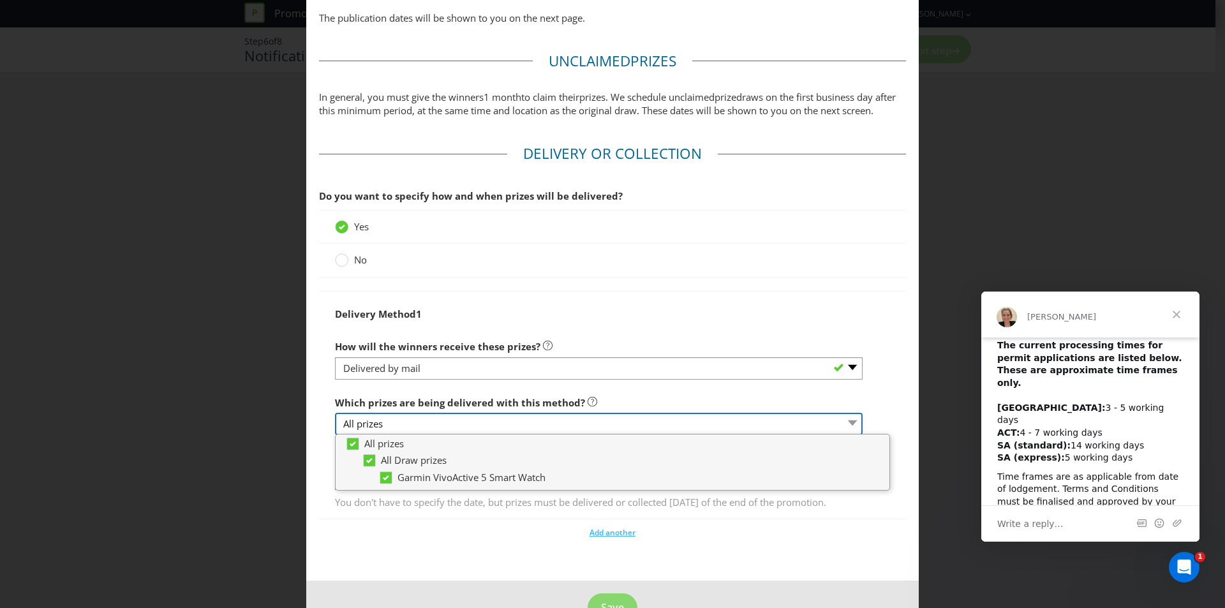
click at [367, 435] on select "All prizes" at bounding box center [599, 424] width 528 height 22
click at [281, 425] on div "Notification and Delivery Winner Notification You may be required to notify win…" at bounding box center [612, 304] width 1225 height 608
click at [375, 435] on select "All prizes" at bounding box center [599, 424] width 528 height 22
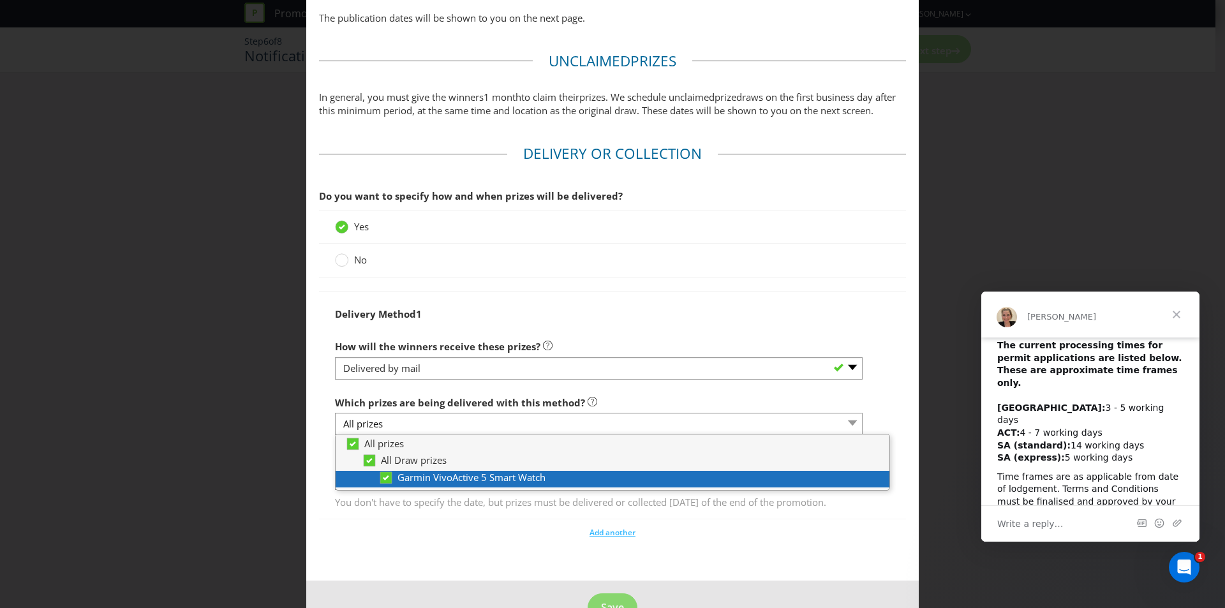
click at [409, 484] on span "Garmin VivoActive 5 Smart Watch" at bounding box center [471, 477] width 148 height 13
click at [430, 484] on span "Garmin VivoActive 5 Smart Watch" at bounding box center [471, 477] width 148 height 13
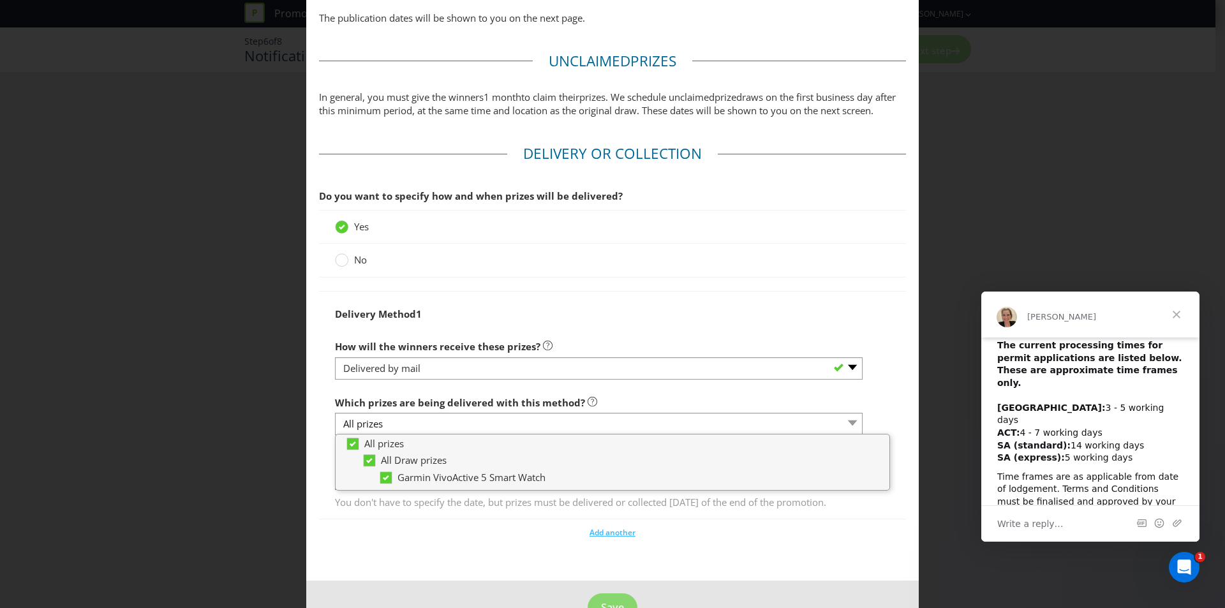
click at [319, 443] on div "Delivery Method 1 How will the winners receive these prizes? -- Please select -…" at bounding box center [612, 405] width 587 height 229
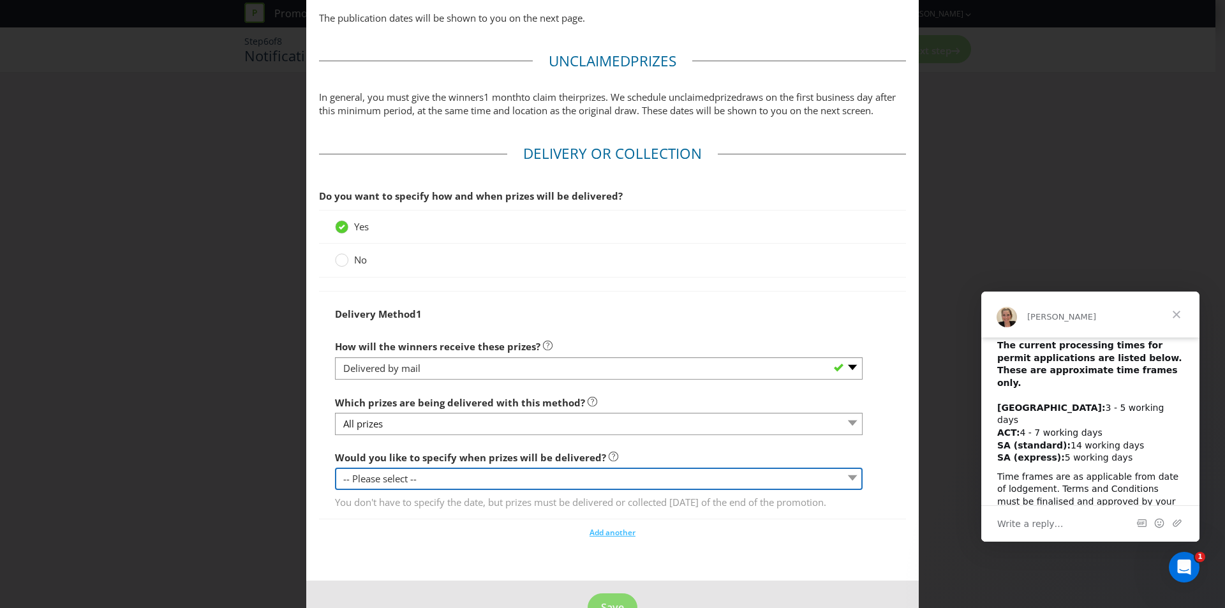
click at [464, 490] on select "-- Please select -- Yes, specific date (please specify) Yes, within a certain p…" at bounding box center [599, 479] width 528 height 22
click at [335, 481] on select "-- Please select -- Yes, specific date (please specify) Yes, within a certain p…" at bounding box center [599, 479] width 528 height 22
click at [403, 490] on select "-- Please select -- Yes, specific date (please specify) Yes, within a certain p…" at bounding box center [599, 479] width 528 height 22
click at [335, 481] on select "-- Please select -- Yes, specific date (please specify) Yes, within a certain p…" at bounding box center [599, 479] width 528 height 22
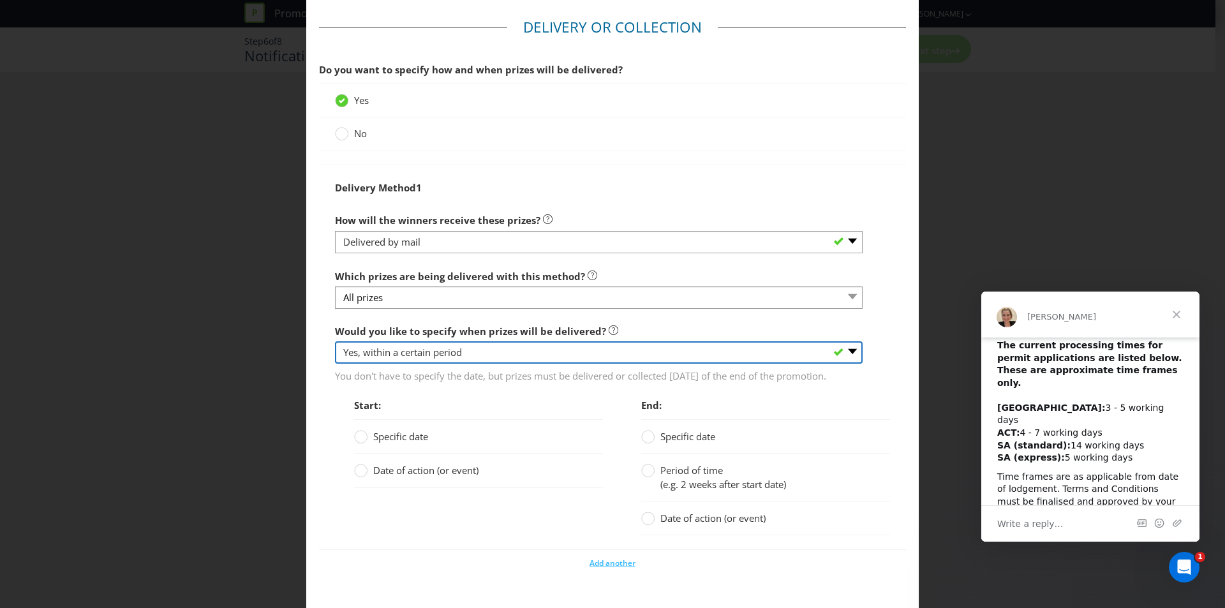
scroll to position [1212, 0]
click at [397, 362] on select "-- Please select -- Yes, specific date (please specify) Yes, within a certain p…" at bounding box center [599, 351] width 528 height 22
select select "NO"
click at [335, 362] on select "-- Please select -- Yes, specific date (please specify) Yes, within a certain p…" at bounding box center [599, 351] width 528 height 22
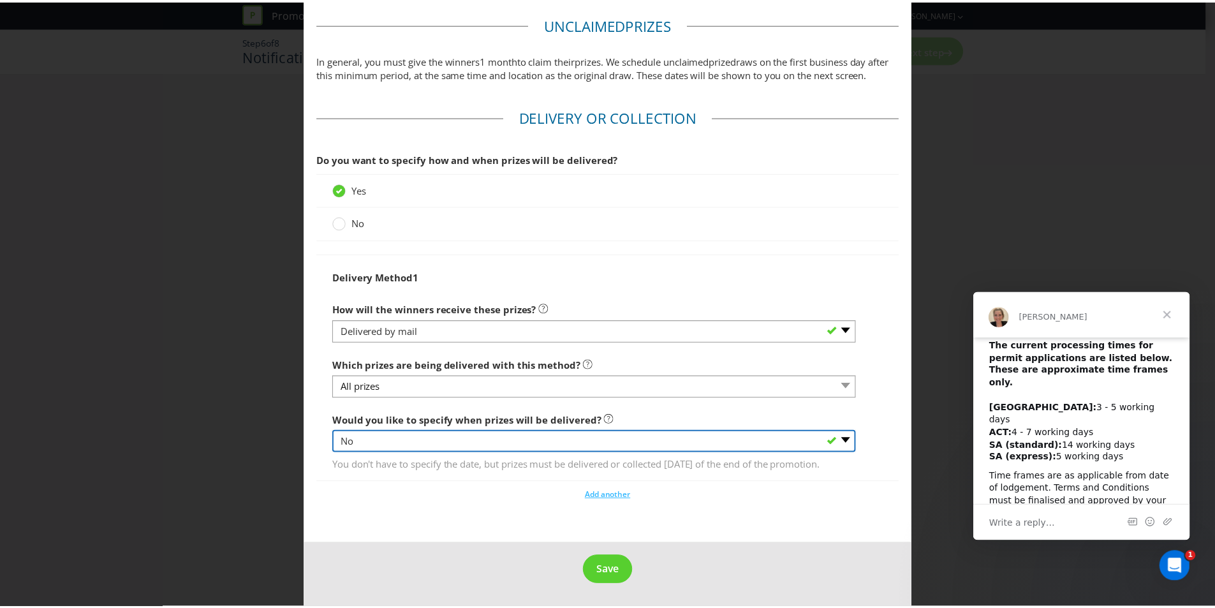
scroll to position [1149, 0]
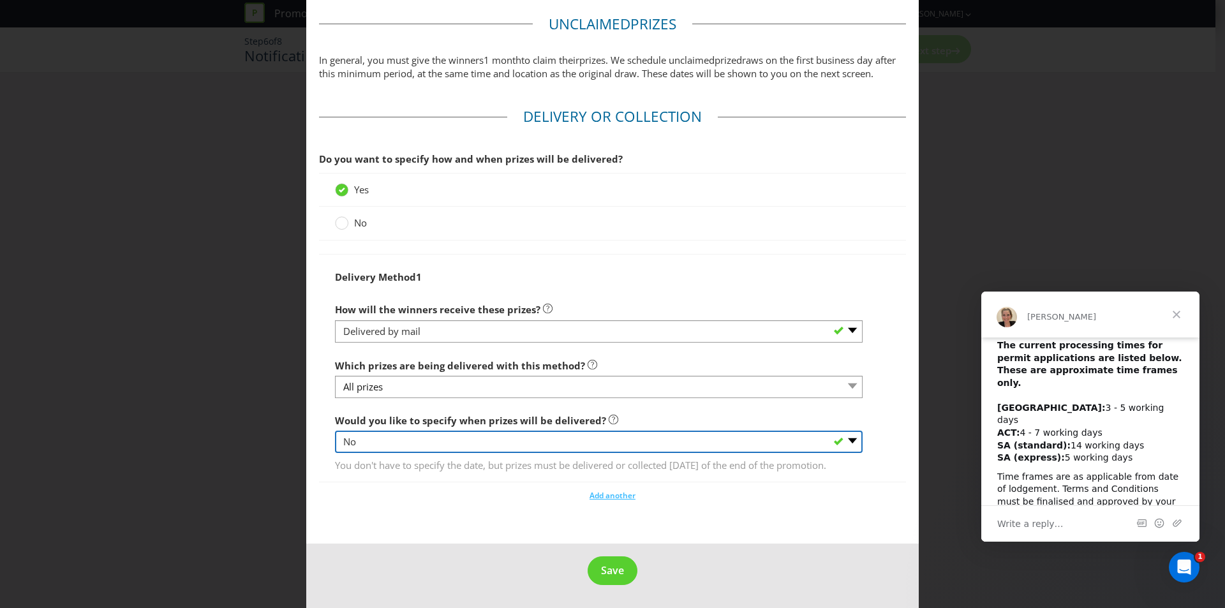
click at [376, 431] on select "-- Please select -- Yes, specific date (please specify) Yes, within a certain p…" at bounding box center [599, 442] width 528 height 22
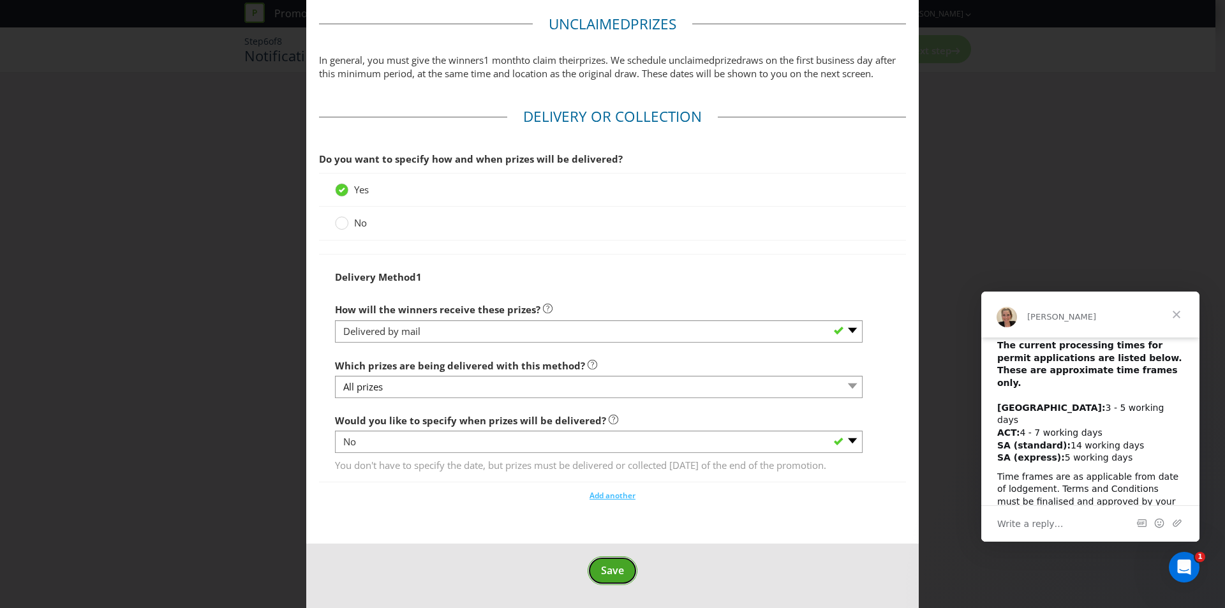
click at [616, 574] on span "Save" at bounding box center [612, 570] width 23 height 14
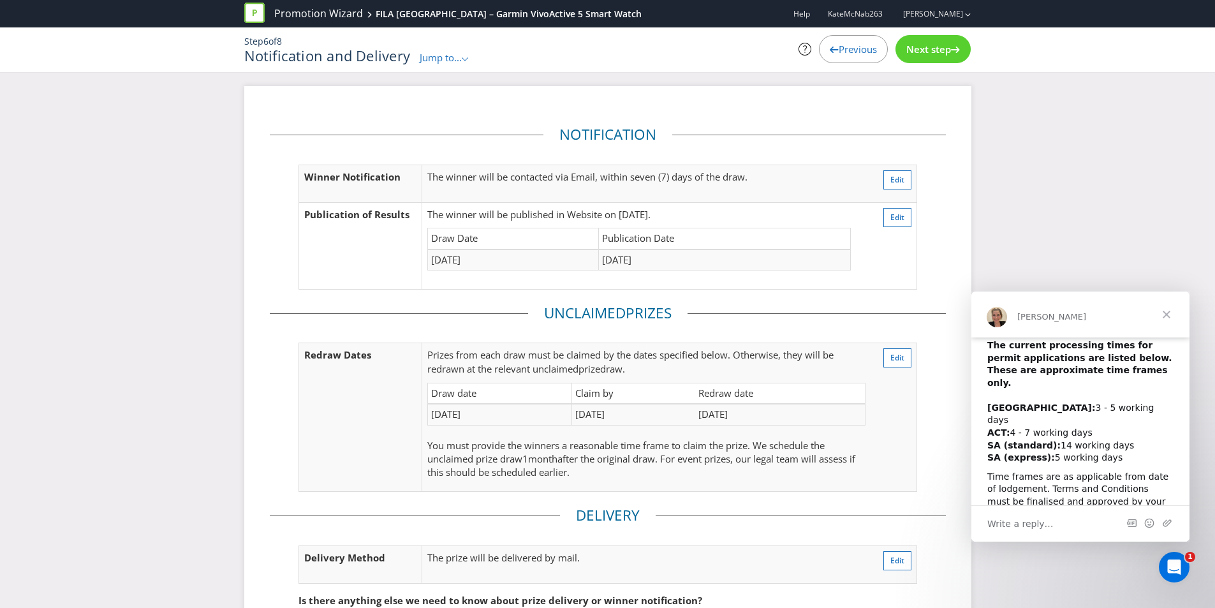
scroll to position [130, 0]
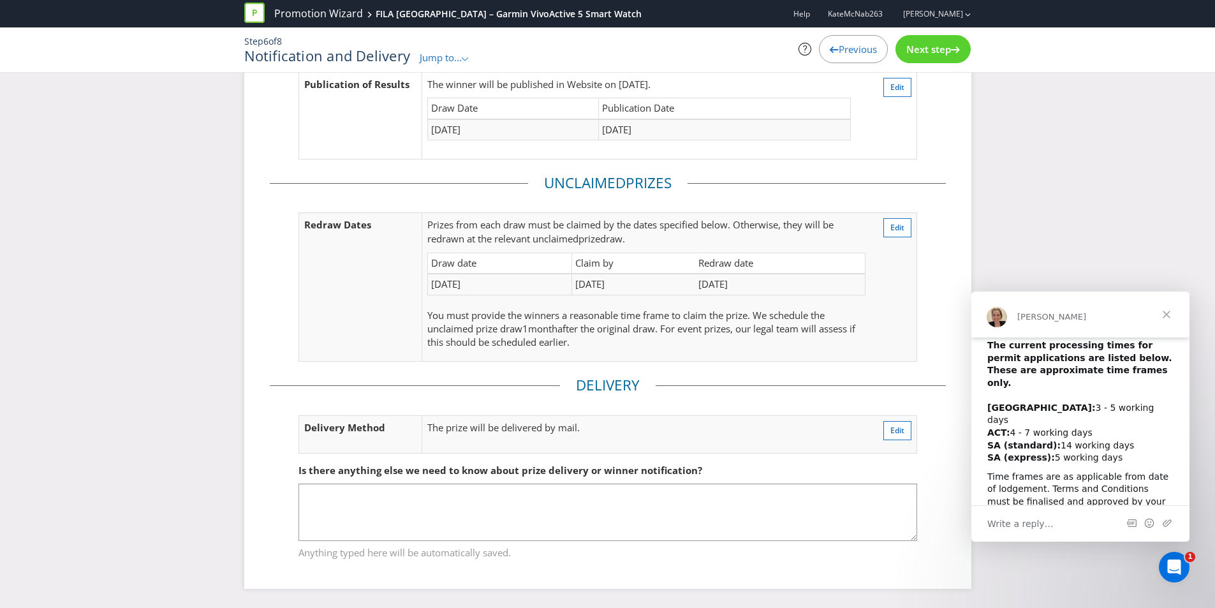
click at [907, 48] on span "Next step" at bounding box center [929, 49] width 45 height 13
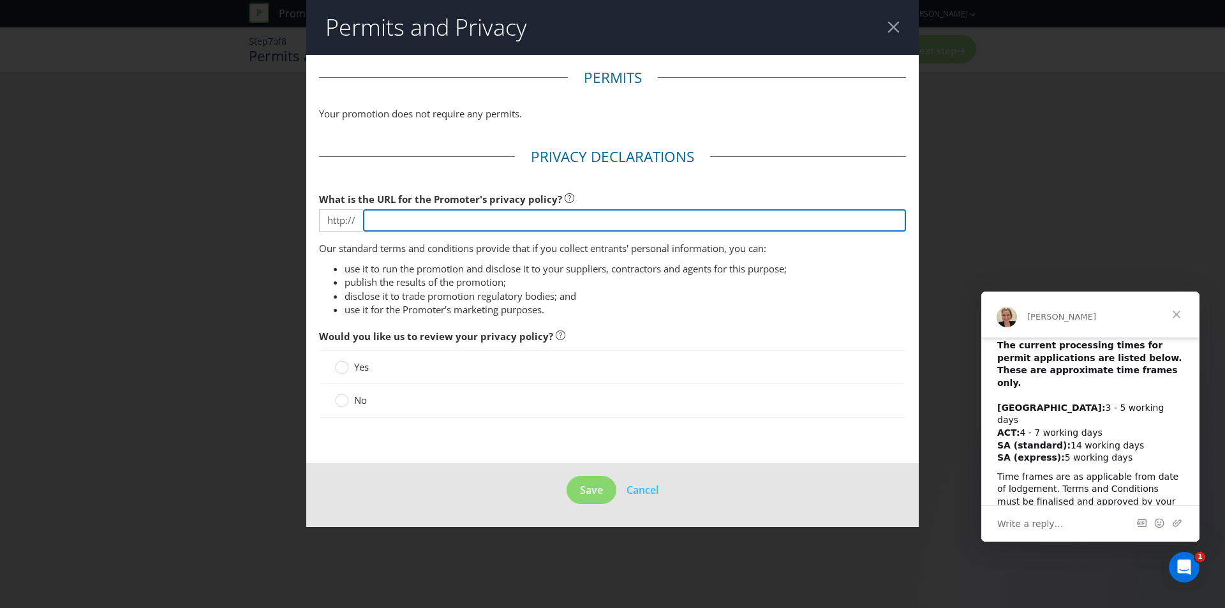
click at [401, 217] on input "text" at bounding box center [634, 220] width 543 height 22
click at [415, 220] on input "[DOMAIN_NAME]" at bounding box center [634, 220] width 543 height 22
paste input "[URL][DOMAIN_NAME]"
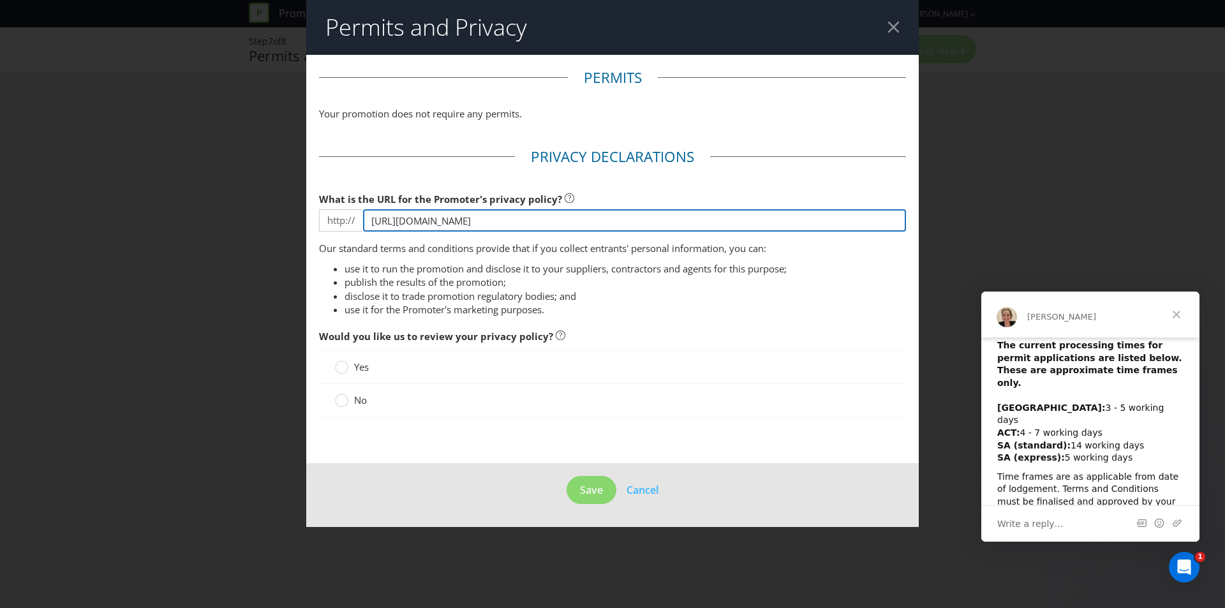
type input "[URL][DOMAIN_NAME]"
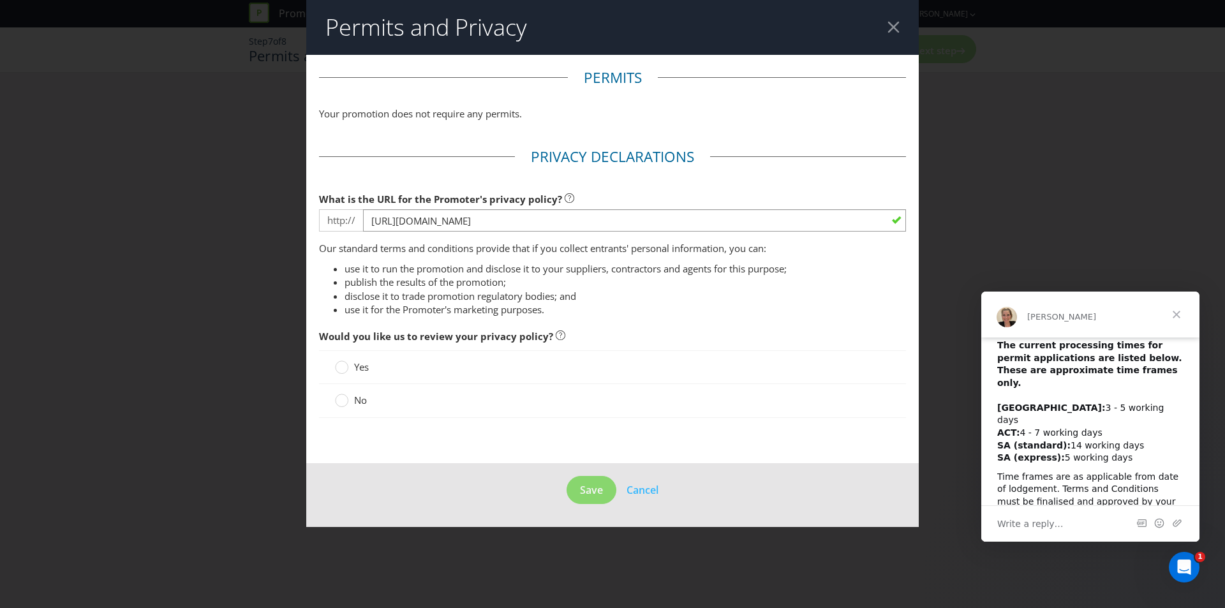
click at [457, 283] on li "publish the results of the promotion;" at bounding box center [625, 282] width 561 height 13
click at [343, 397] on div at bounding box center [342, 396] width 6 height 6
click at [0, 0] on input "No" at bounding box center [0, 0] width 0 height 0
click at [604, 489] on button "Save" at bounding box center [592, 490] width 50 height 29
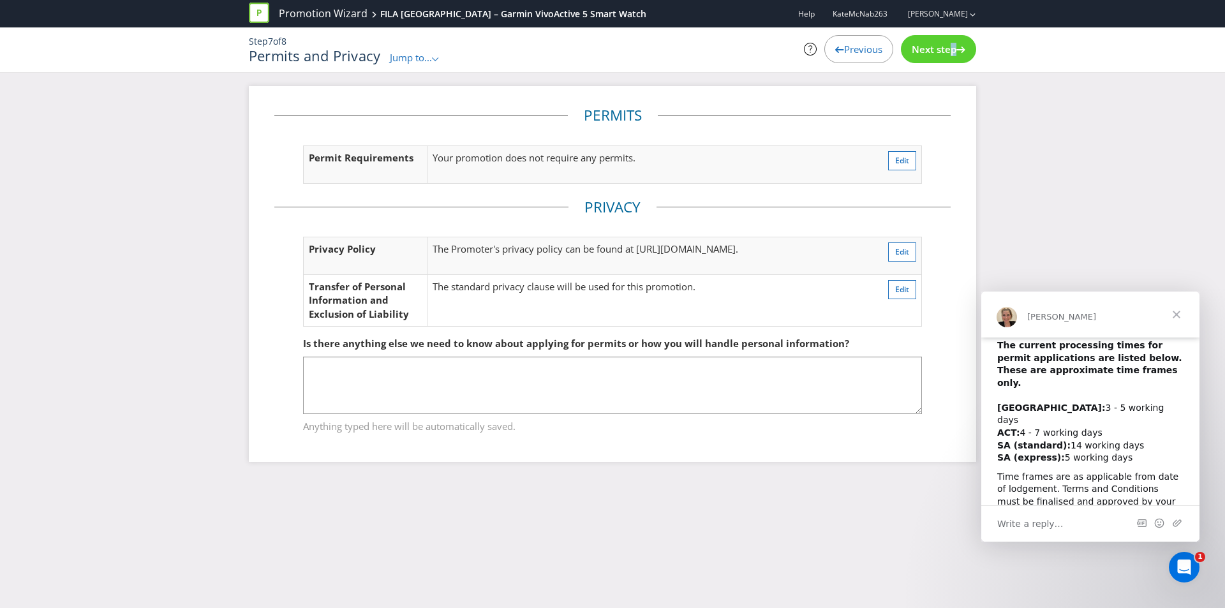
click at [945, 48] on span "Next step" at bounding box center [934, 49] width 45 height 13
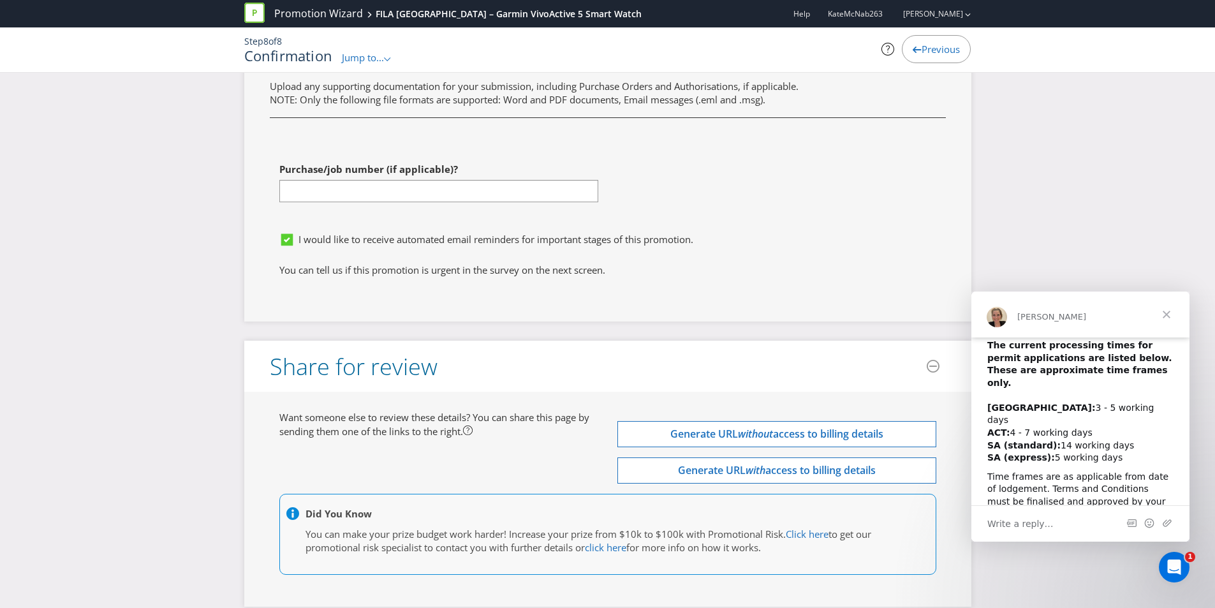
scroll to position [3790, 0]
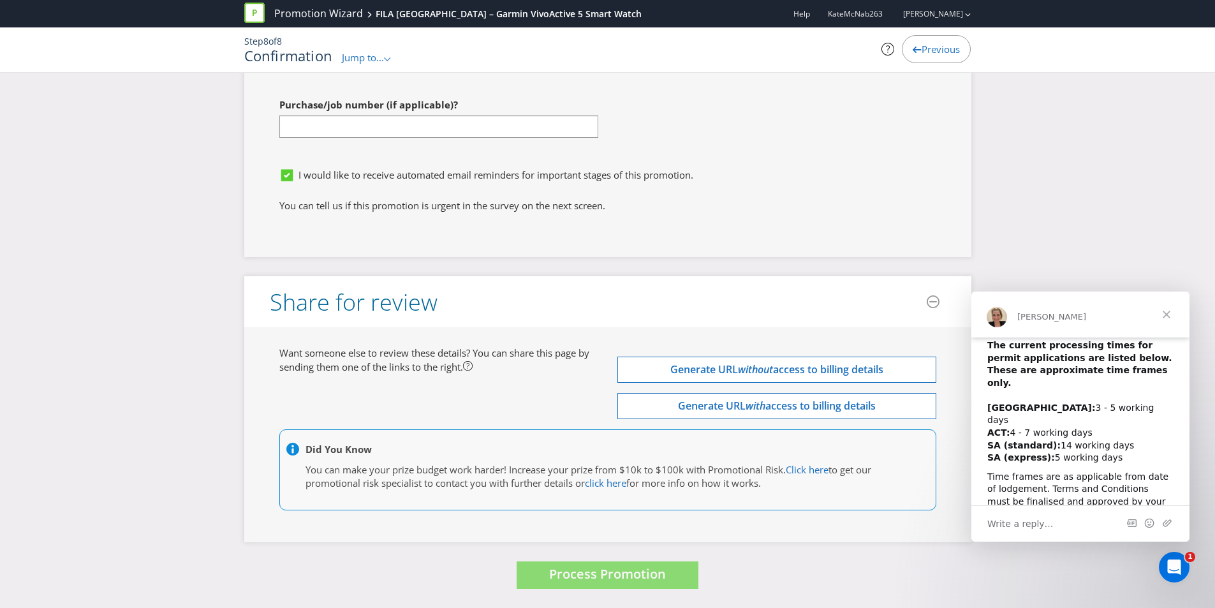
click at [916, 52] on icon at bounding box center [917, 50] width 9 height 6
